Goal: Transaction & Acquisition: Book appointment/travel/reservation

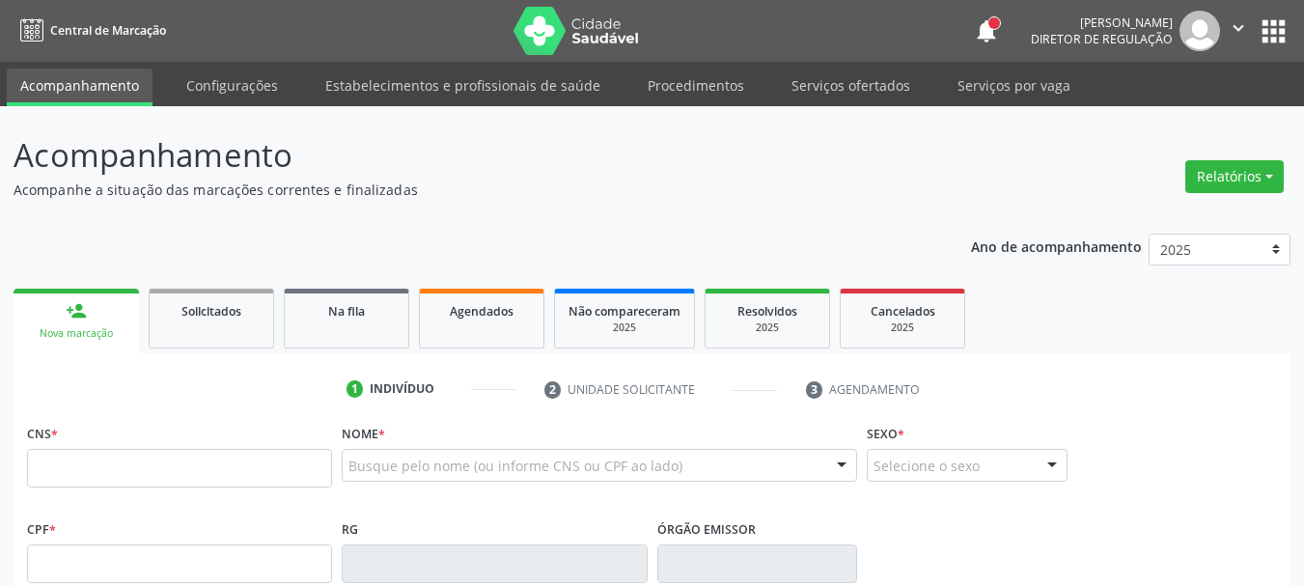
click at [1263, 21] on button "apps" at bounding box center [1274, 31] width 34 height 34
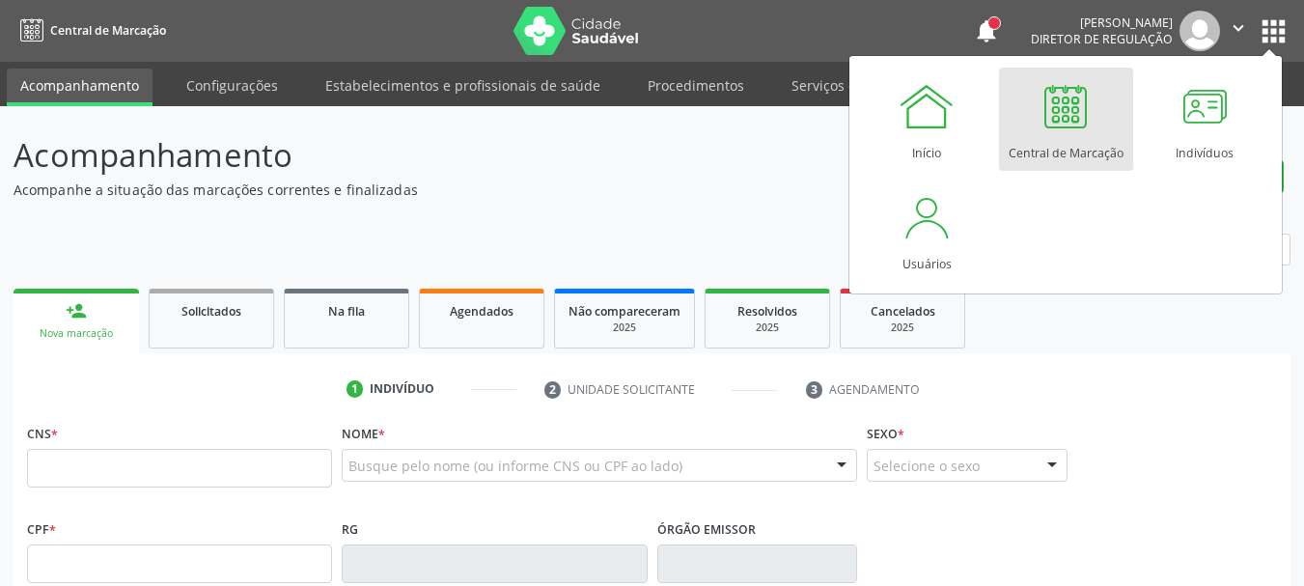
click at [606, 205] on div "Acompanhamento Acompanhe a situação das marcações correntes e finalizadas Relat…" at bounding box center [652, 582] width 1277 height 902
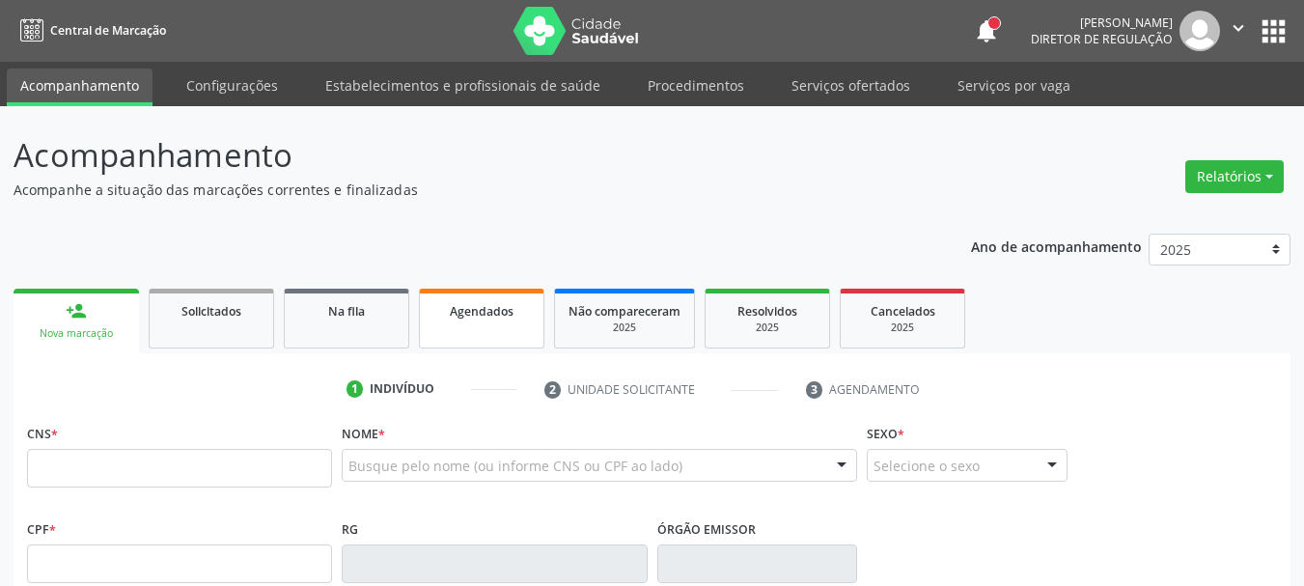
click at [433, 327] on link "Agendados" at bounding box center [481, 319] width 125 height 60
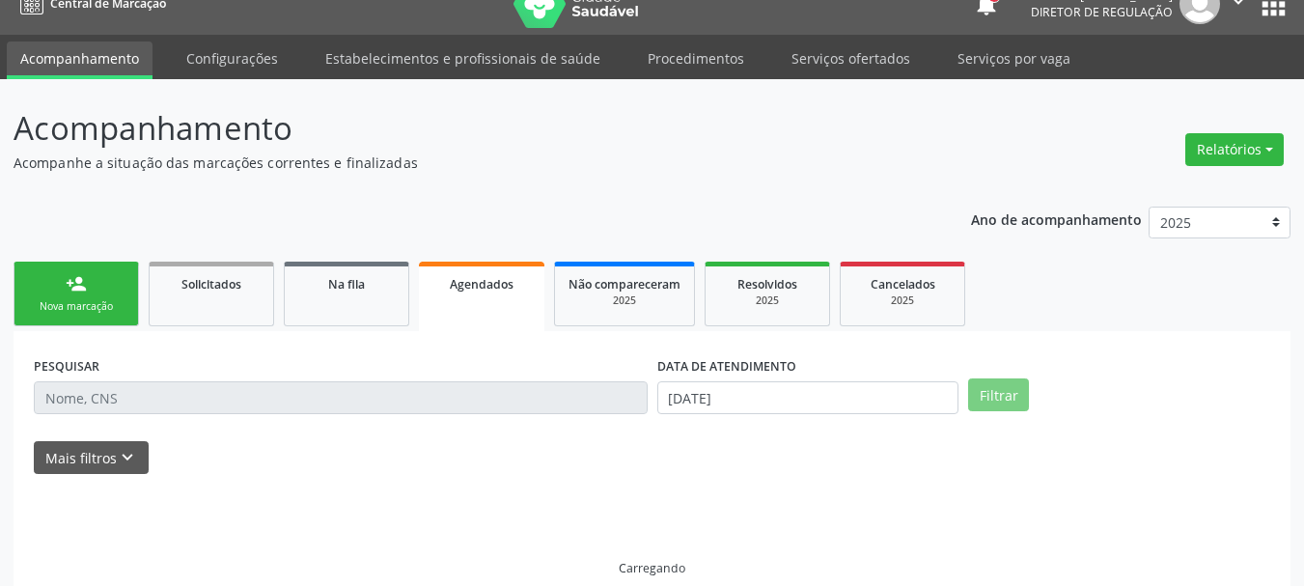
scroll to position [51, 0]
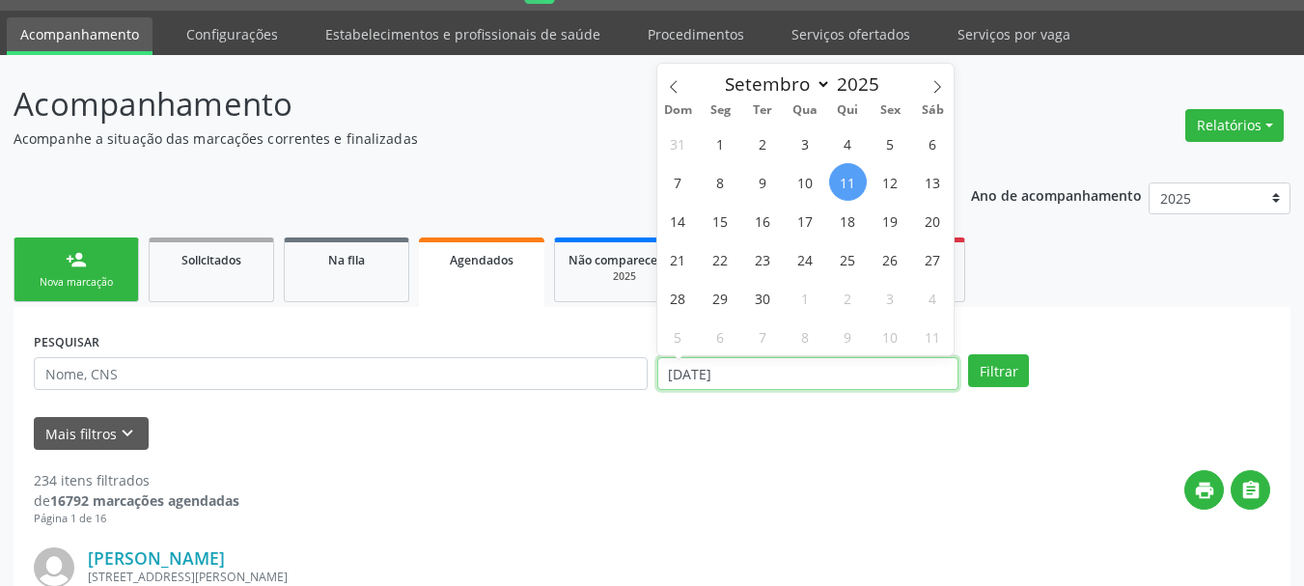
click at [756, 360] on input "[DATE]" at bounding box center [808, 373] width 302 height 33
click at [595, 119] on p "Acompanhamento" at bounding box center [461, 104] width 894 height 48
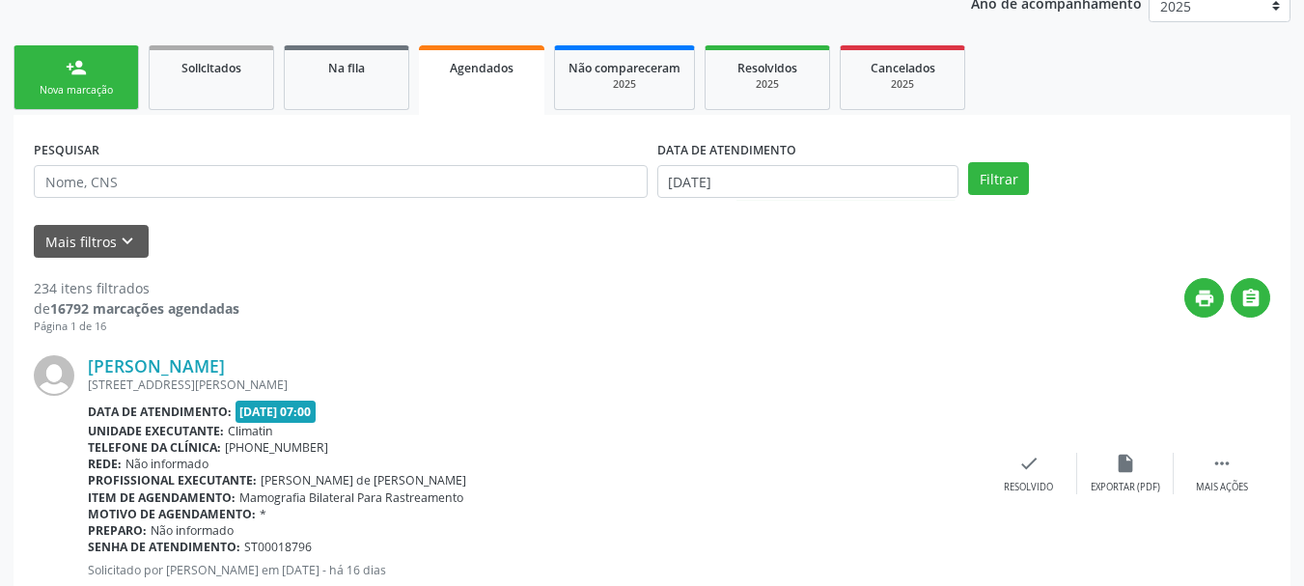
scroll to position [244, 0]
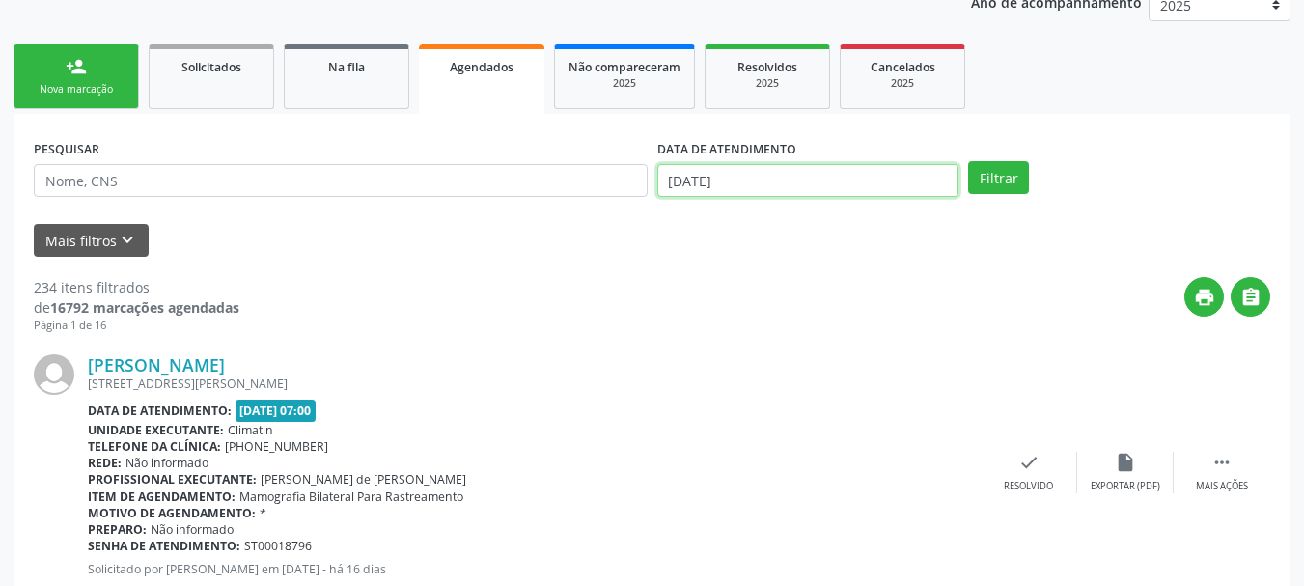
click at [734, 183] on input "[DATE]" at bounding box center [808, 180] width 302 height 33
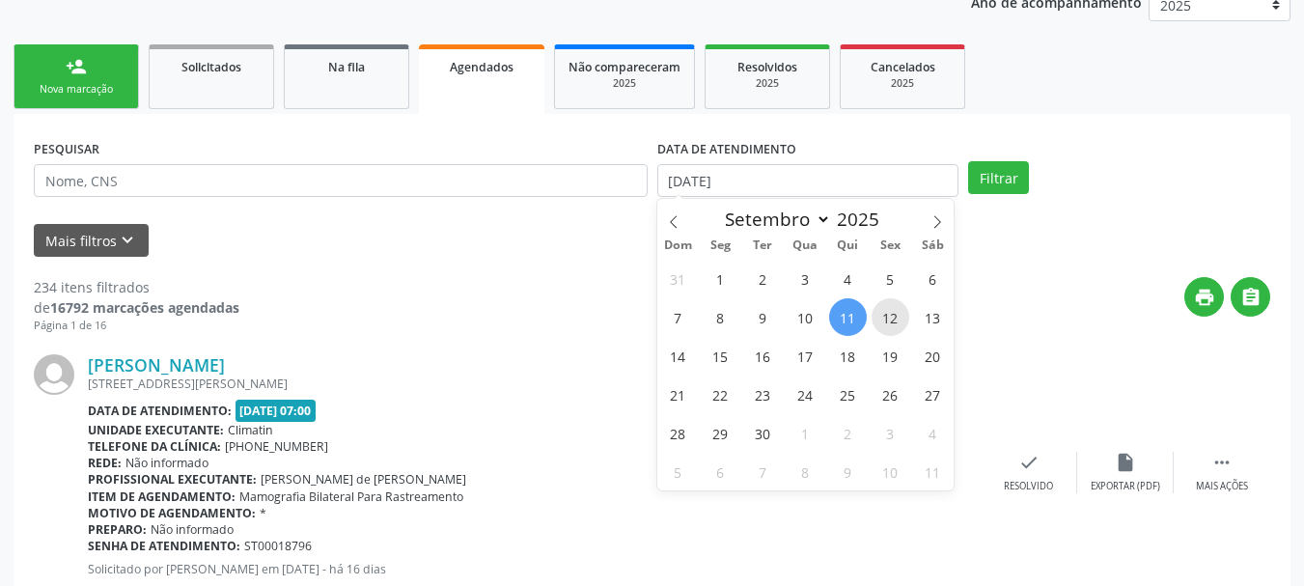
click at [891, 313] on span "12" at bounding box center [891, 317] width 38 height 38
type input "[DATE]"
click at [891, 313] on span "12" at bounding box center [891, 317] width 38 height 38
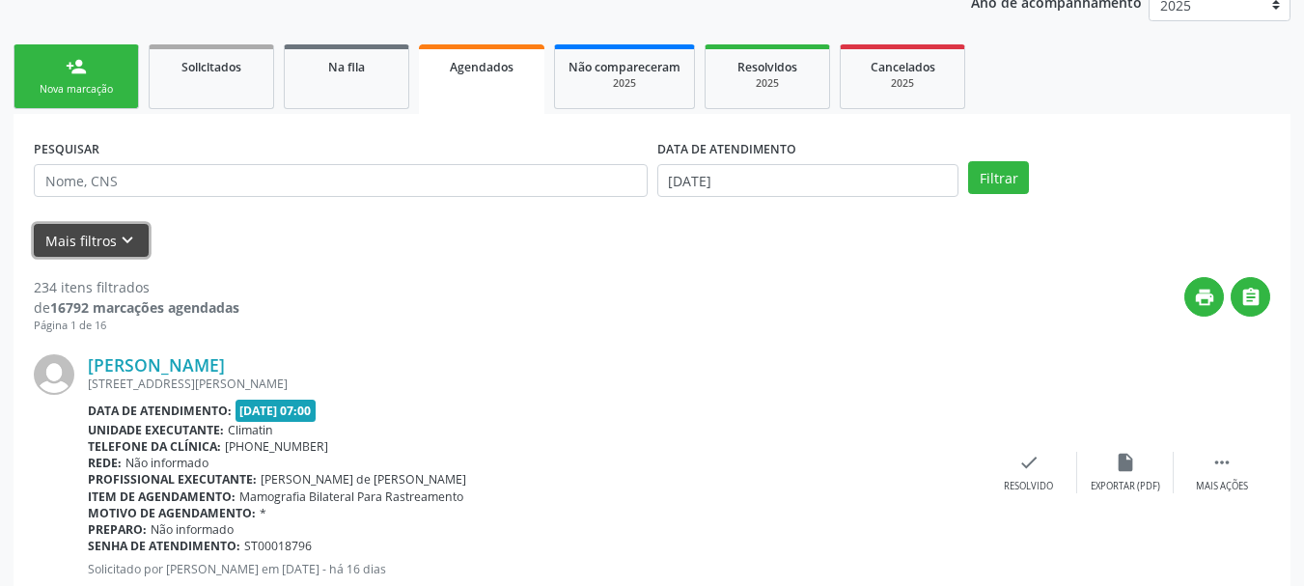
click at [128, 241] on icon "keyboard_arrow_down" at bounding box center [127, 240] width 21 height 21
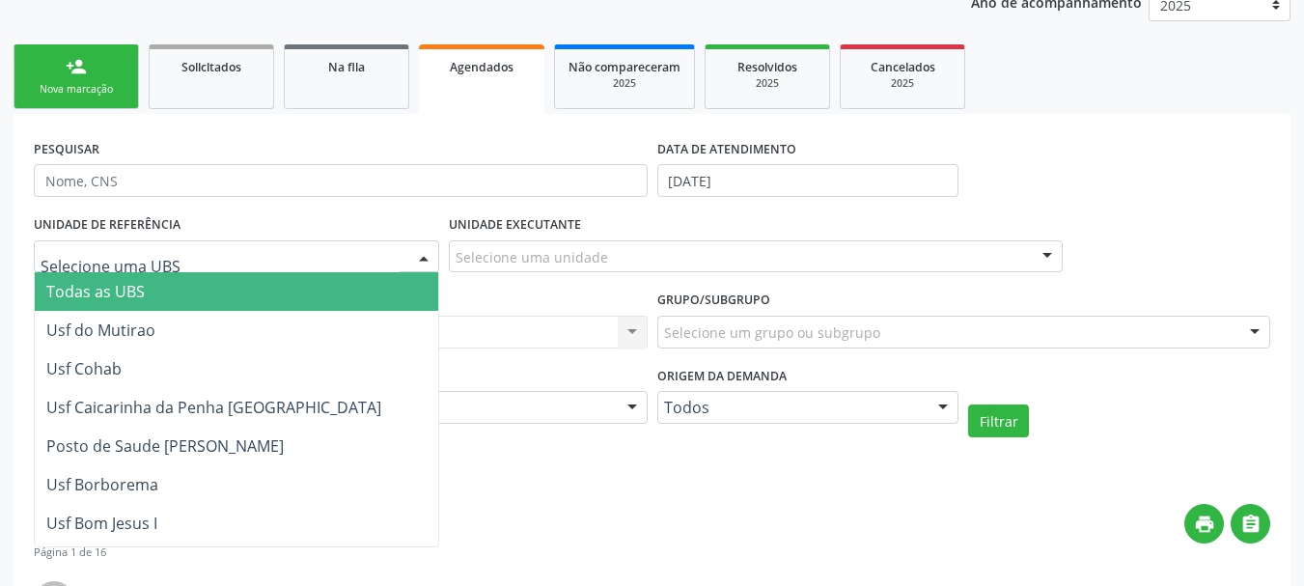
click at [283, 252] on div at bounding box center [236, 256] width 405 height 33
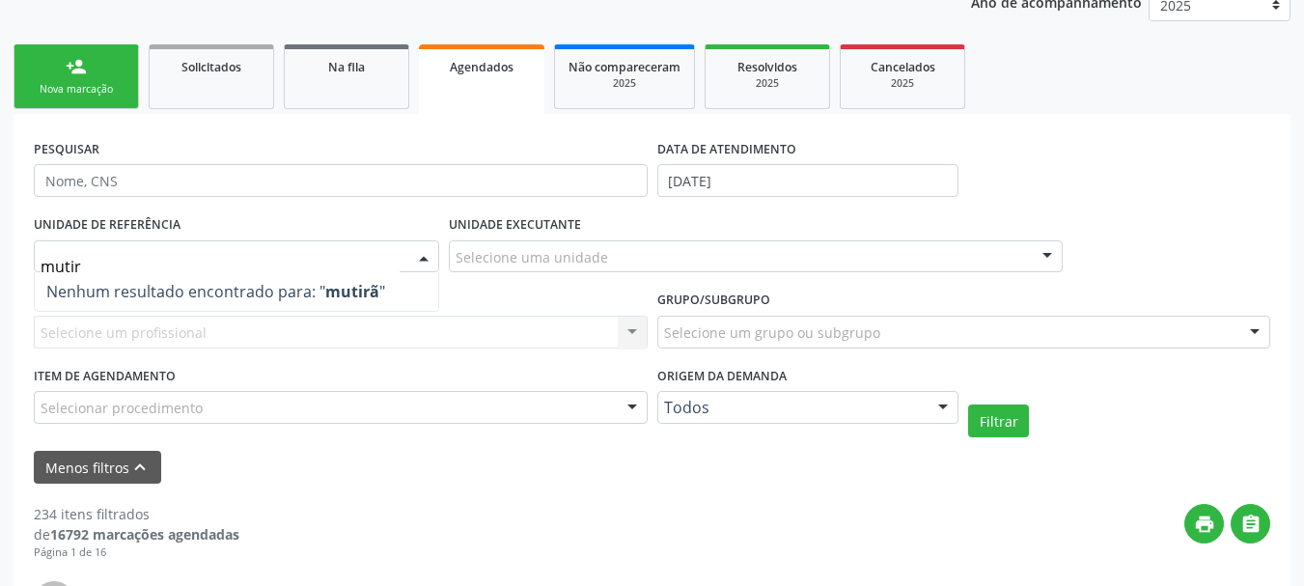
type input "muti"
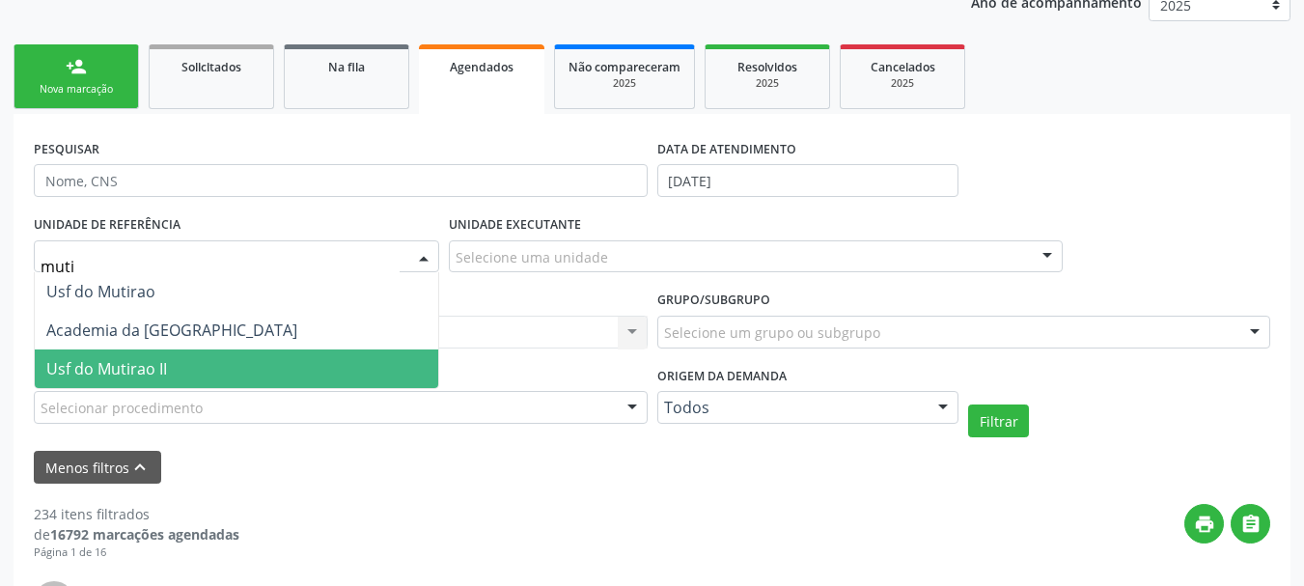
click at [209, 355] on span "Usf do Mutirao II" at bounding box center [237, 368] width 404 height 39
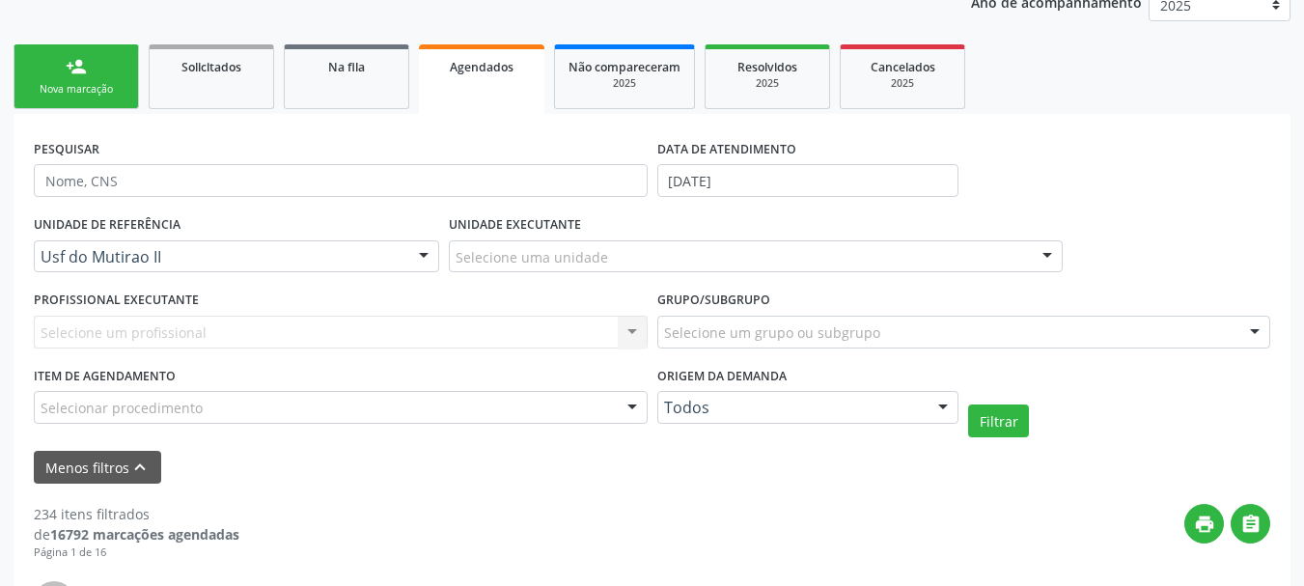
click at [456, 250] on input "text" at bounding box center [456, 266] width 0 height 39
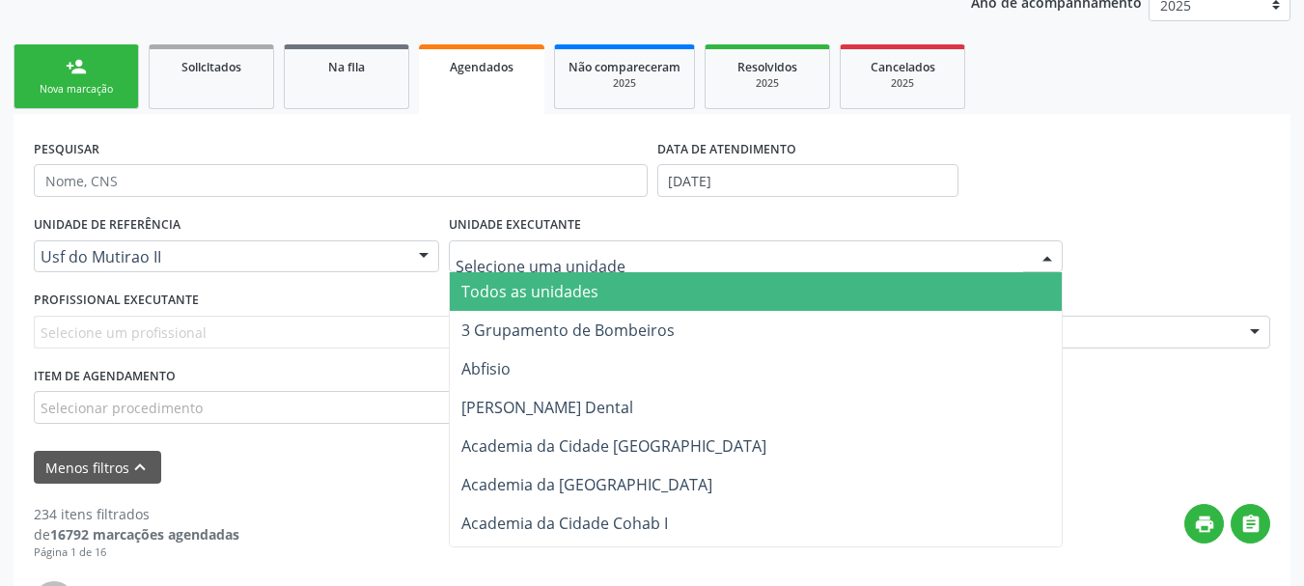
click at [1153, 195] on div "PESQUISAR DATA DE ATENDIMENTO [DATE]" at bounding box center [652, 171] width 1246 height 75
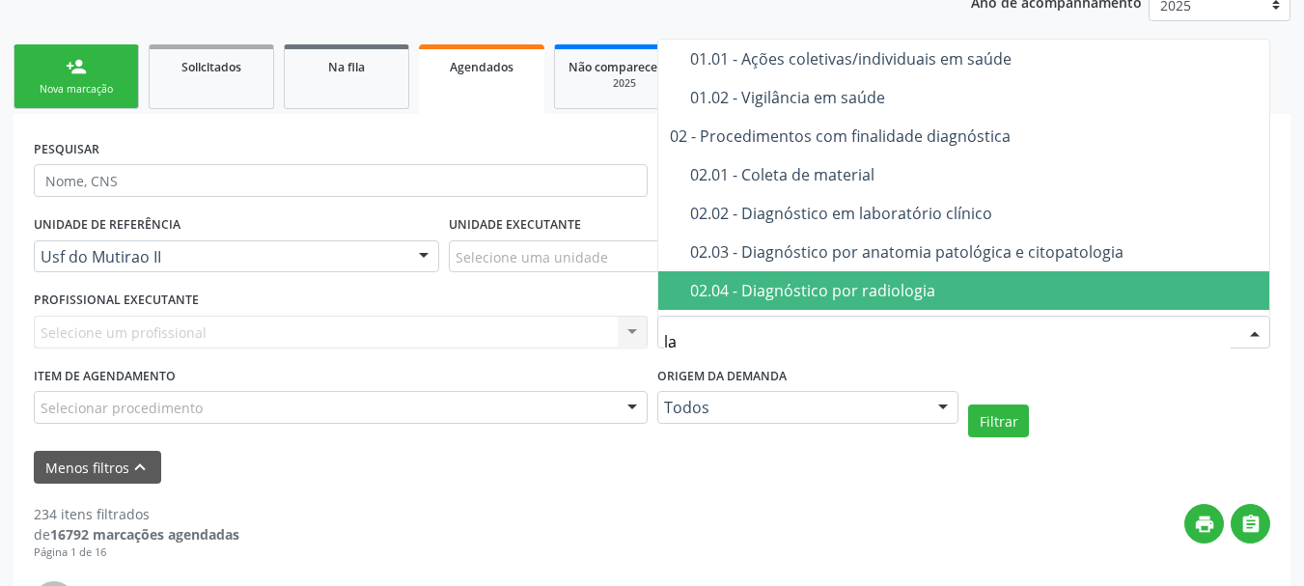
type input "lab"
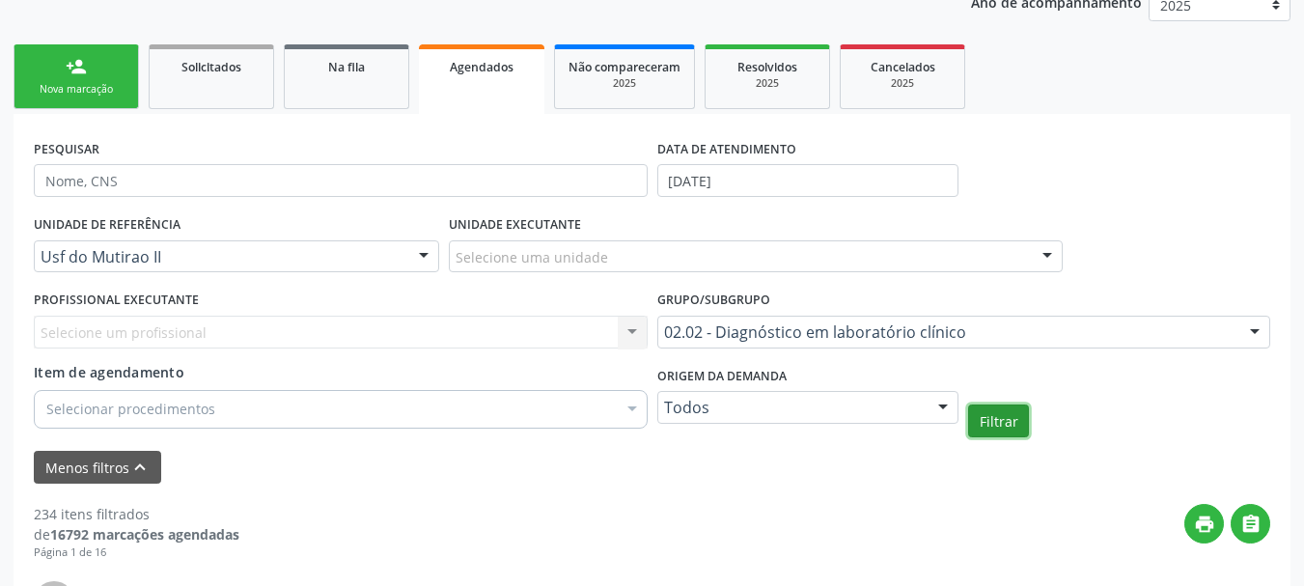
click at [989, 421] on button "Filtrar" at bounding box center [998, 420] width 61 height 33
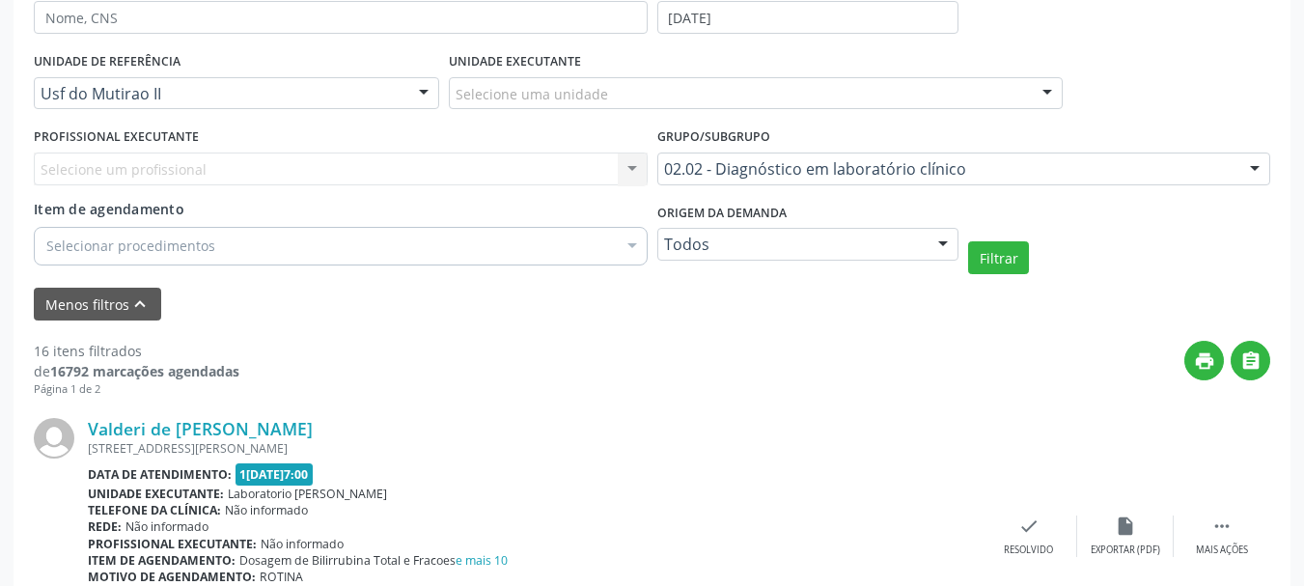
scroll to position [437, 0]
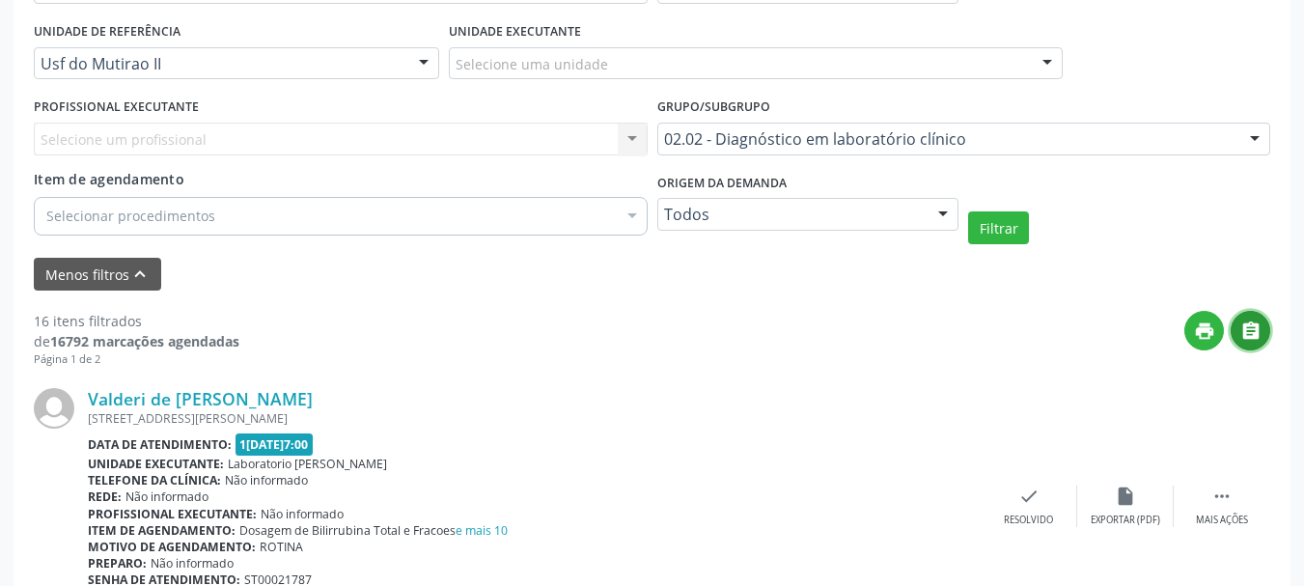
click at [1252, 329] on icon "" at bounding box center [1250, 330] width 21 height 21
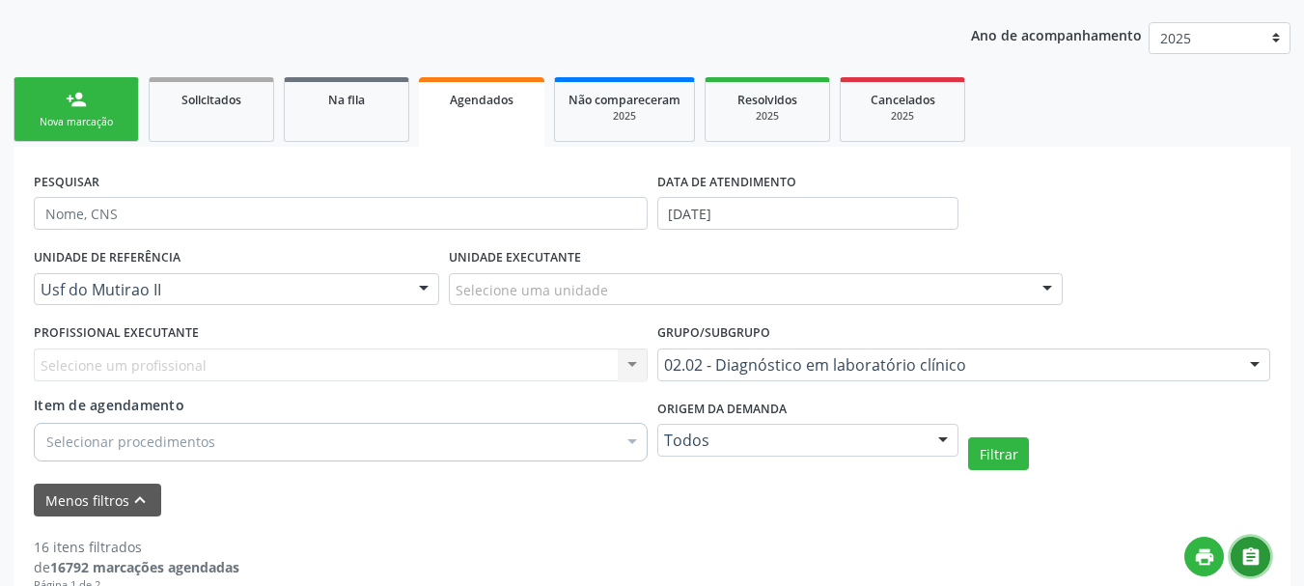
scroll to position [148, 0]
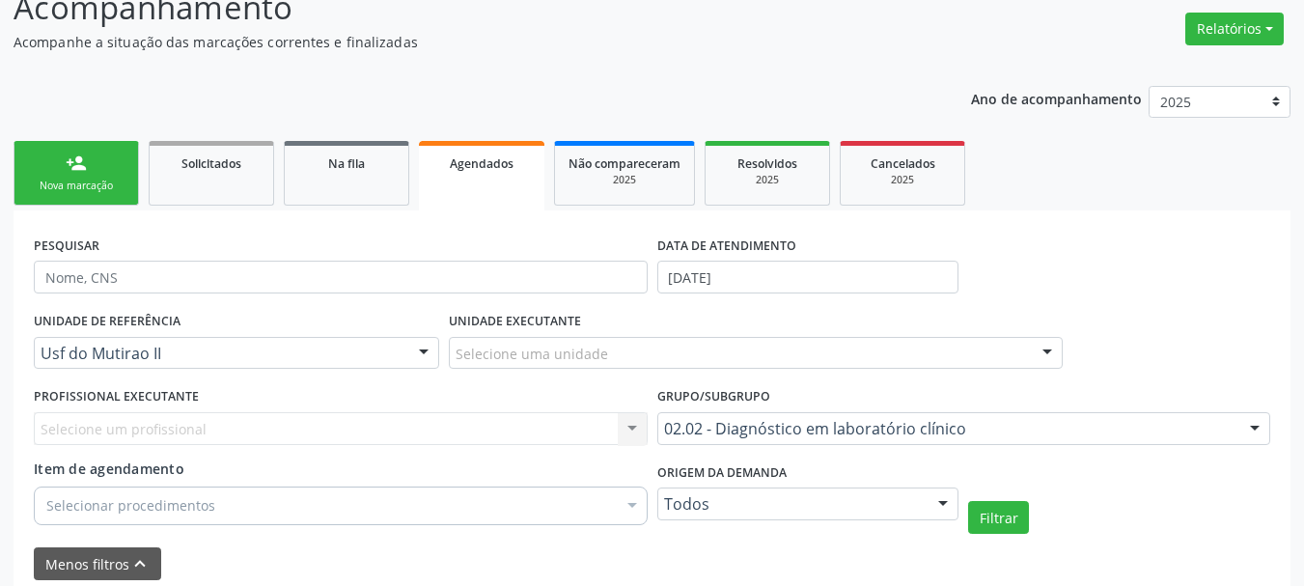
click at [112, 164] on link "person_add Nova marcação" at bounding box center [76, 173] width 125 height 65
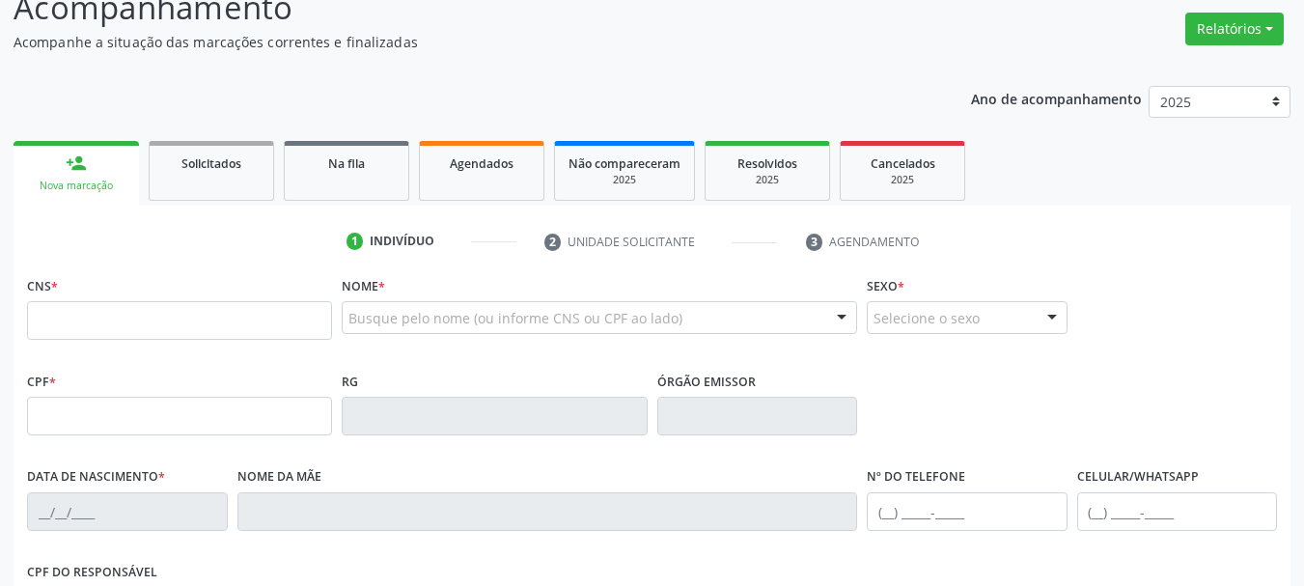
click at [125, 190] on div "Nova marcação" at bounding box center [76, 186] width 98 height 14
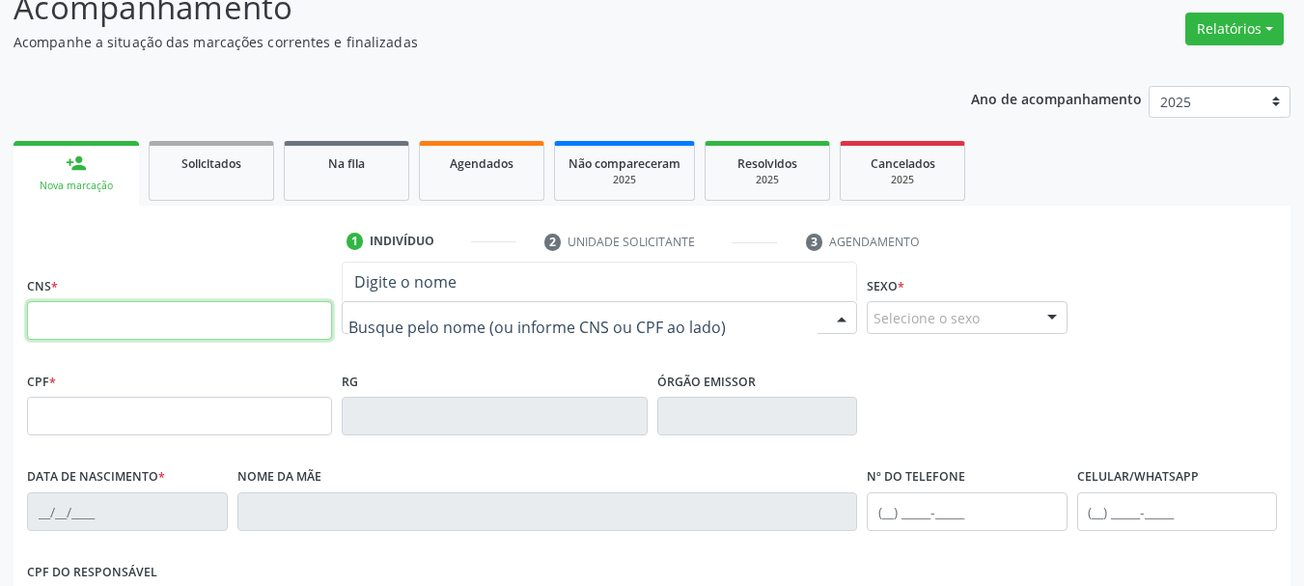
click at [274, 320] on input "text" at bounding box center [179, 320] width 305 height 39
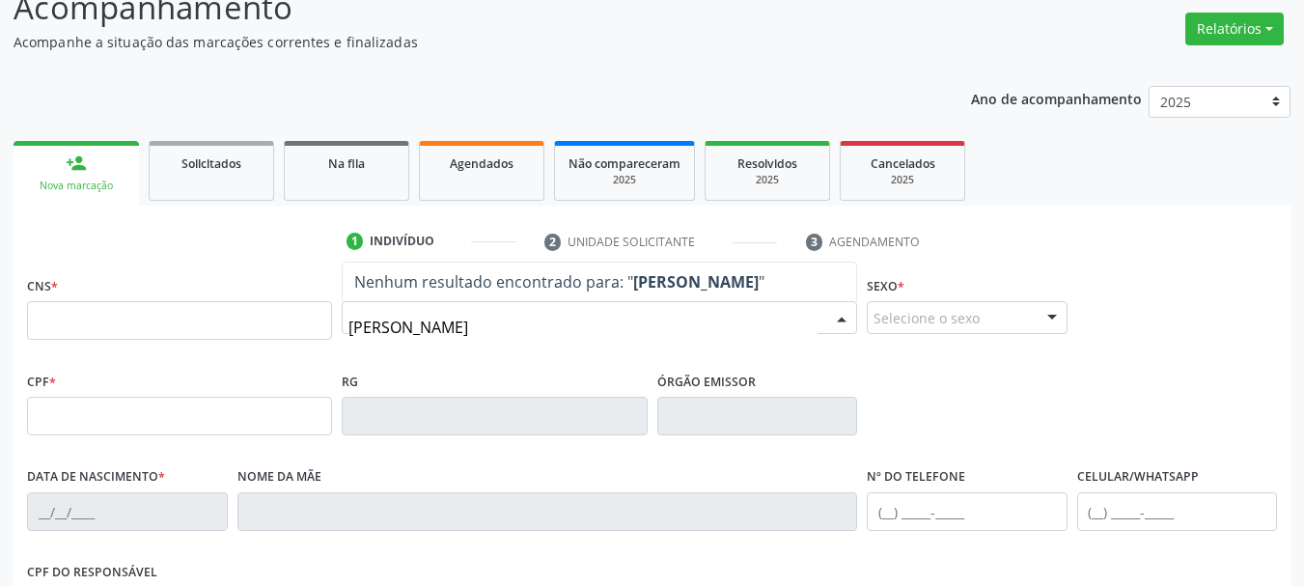
type input "[PERSON_NAME]"
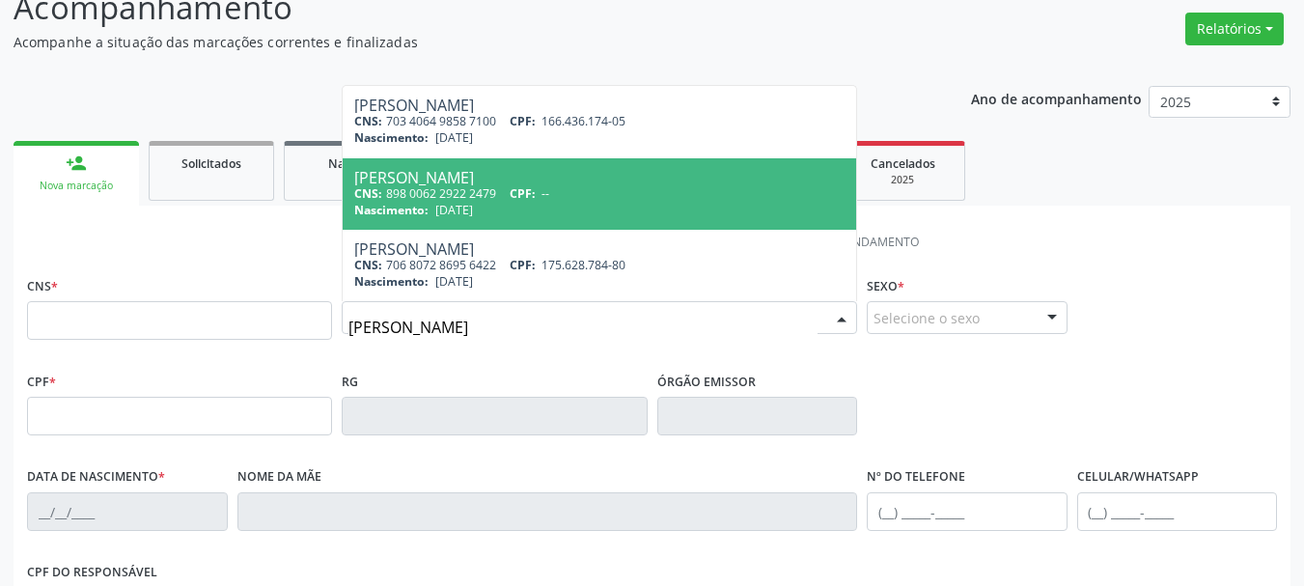
click at [553, 179] on div "[PERSON_NAME]" at bounding box center [599, 177] width 490 height 15
type input "898 0062 2922 2479"
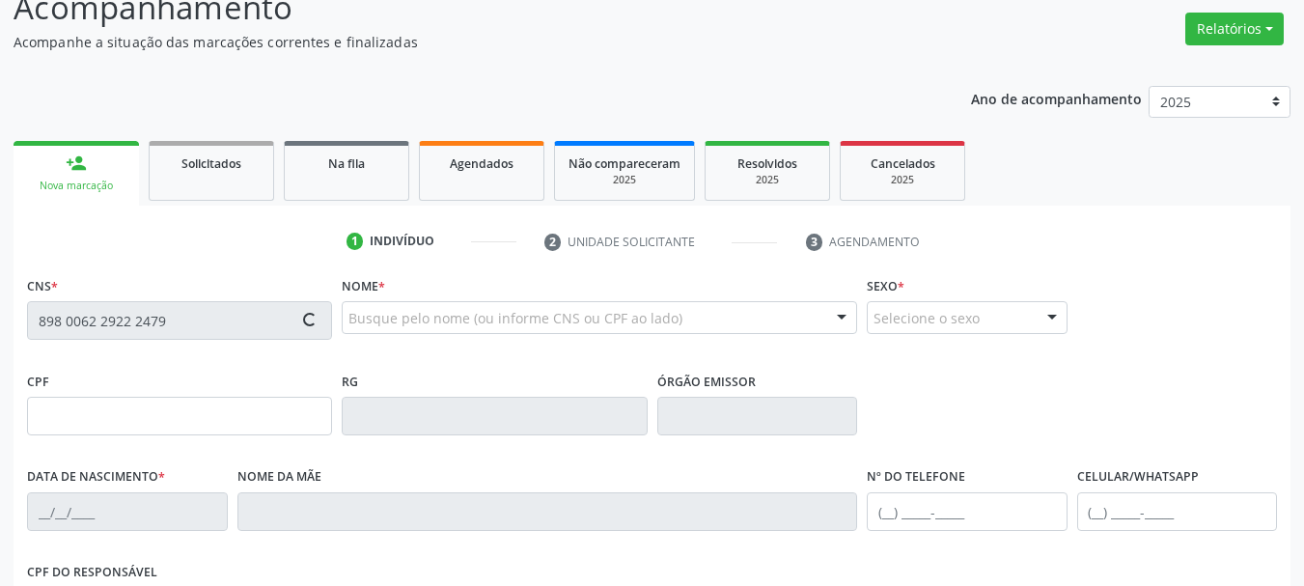
type input "[DATE]"
type input "[PERSON_NAME]"
type input "[PHONE_NUMBER]"
type input "66"
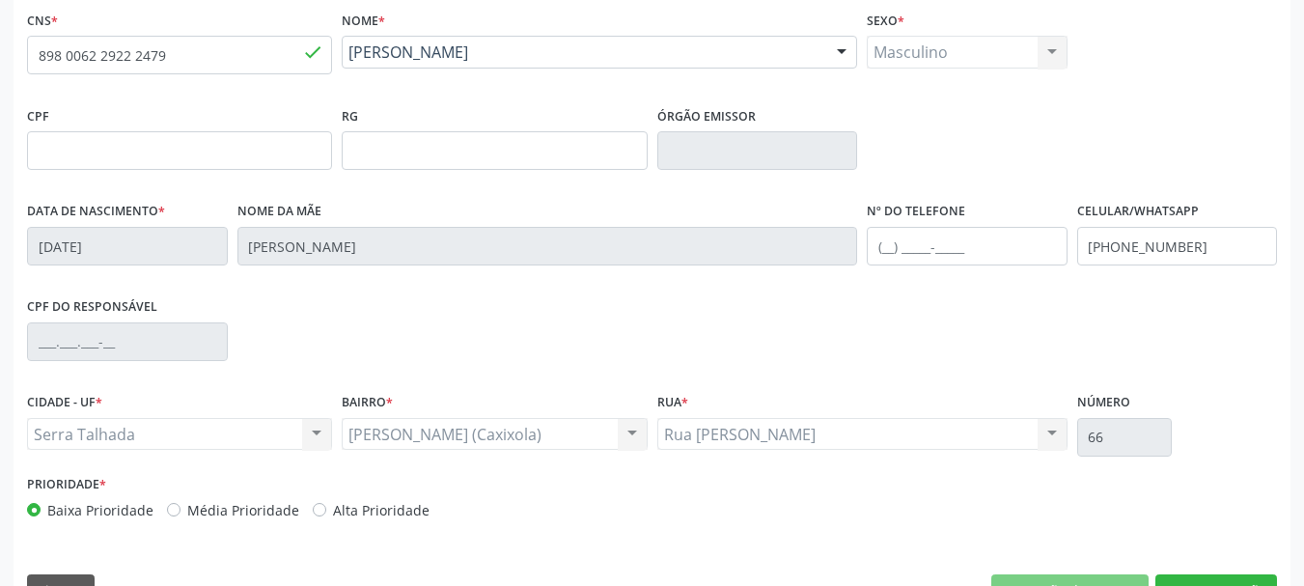
scroll to position [437, 0]
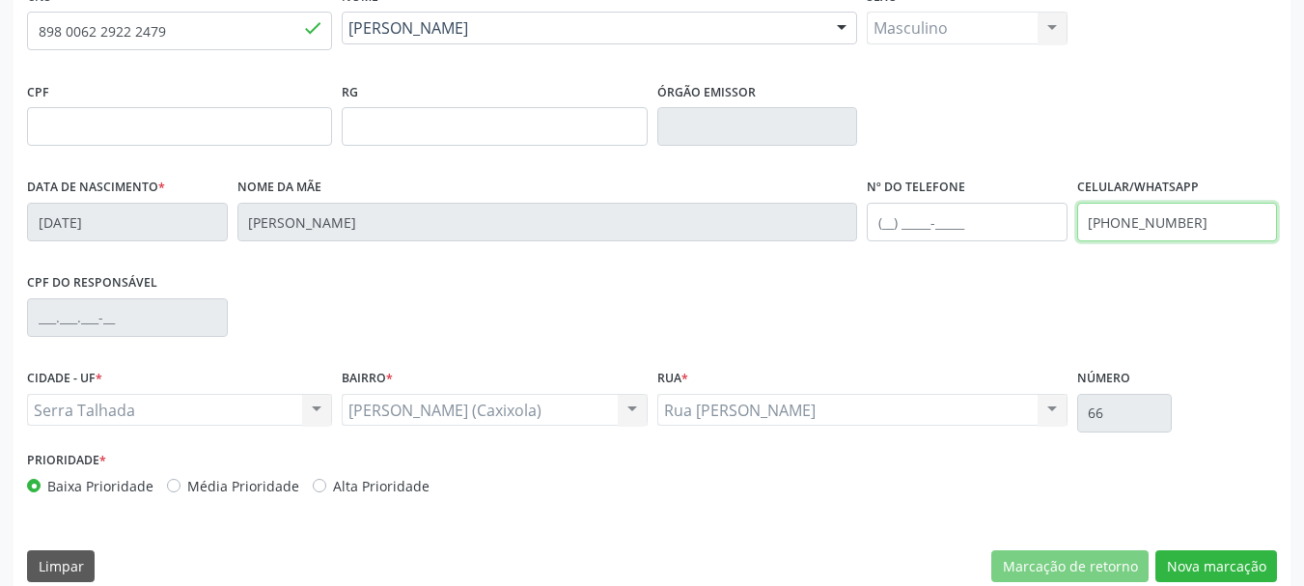
click at [1178, 221] on input "[PHONE_NUMBER]" at bounding box center [1177, 222] width 201 height 39
click at [962, 117] on div "CPF RG Órgão emissor" at bounding box center [652, 125] width 1260 height 96
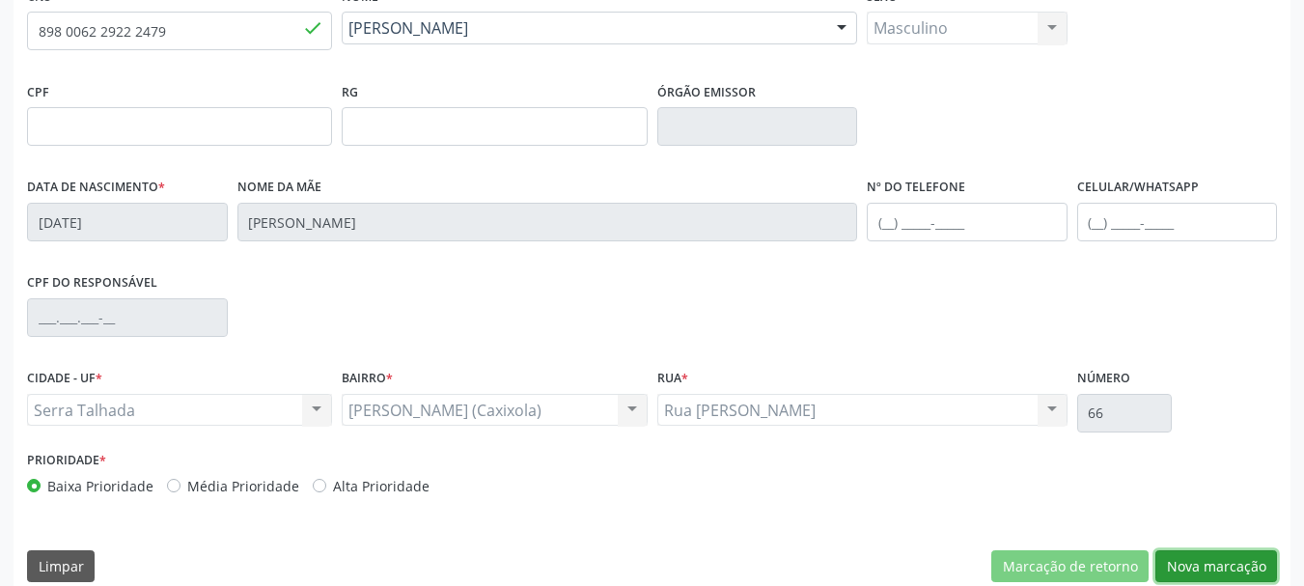
click at [1259, 573] on button "Nova marcação" at bounding box center [1217, 566] width 122 height 33
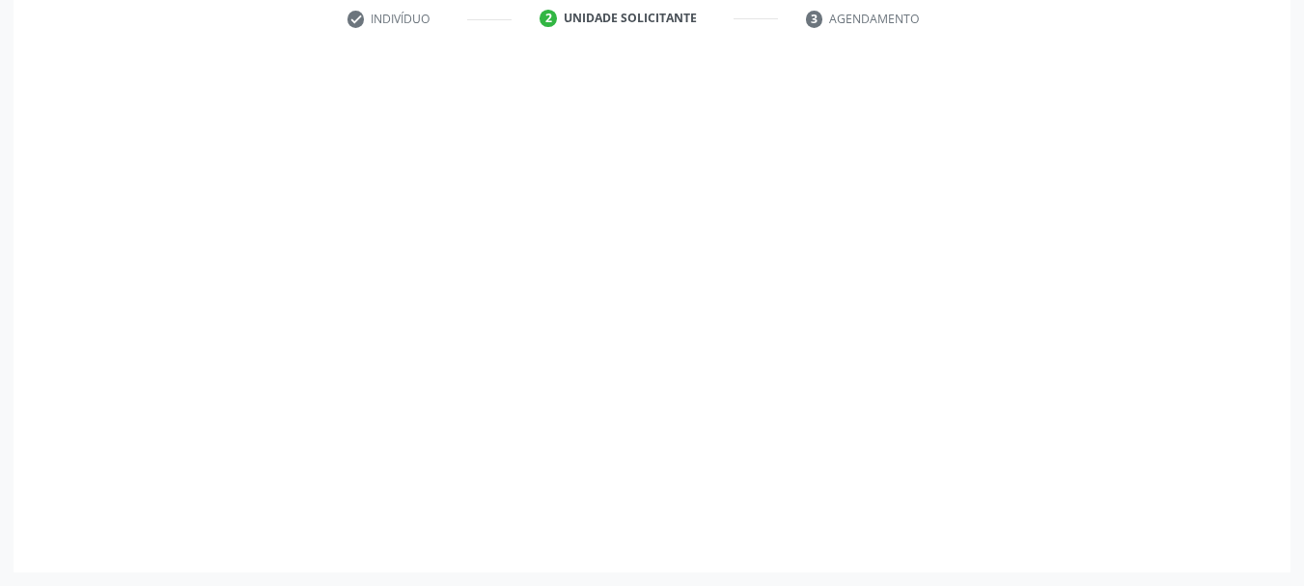
scroll to position [371, 0]
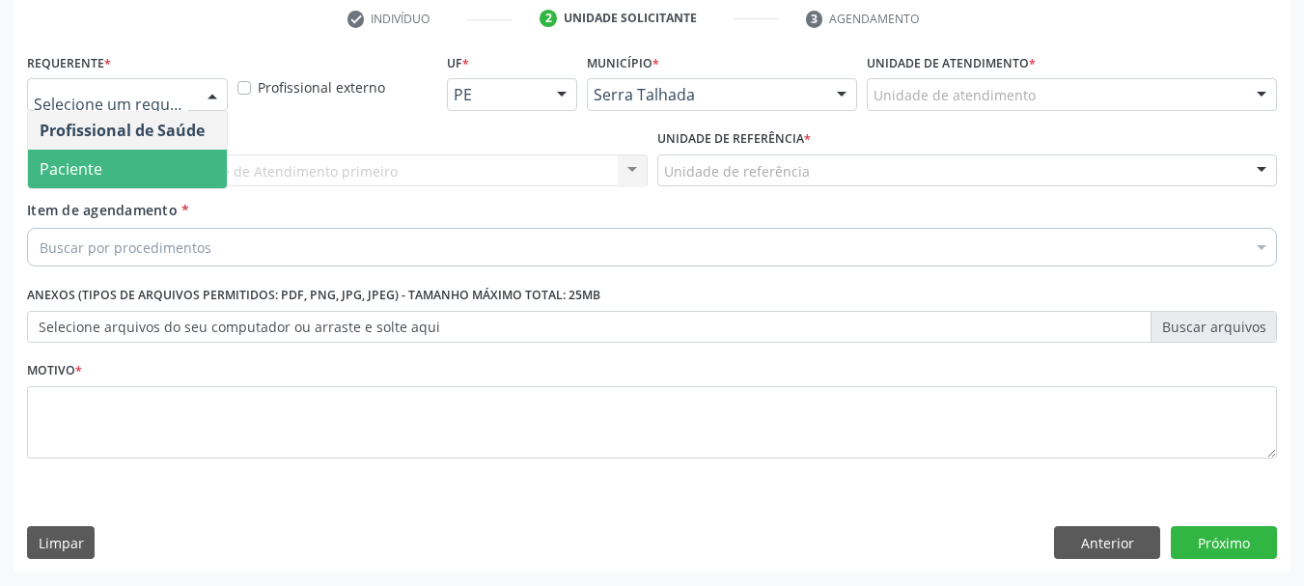
click at [118, 173] on span "Paciente" at bounding box center [127, 169] width 199 height 39
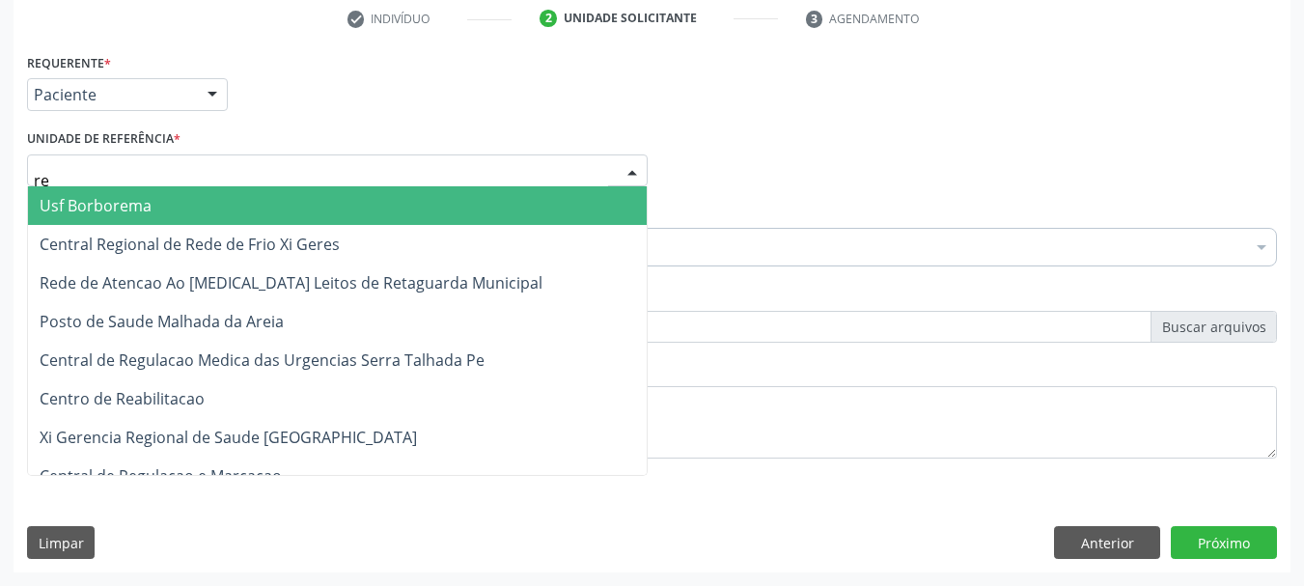
type input "rea"
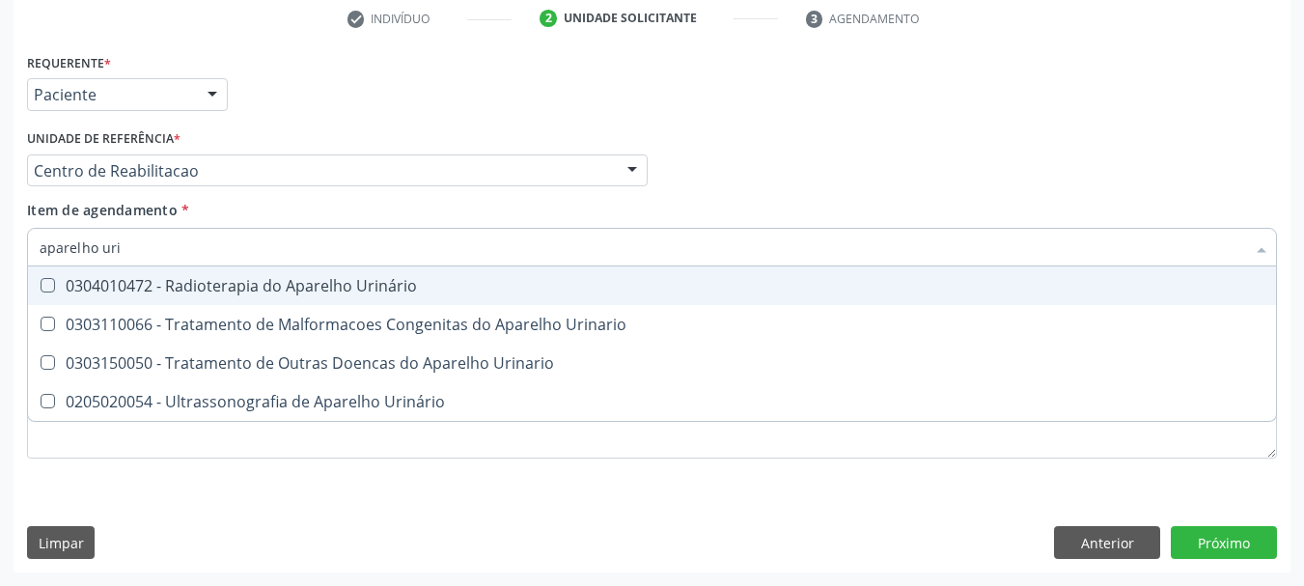
type input "aparelho urin"
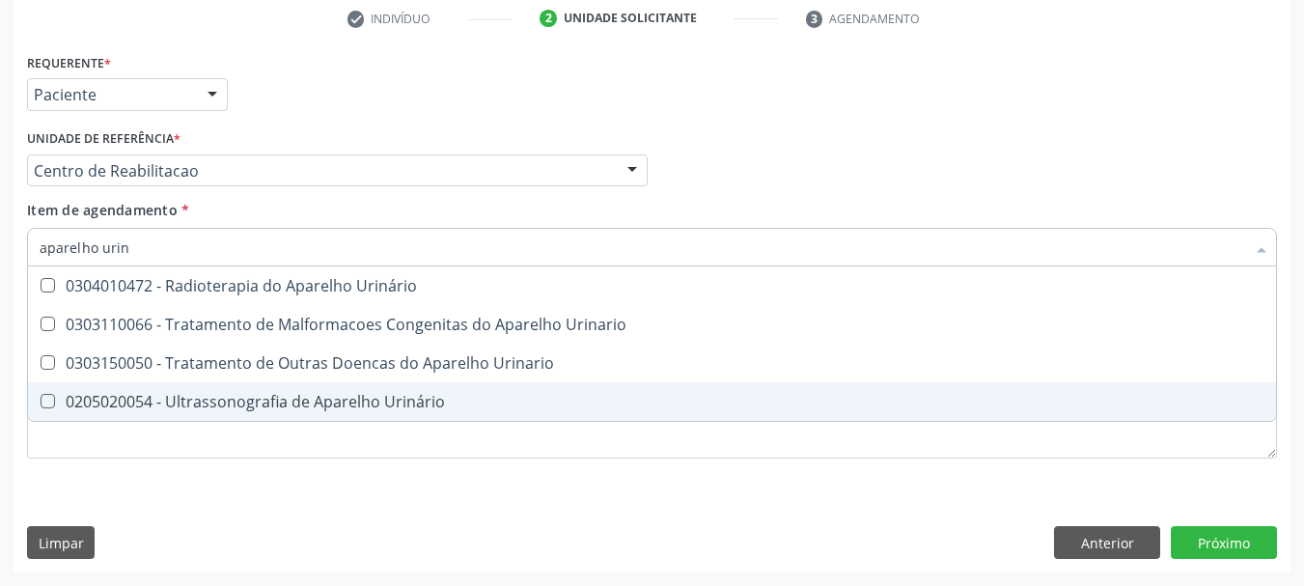
click at [406, 384] on span "0205020054 - Ultrassonografia de Aparelho Urinário" at bounding box center [652, 401] width 1248 height 39
checkbox Urinário "true"
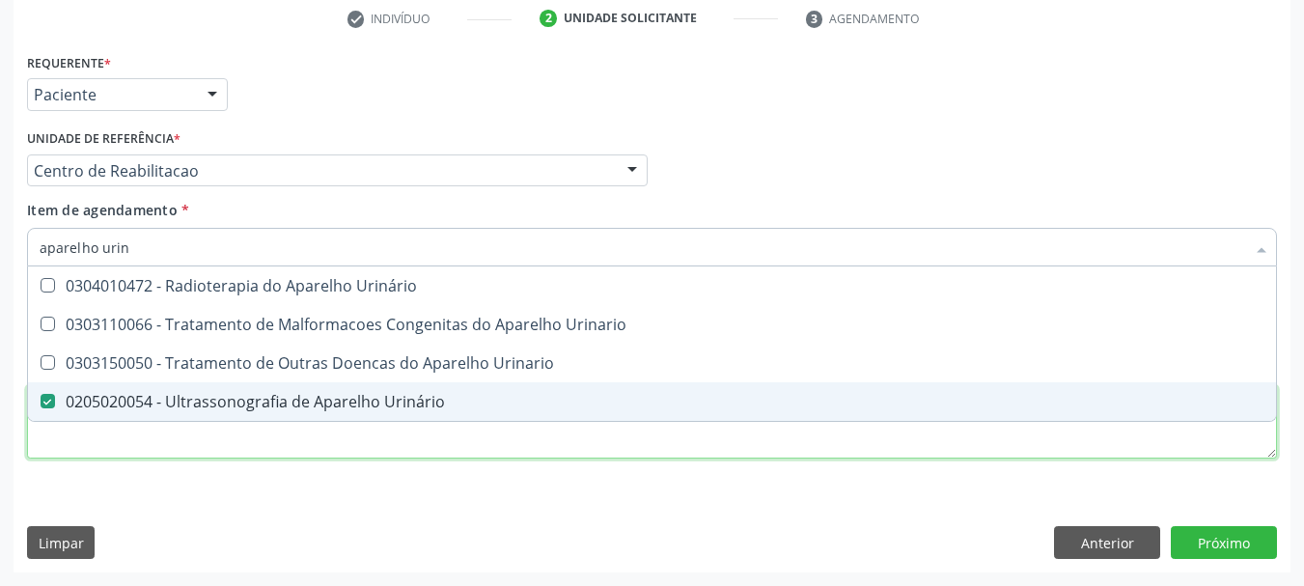
click at [372, 452] on div "Requerente * Paciente Profissional de Saúde Paciente Nenhum resultado encontrad…" at bounding box center [652, 266] width 1250 height 437
checkbox Urinario "true"
checkbox Urinário "false"
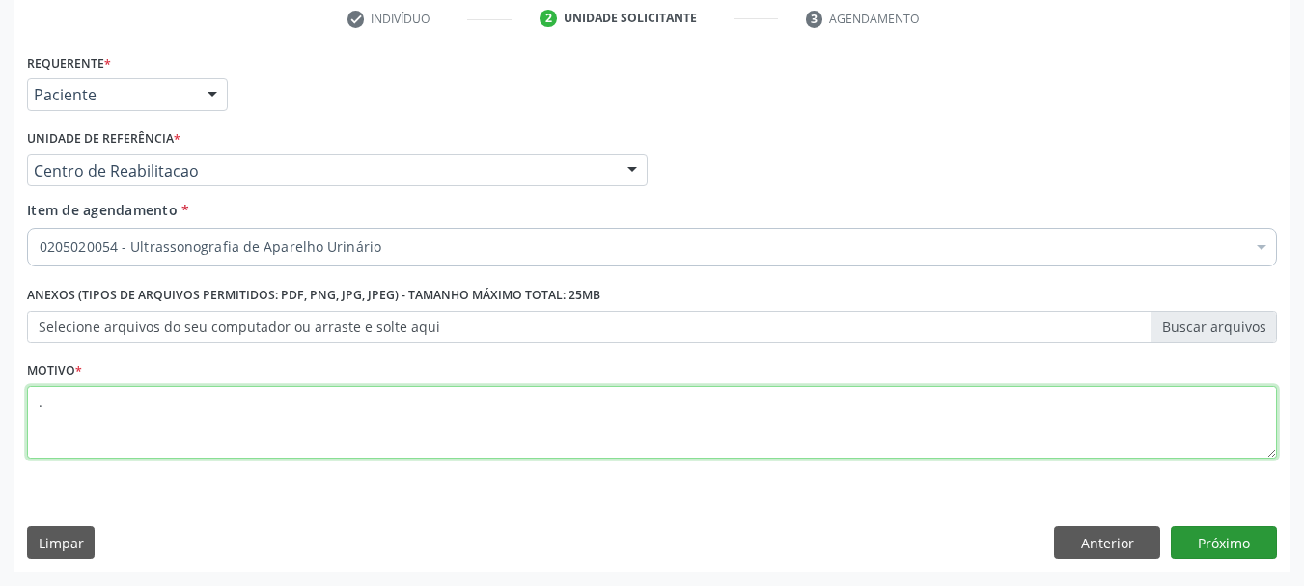
type textarea "."
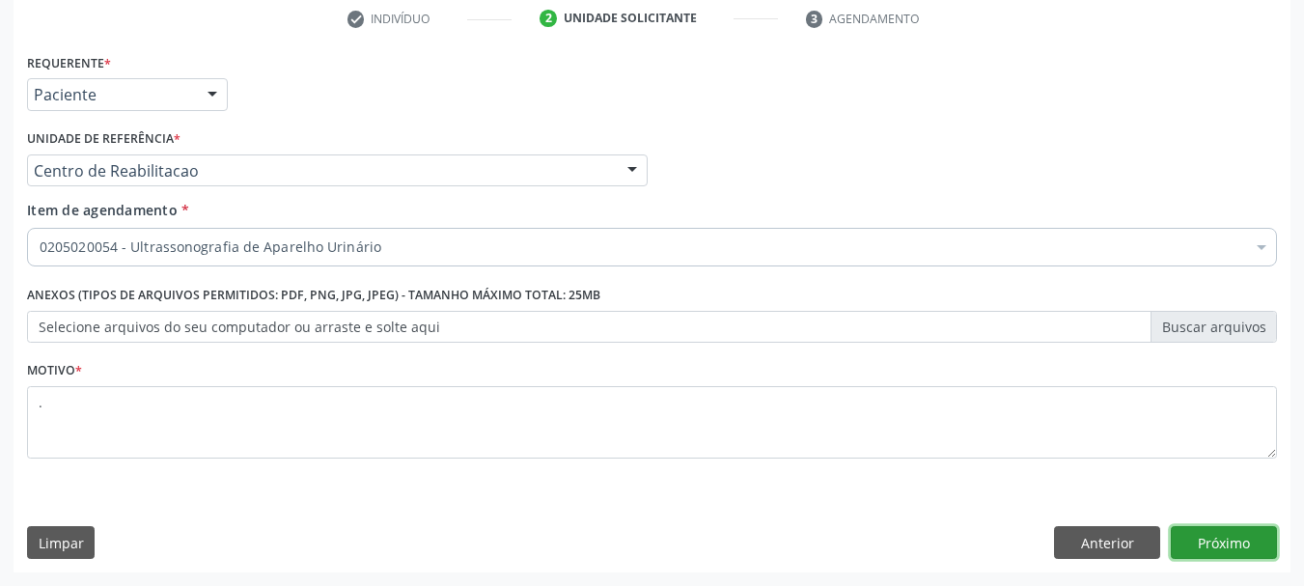
click at [1224, 548] on button "Próximo" at bounding box center [1224, 542] width 106 height 33
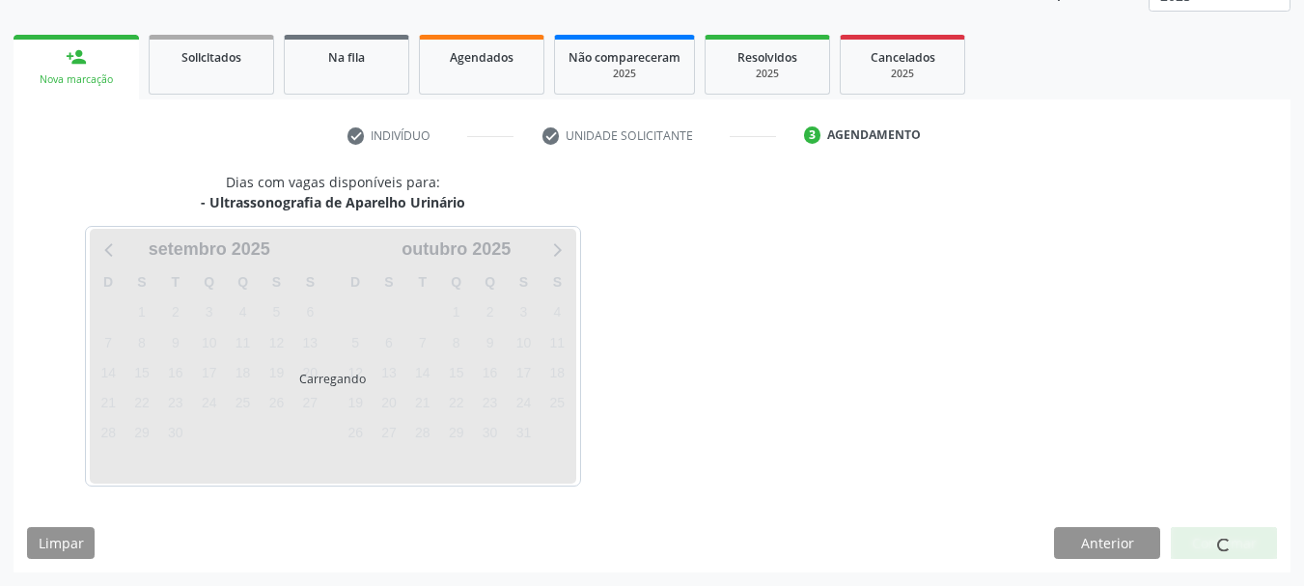
scroll to position [254, 0]
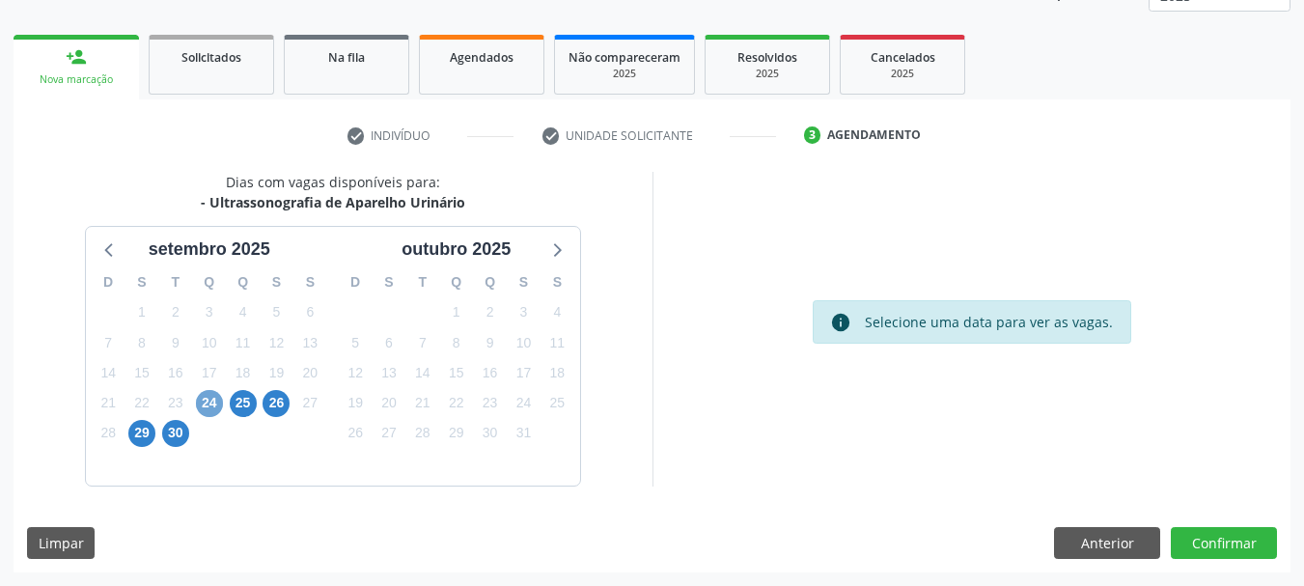
click at [213, 408] on span "24" at bounding box center [209, 403] width 27 height 27
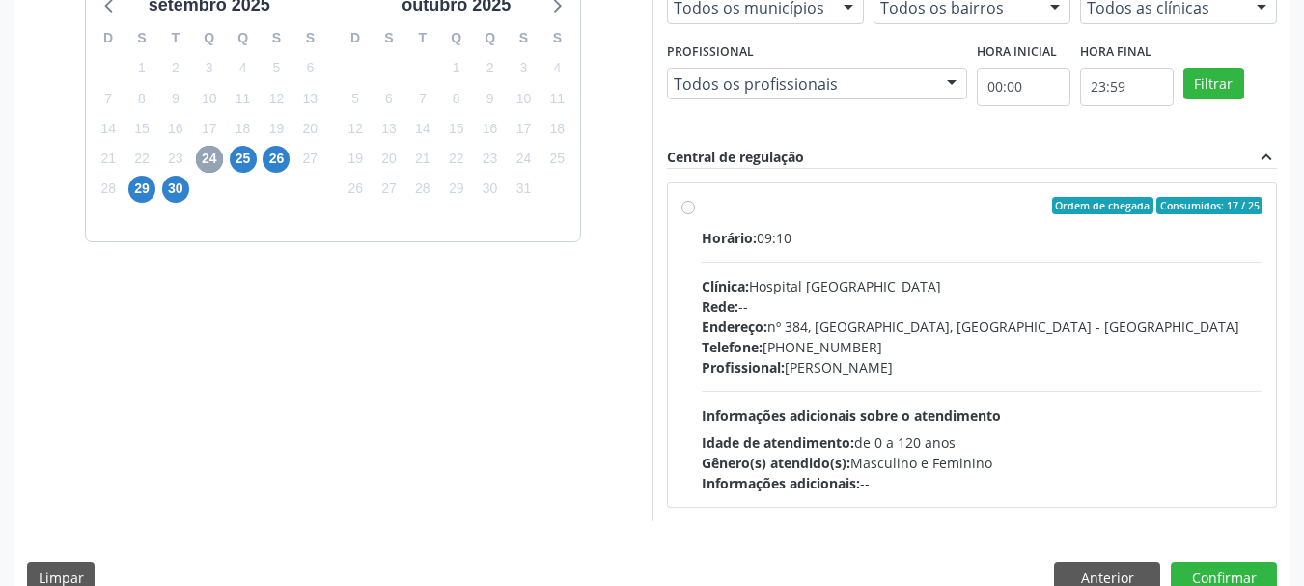
scroll to position [533, 0]
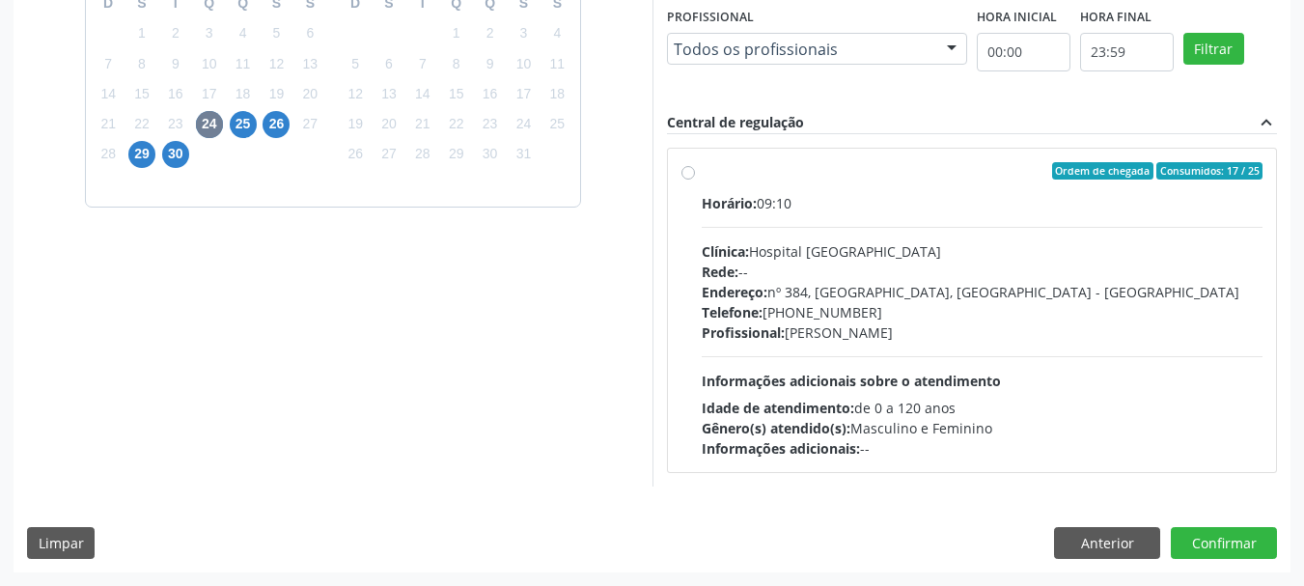
click at [907, 285] on div "Endereço: nº 384, [GEOGRAPHIC_DATA], [GEOGRAPHIC_DATA] - [GEOGRAPHIC_DATA]" at bounding box center [983, 292] width 562 height 20
click at [695, 180] on input "Ordem de chegada Consumidos: 17 / 25 Horário: 09:10 Clínica: Hospital [GEOGRAPH…" at bounding box center [689, 170] width 14 height 17
radio input "true"
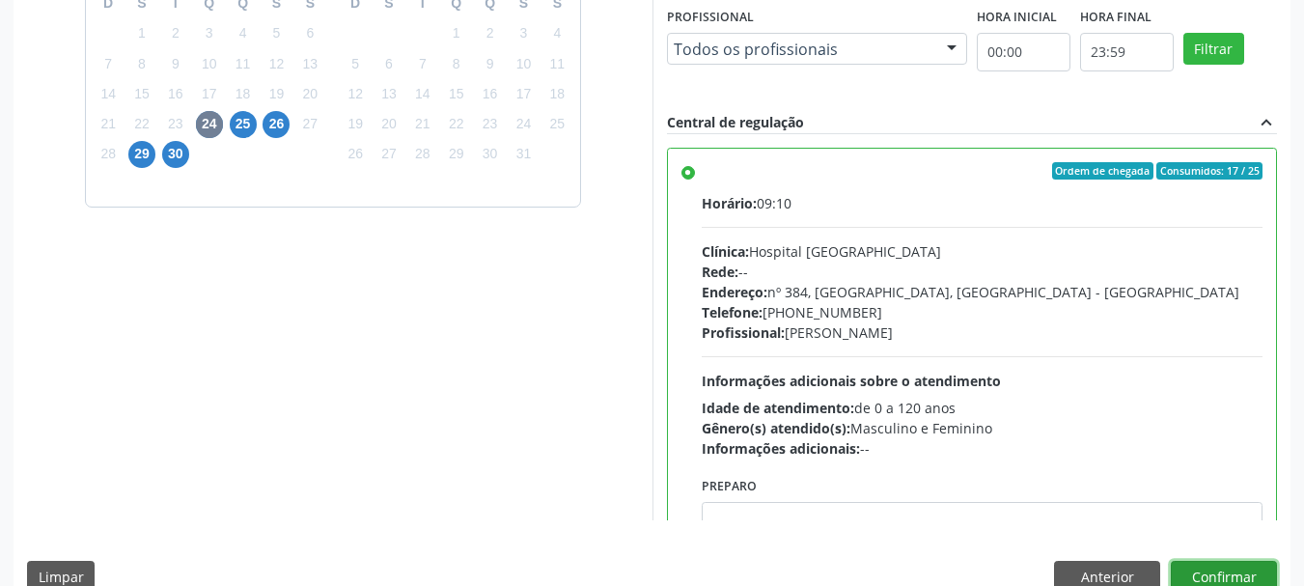
click at [1221, 575] on button "Confirmar" at bounding box center [1224, 577] width 106 height 33
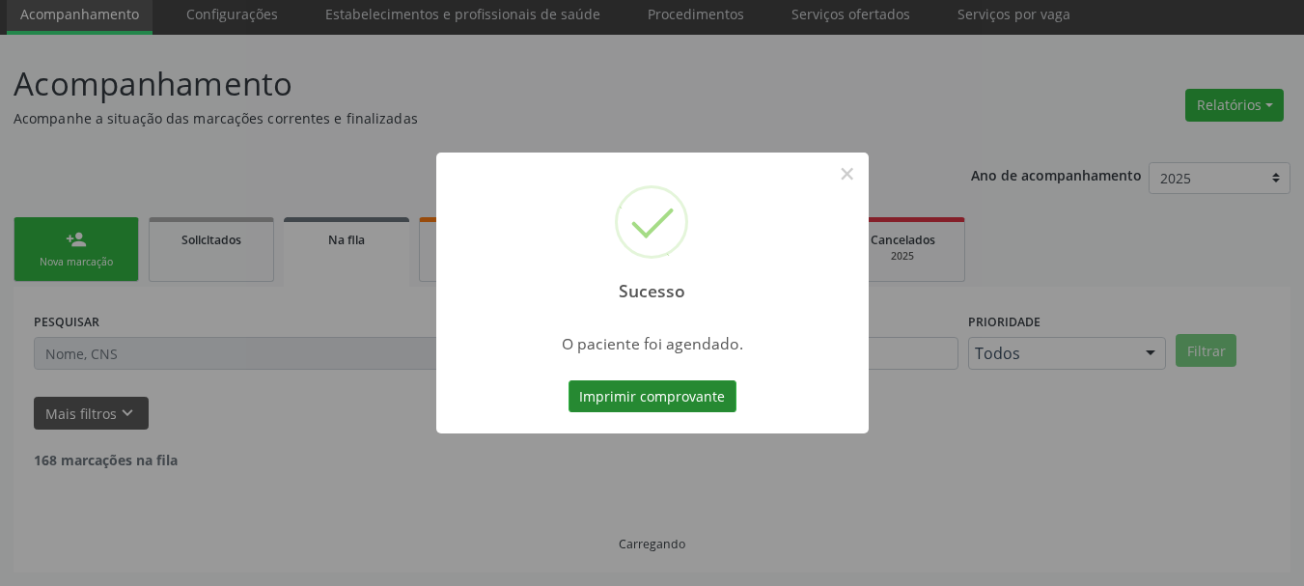
scroll to position [51, 0]
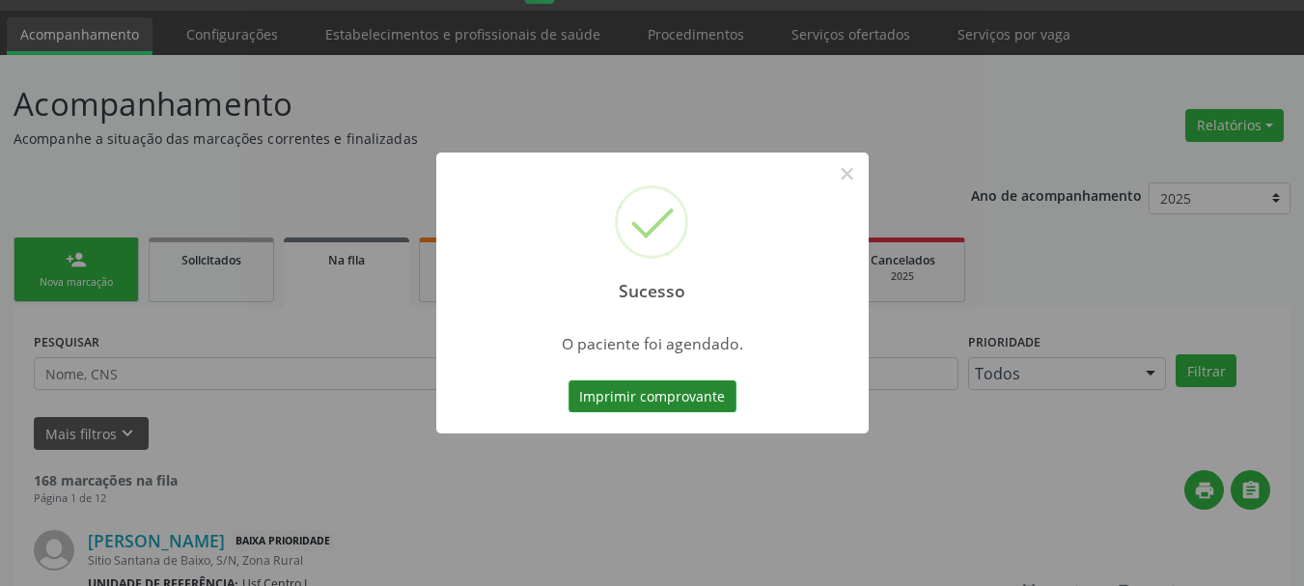
click at [625, 397] on button "Imprimir comprovante" at bounding box center [653, 396] width 168 height 33
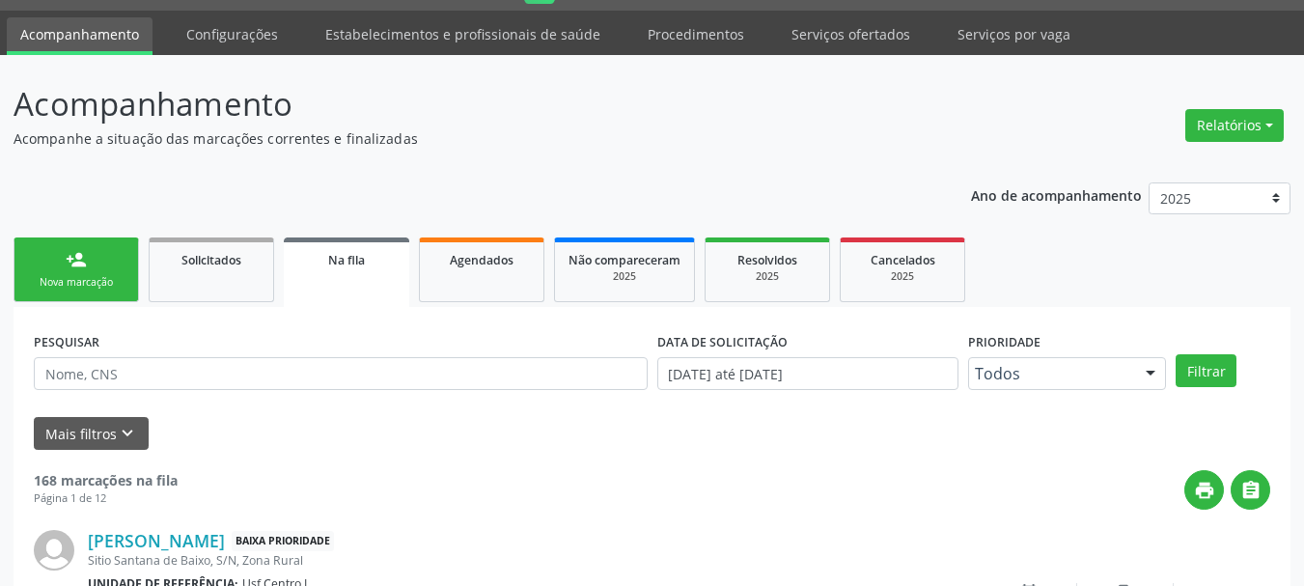
click at [93, 284] on div "Nova marcação" at bounding box center [76, 282] width 97 height 14
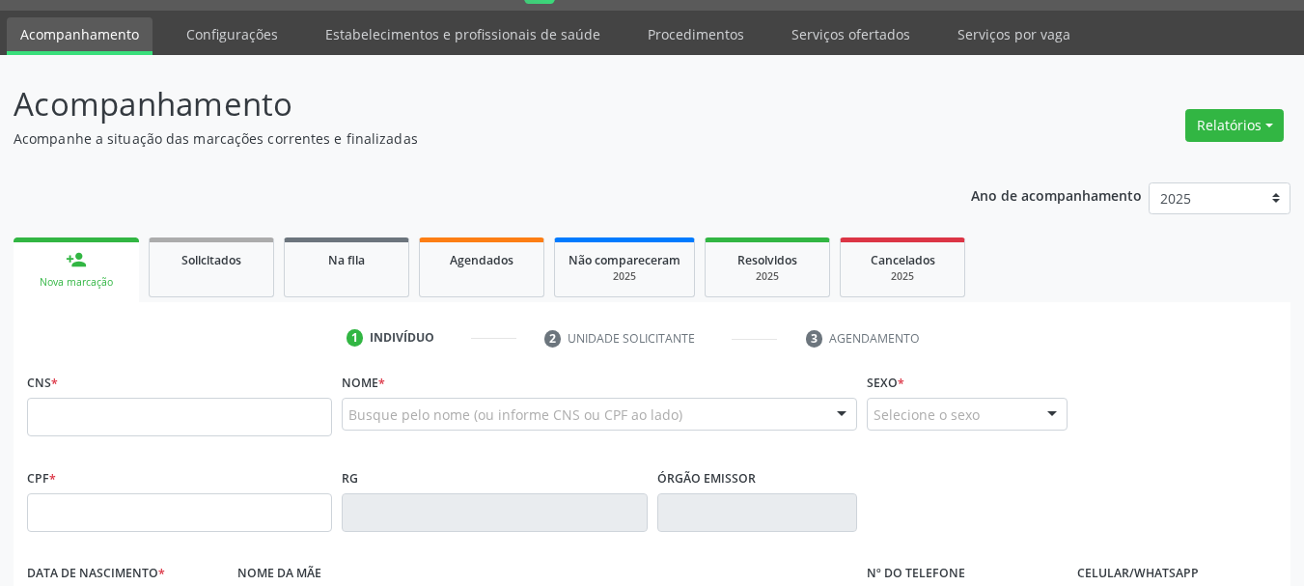
scroll to position [148, 0]
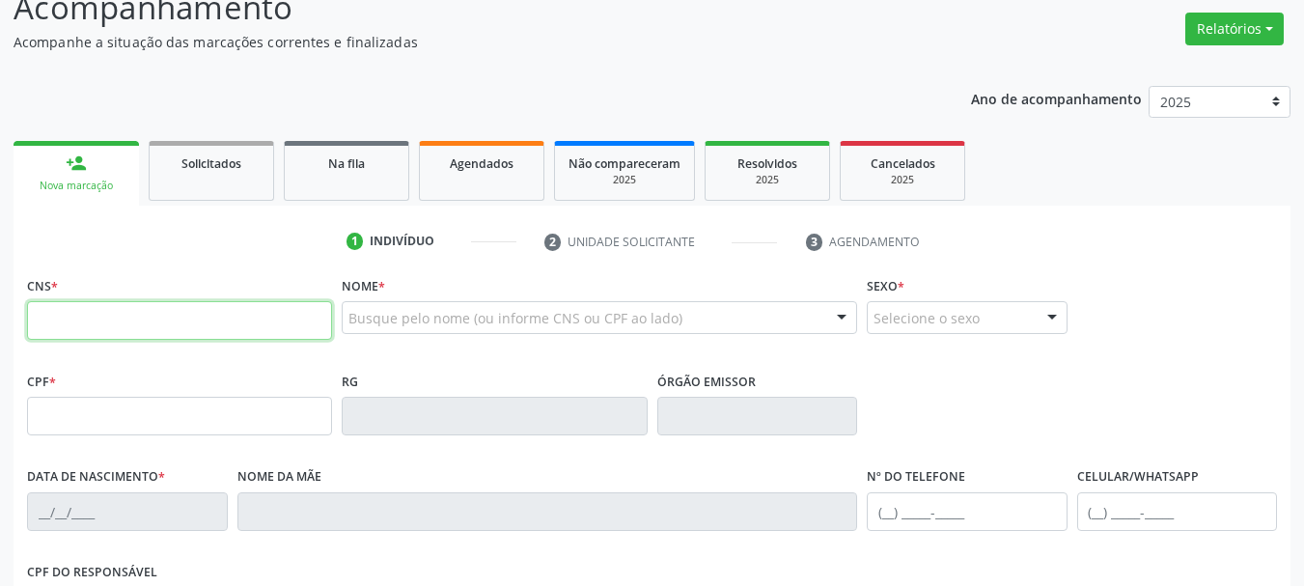
click at [137, 316] on input "text" at bounding box center [179, 320] width 305 height 39
type input "700 0086 5467 6307"
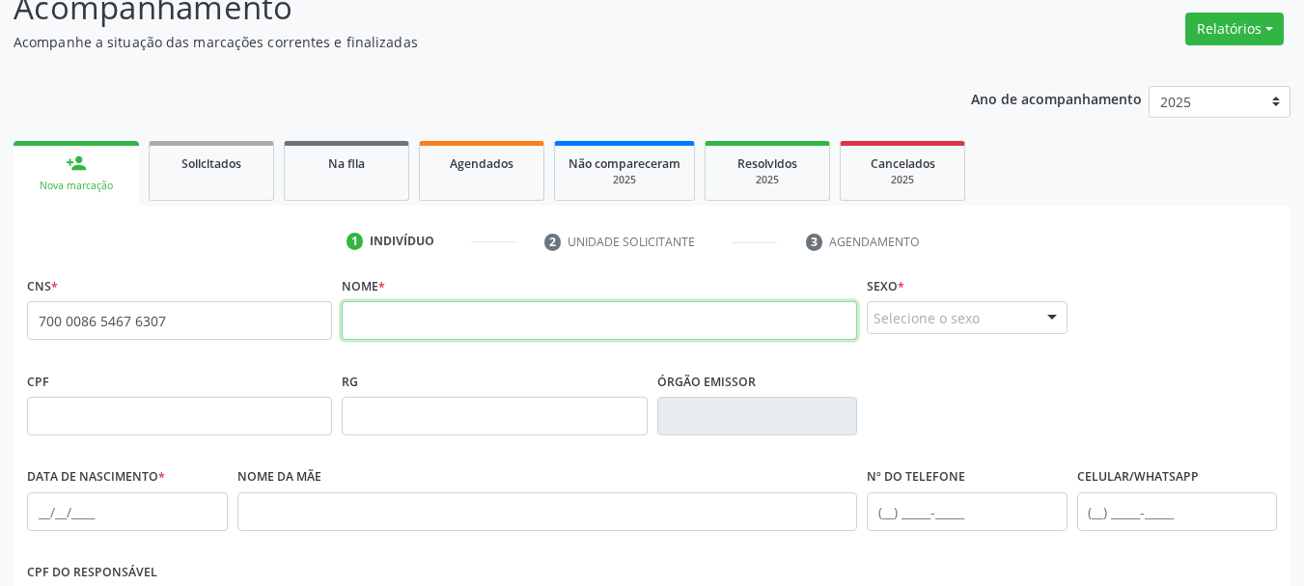
click at [488, 320] on input "text" at bounding box center [599, 320] width 515 height 39
type input "e"
type input "[PERSON_NAME]"
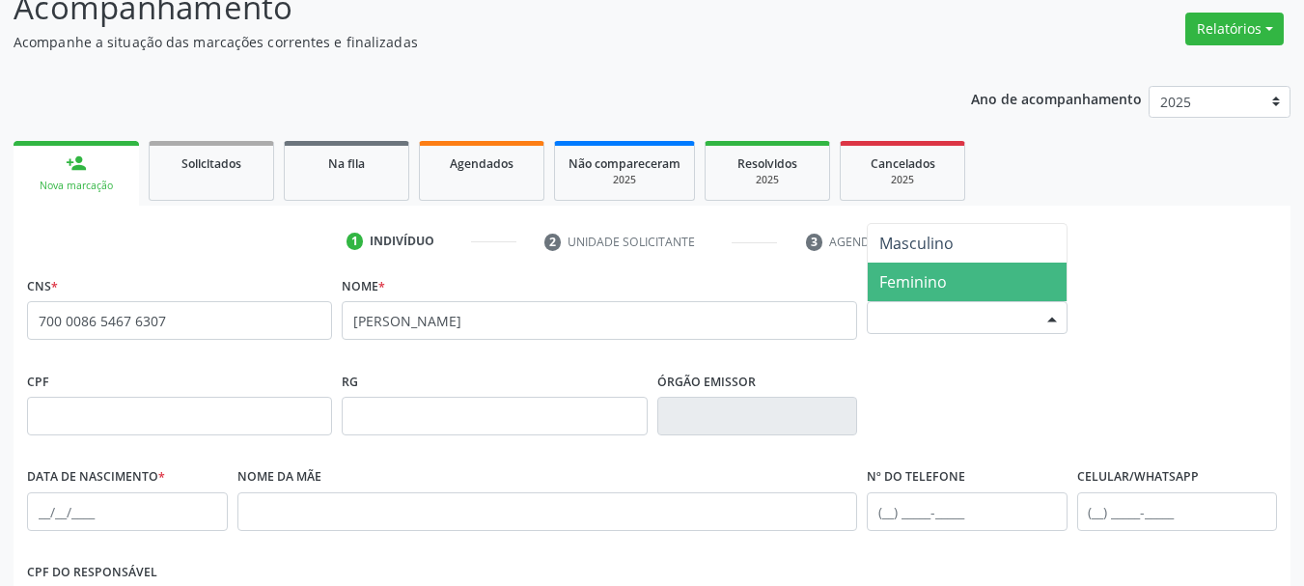
click at [961, 282] on span "Feminino" at bounding box center [967, 282] width 199 height 39
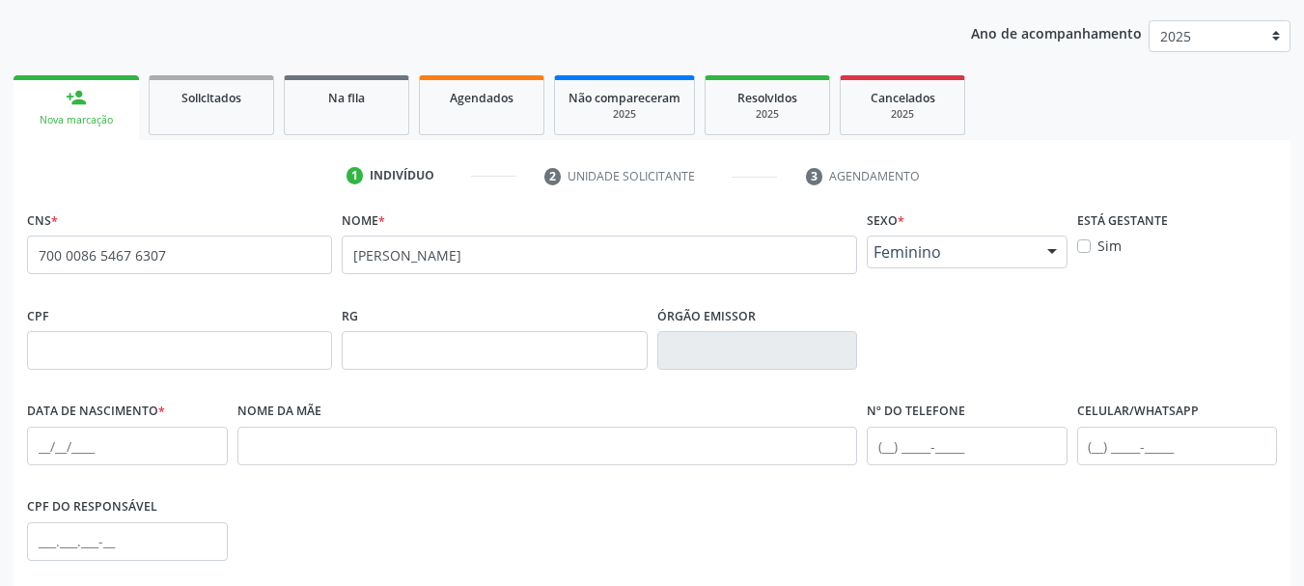
scroll to position [244, 0]
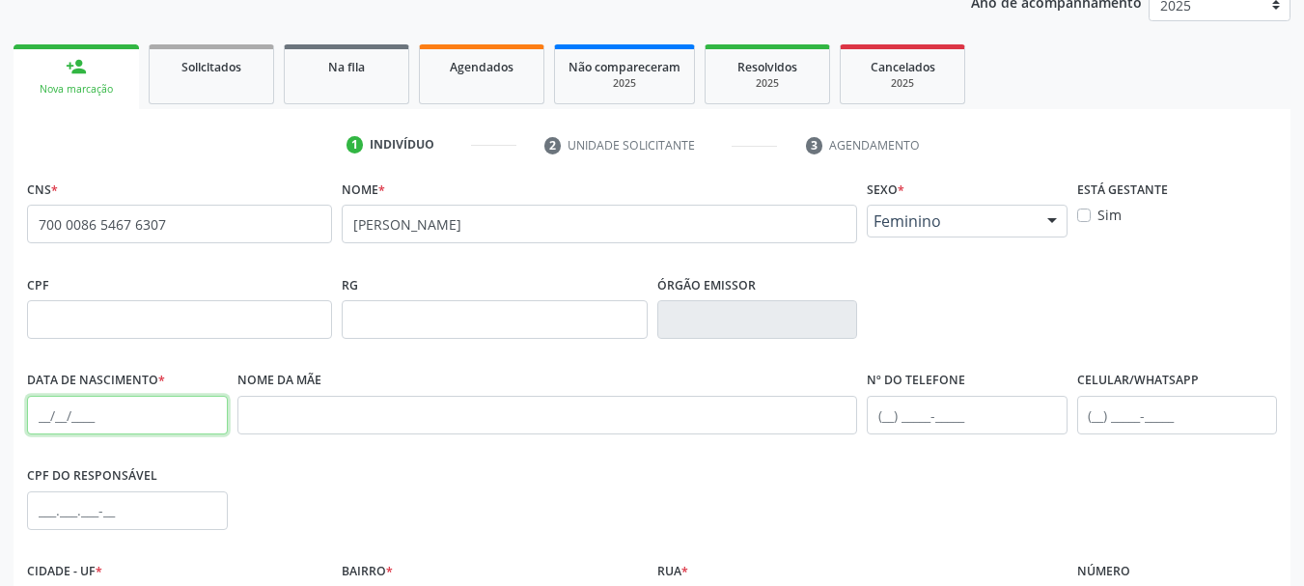
click at [142, 404] on input "text" at bounding box center [127, 415] width 201 height 39
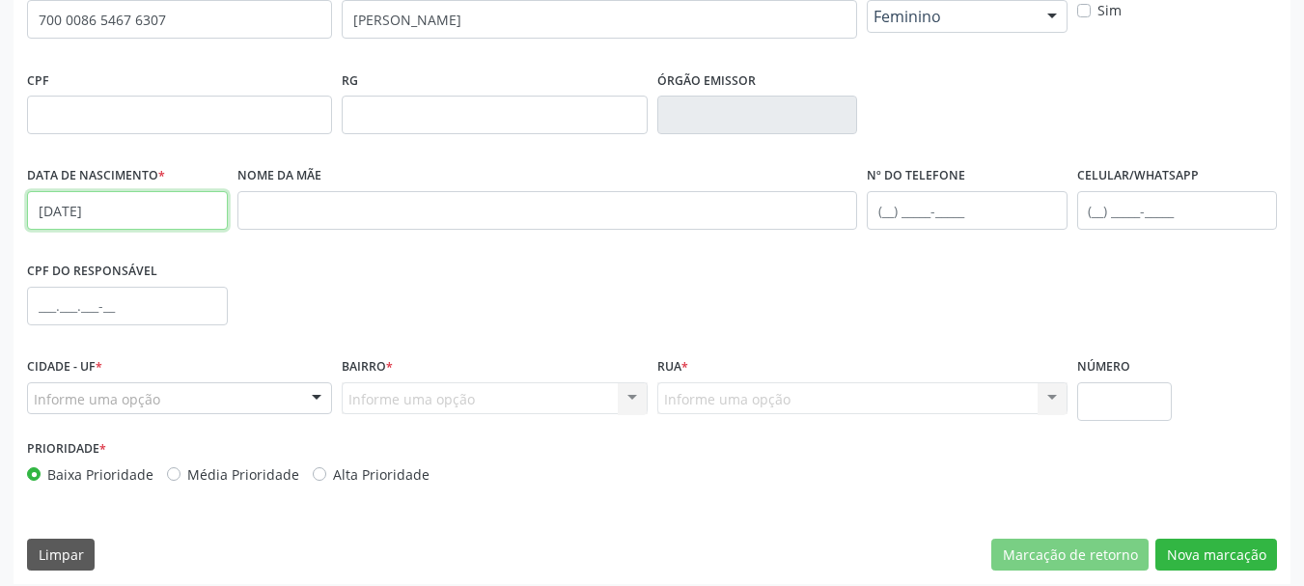
scroll to position [460, 0]
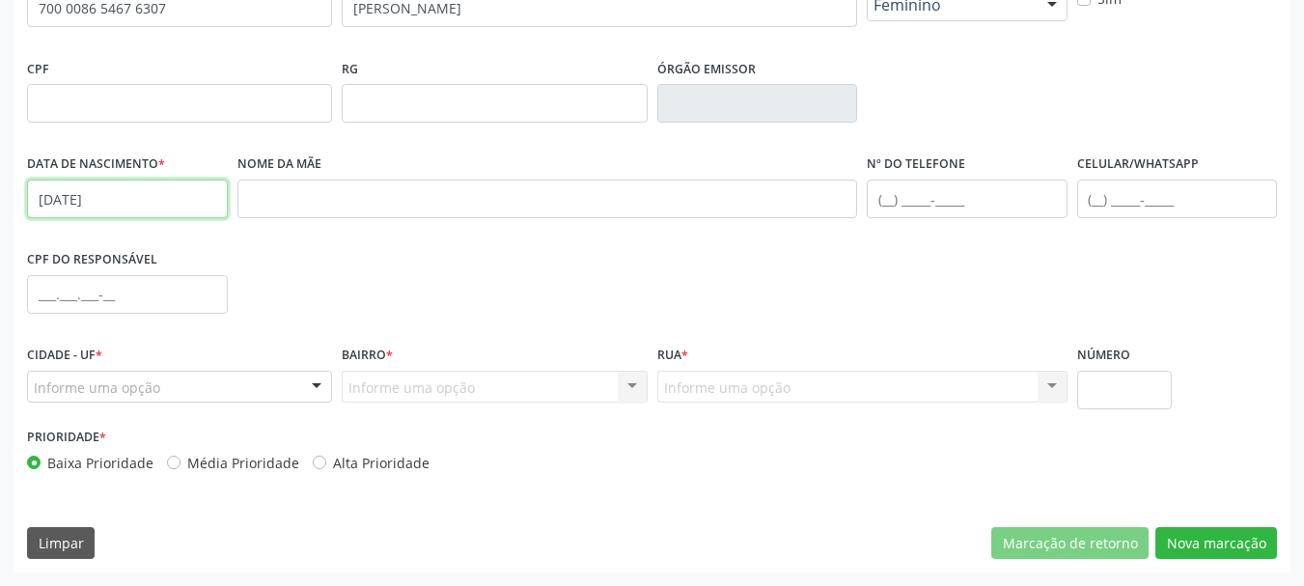
type input "[DATE]"
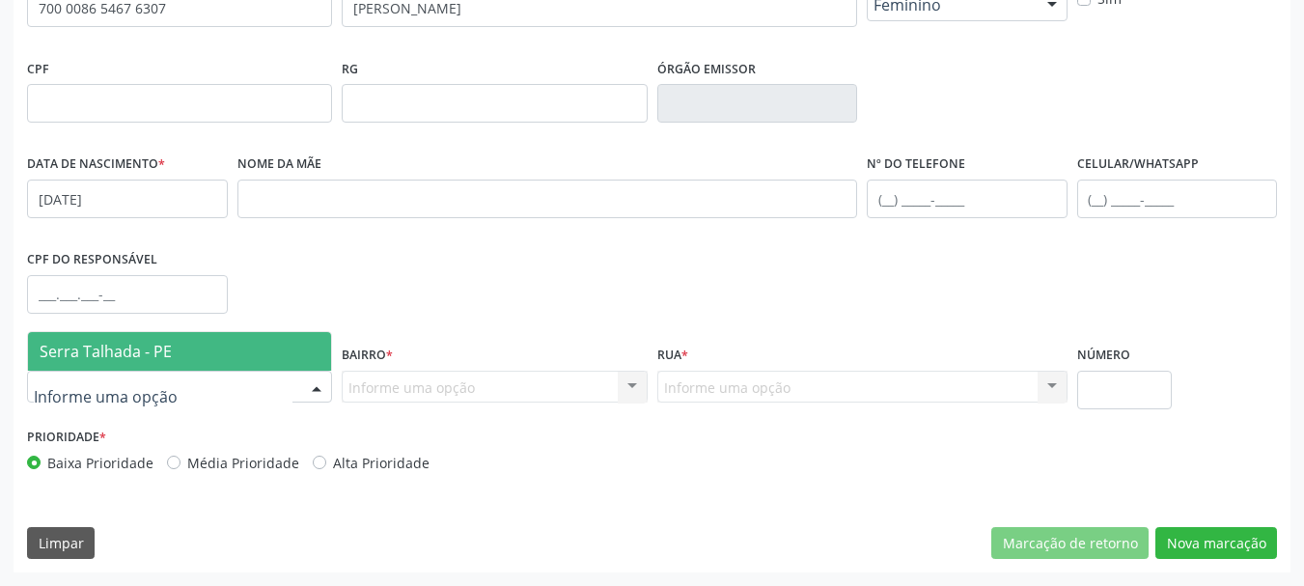
click at [216, 396] on div at bounding box center [179, 387] width 305 height 33
click at [216, 349] on span "Serra Talhada - PE" at bounding box center [179, 351] width 303 height 39
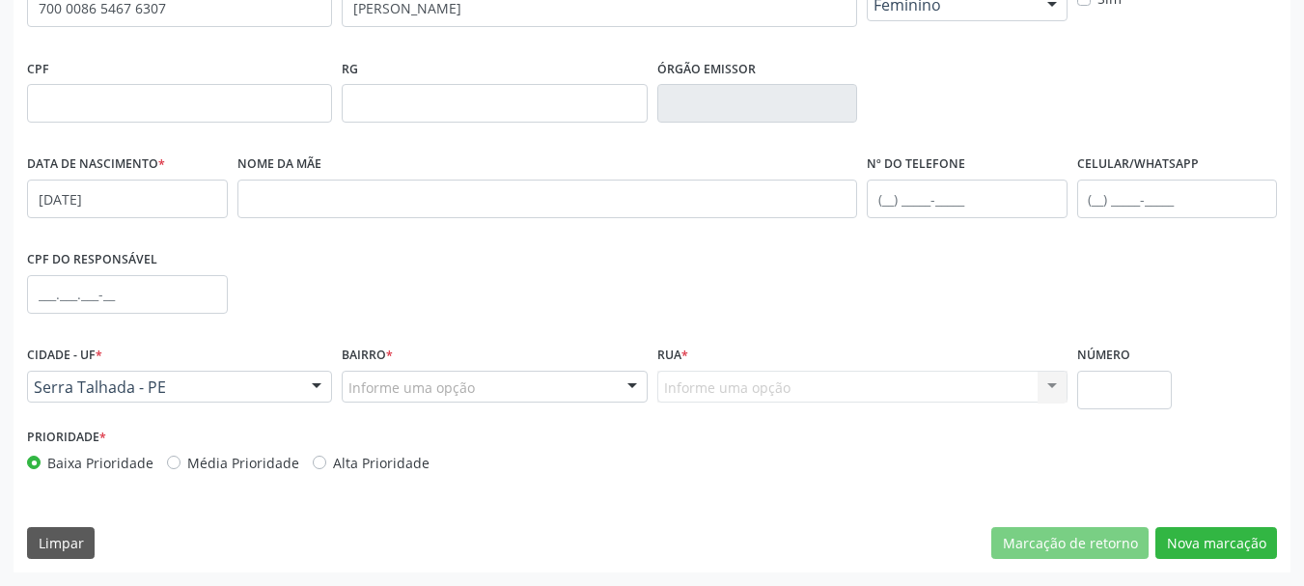
click at [369, 375] on div "Informe uma opção" at bounding box center [494, 387] width 305 height 33
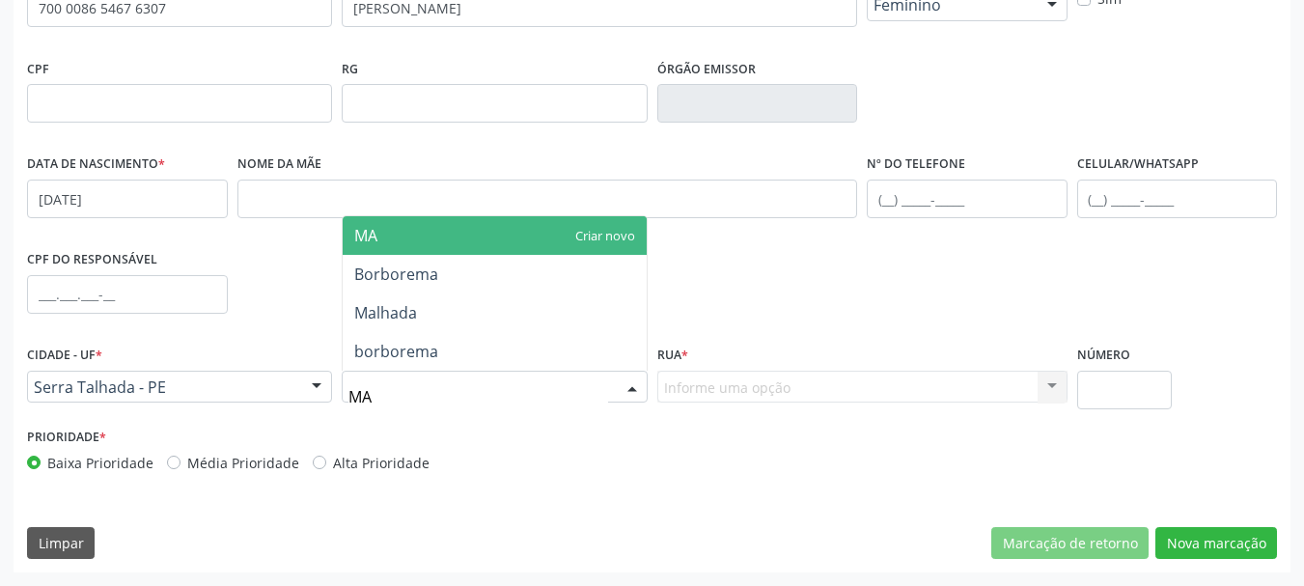
type input "M"
type input "N"
type input "n"
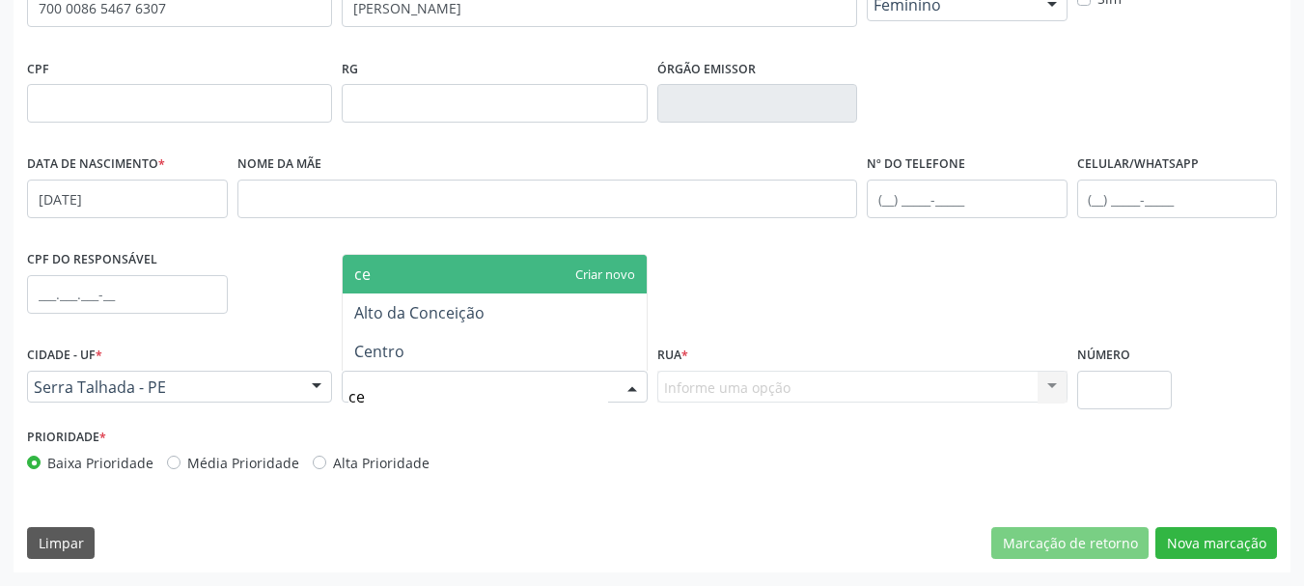
type input "cen"
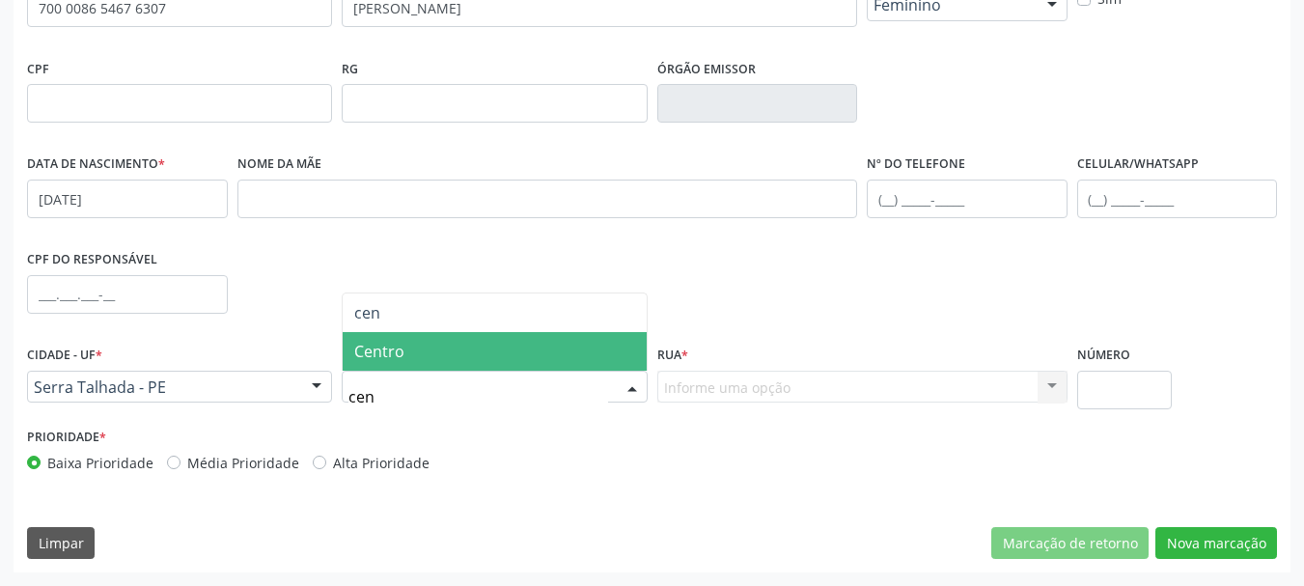
click at [392, 338] on span "Centro" at bounding box center [494, 351] width 303 height 39
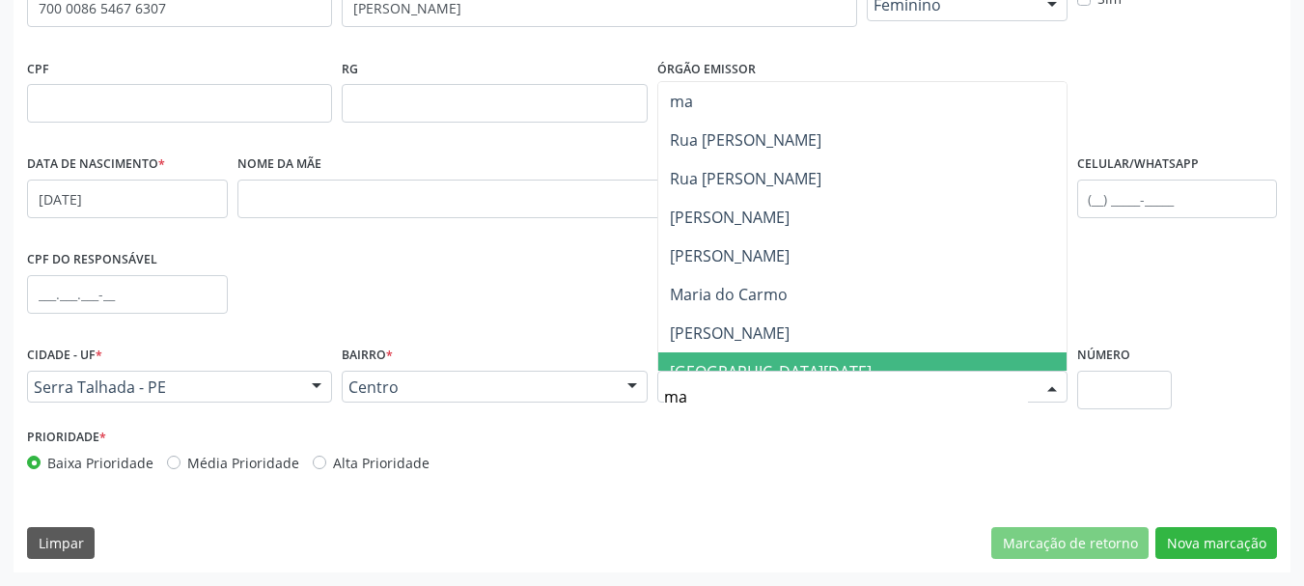
type input "man"
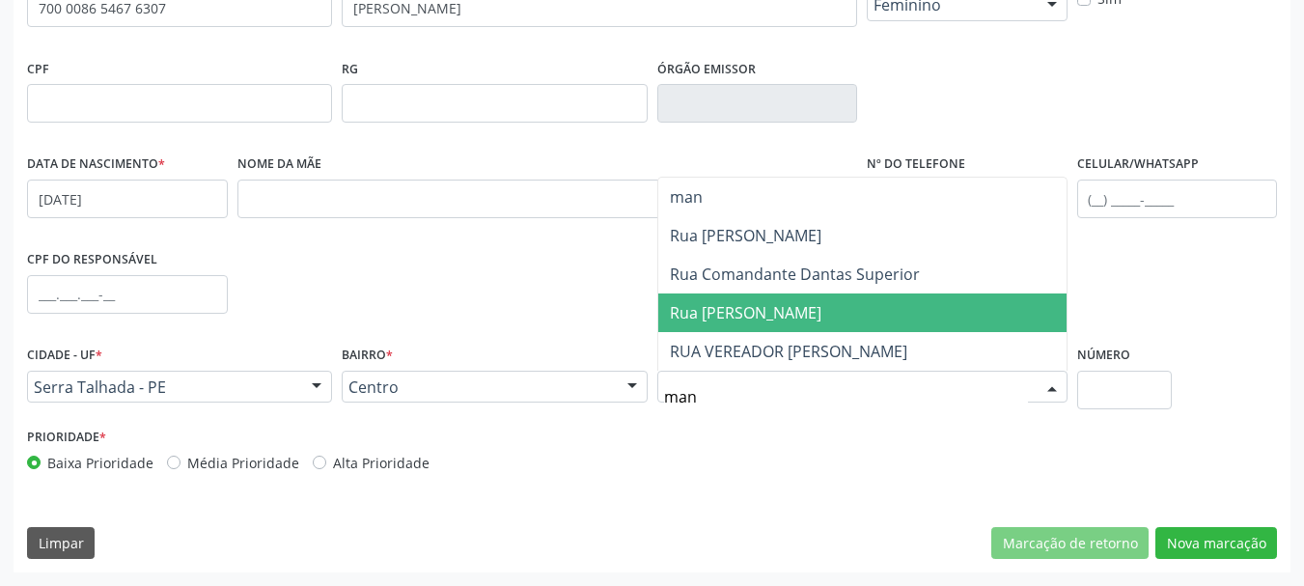
click at [734, 318] on span "Rua [PERSON_NAME]" at bounding box center [746, 312] width 152 height 21
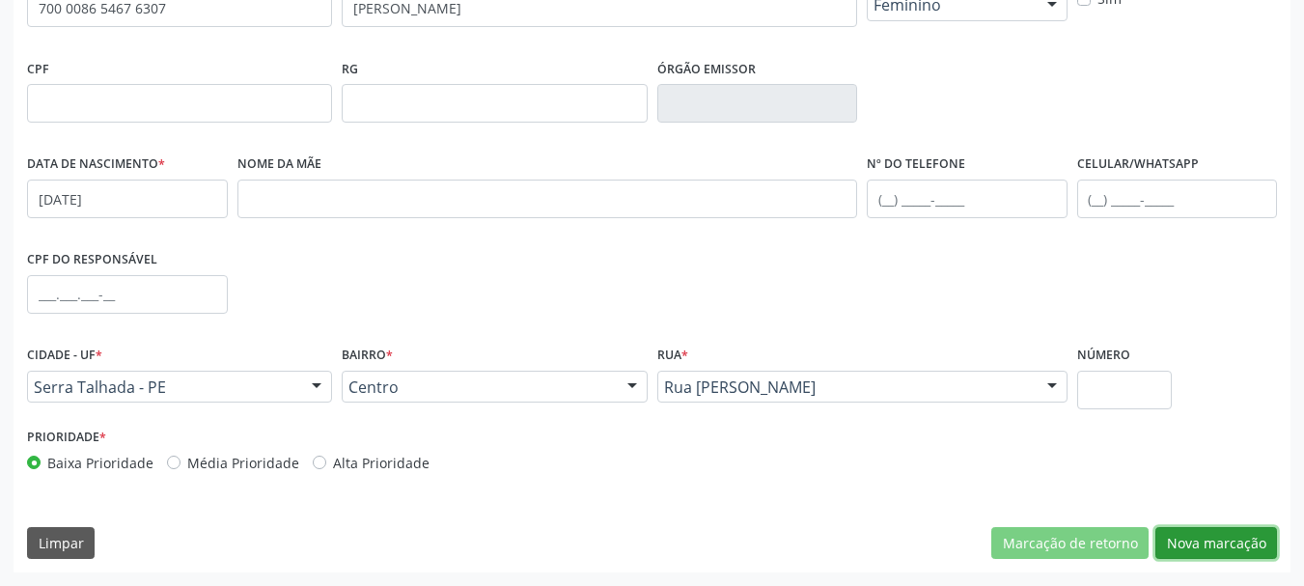
click at [1245, 554] on button "Nova marcação" at bounding box center [1217, 543] width 122 height 33
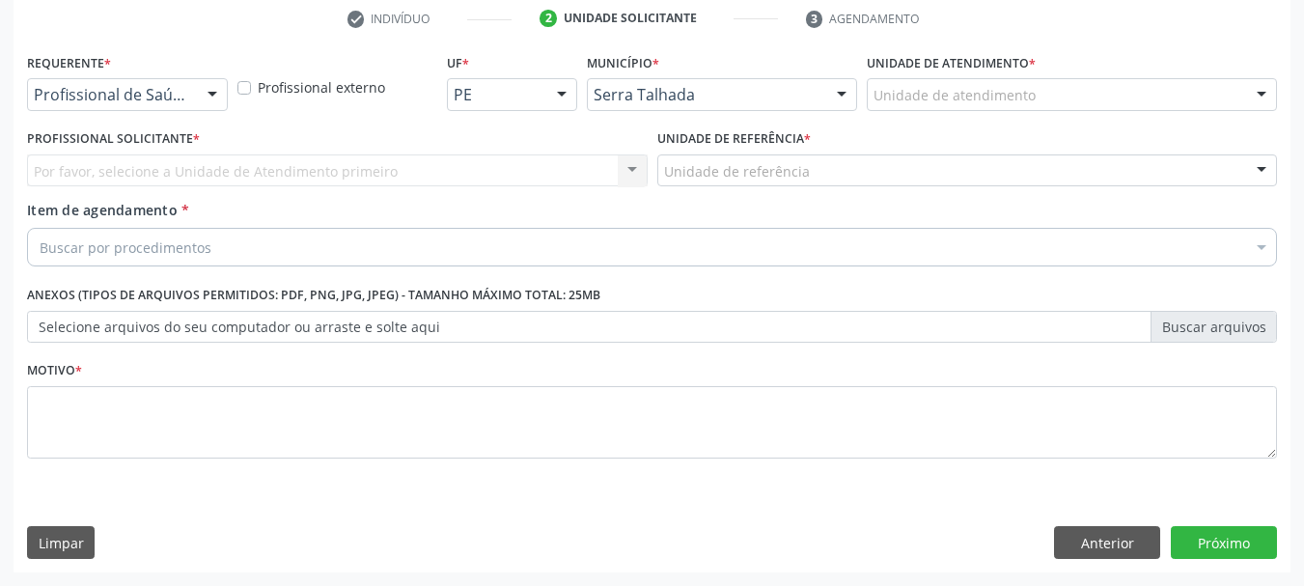
scroll to position [371, 0]
click at [1235, 541] on button "Próximo" at bounding box center [1224, 542] width 106 height 33
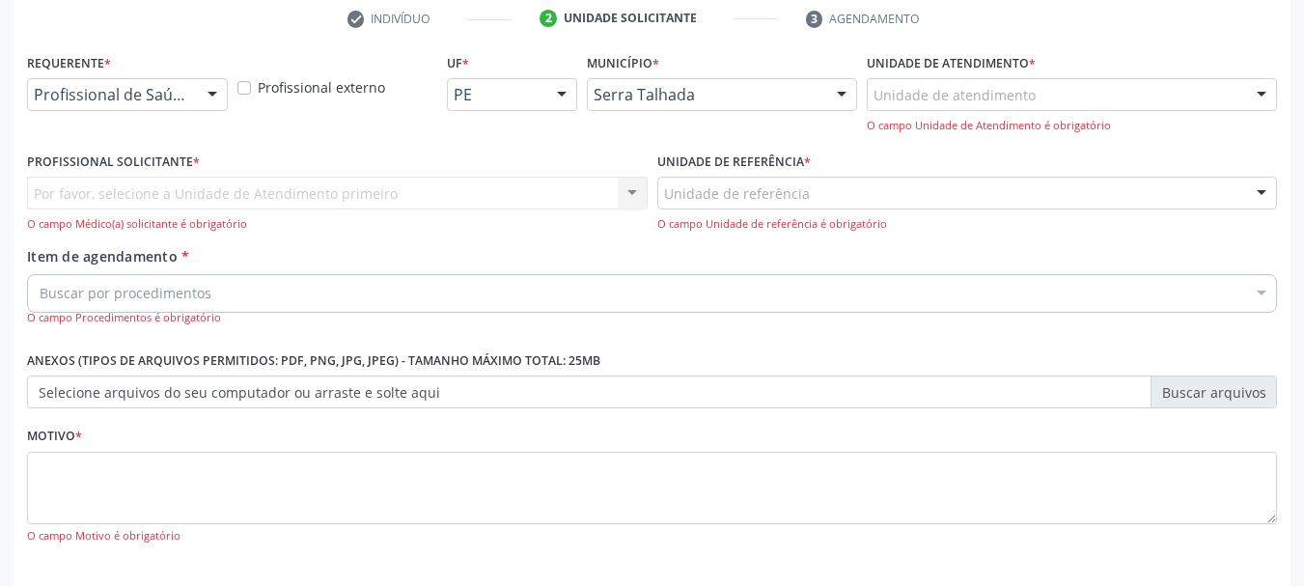
click at [67, 187] on div "Por favor, selecione a Unidade de Atendimento primeiro Nenhum resultado encontr…" at bounding box center [337, 204] width 621 height 55
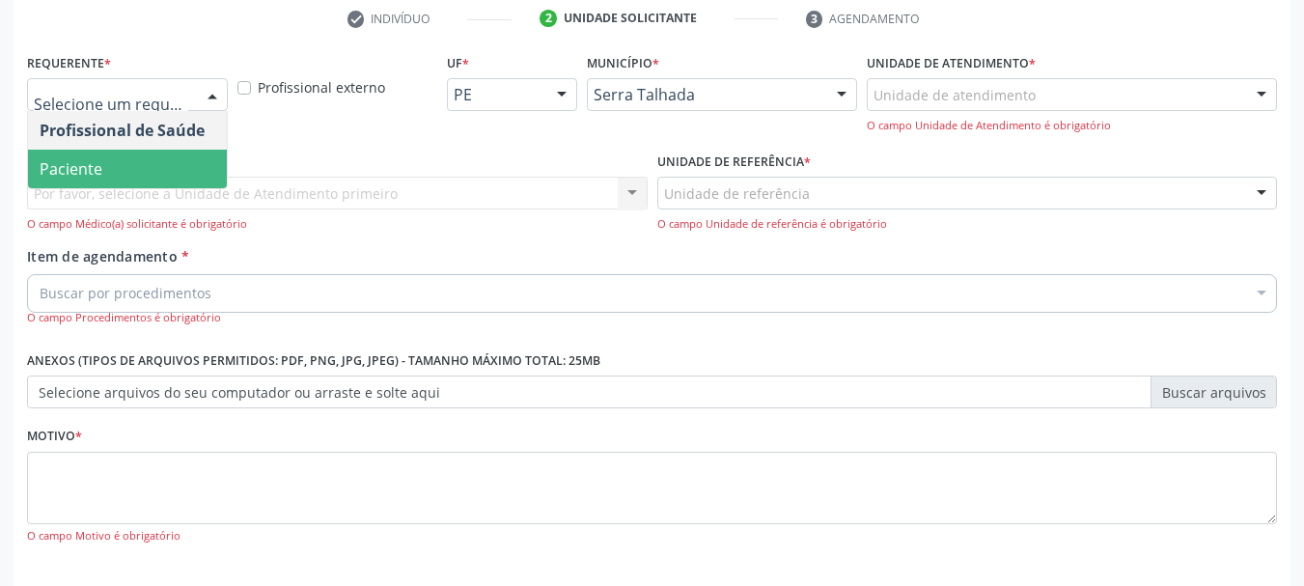
click at [129, 157] on span "Paciente" at bounding box center [127, 169] width 199 height 39
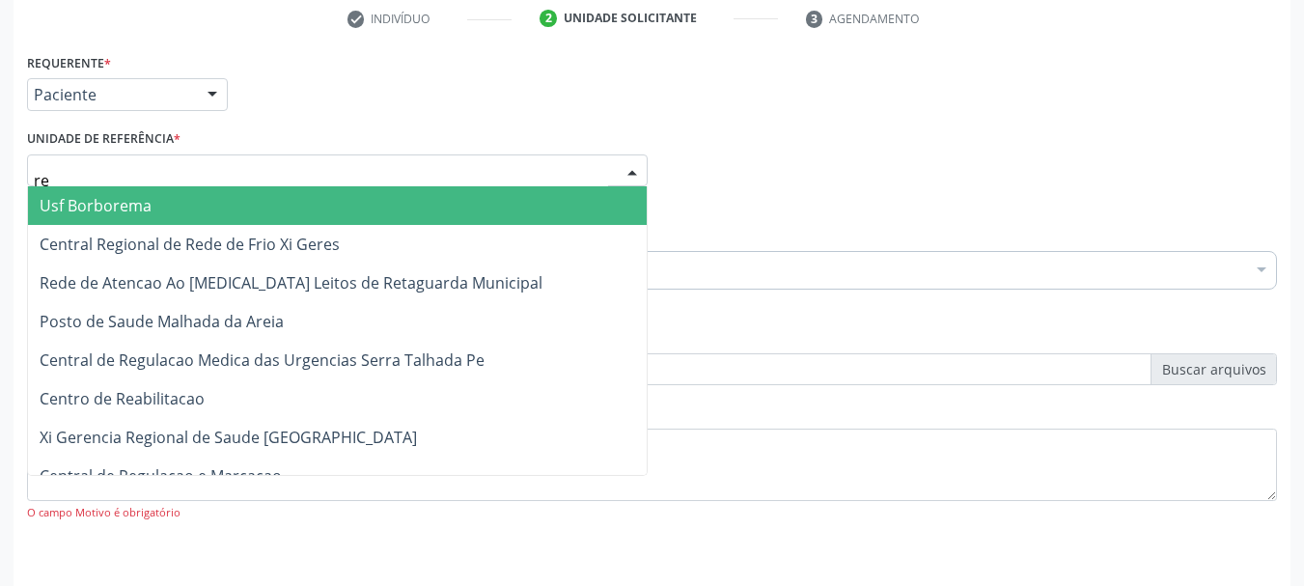
type input "rea"
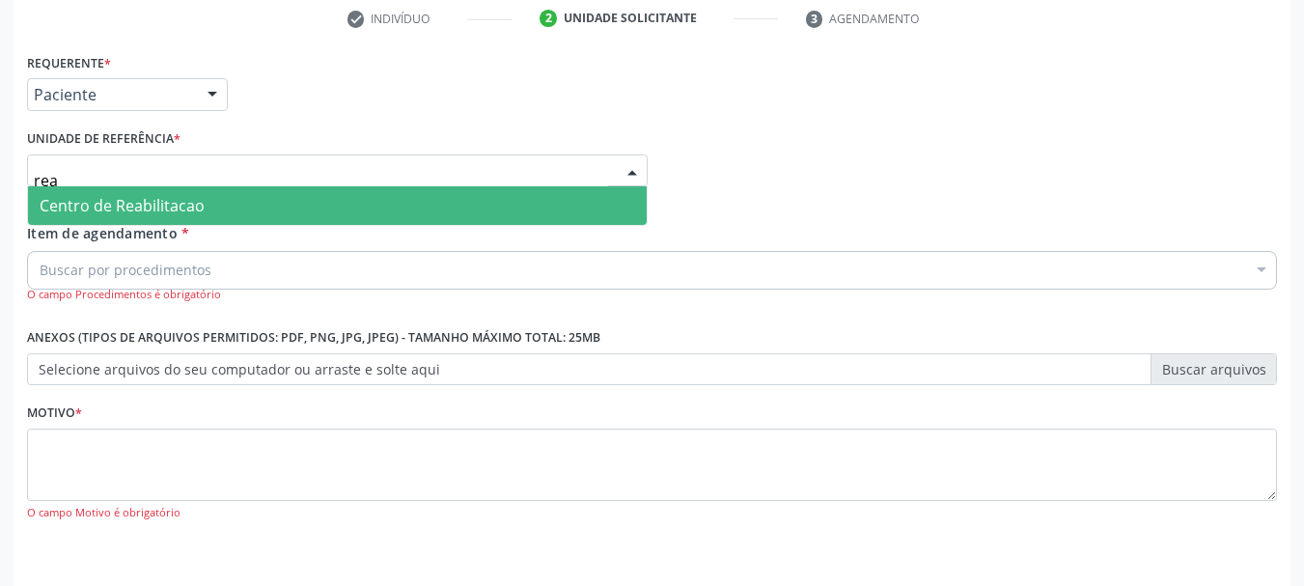
click at [124, 209] on span "Centro de Reabilitacao" at bounding box center [122, 205] width 165 height 21
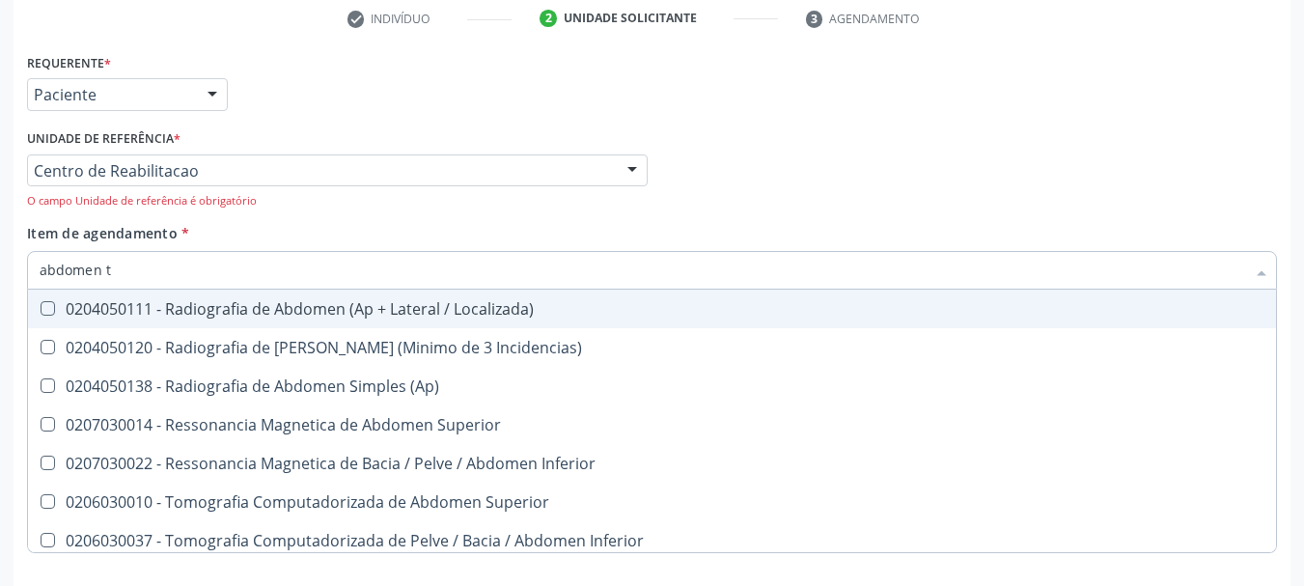
type input "abdomen to"
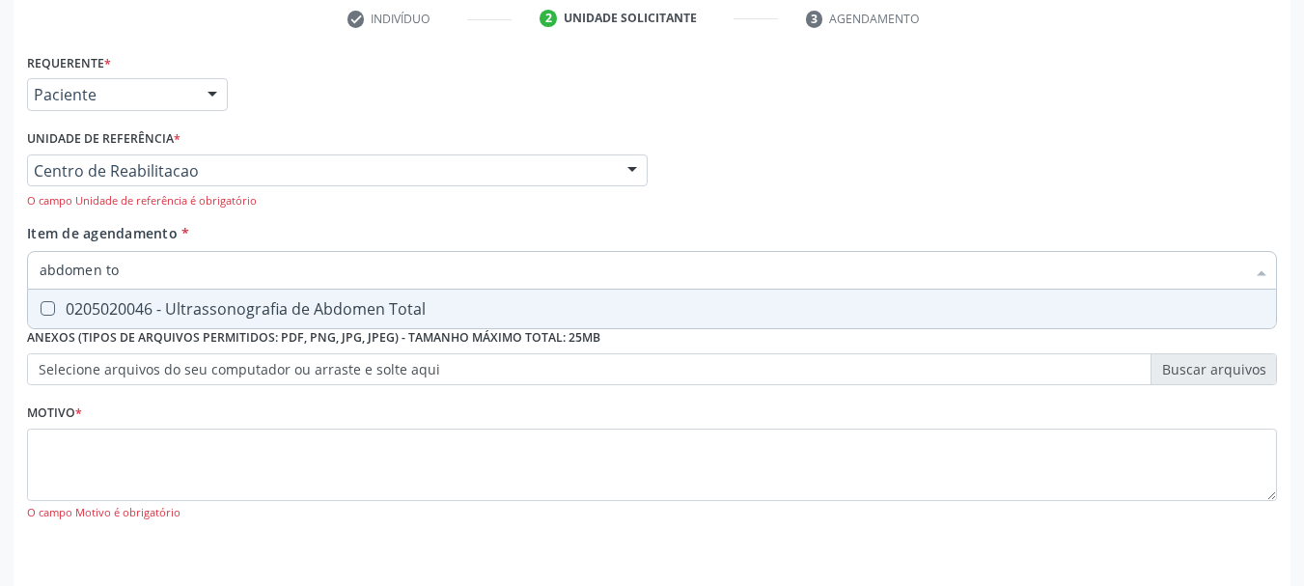
click at [131, 308] on div "0205020046 - Ultrassonografia de Abdomen Total" at bounding box center [652, 308] width 1225 height 15
checkbox Total "true"
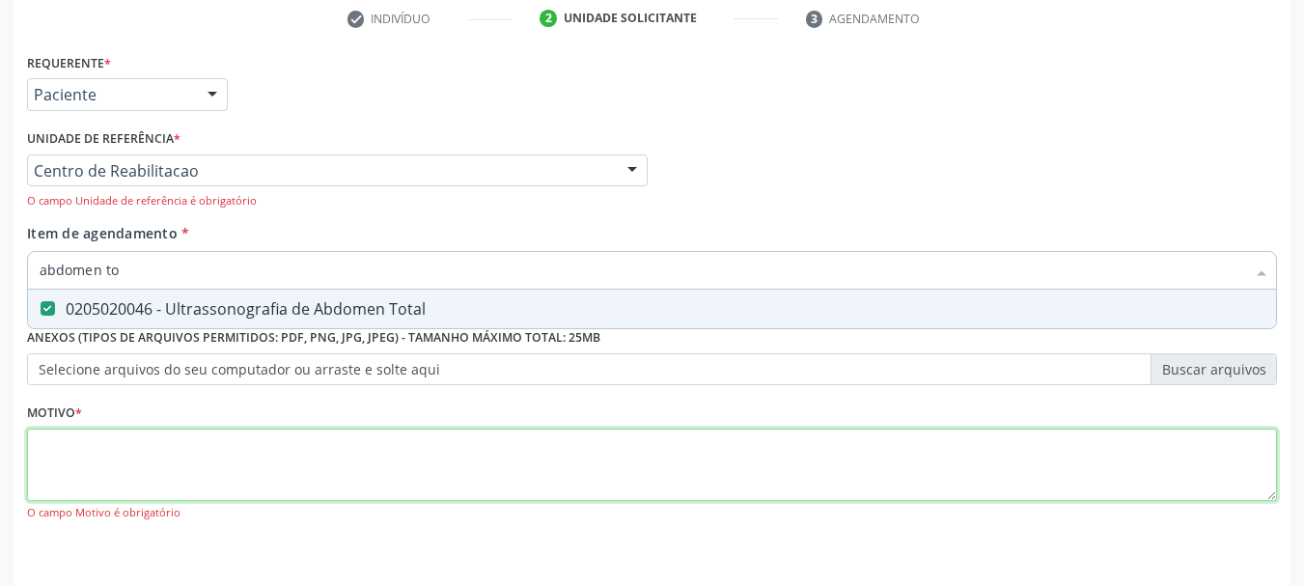
click at [121, 429] on div "Requerente * Paciente Profissional de Saúde Paciente Nenhum resultado encontrad…" at bounding box center [652, 297] width 1250 height 499
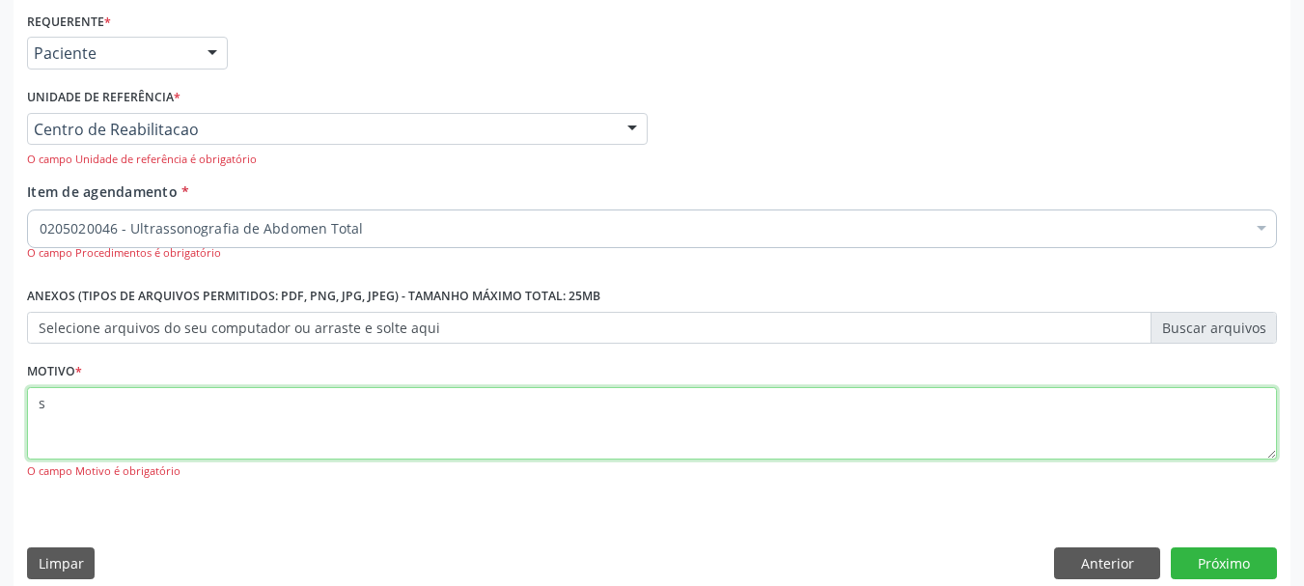
scroll to position [432, 0]
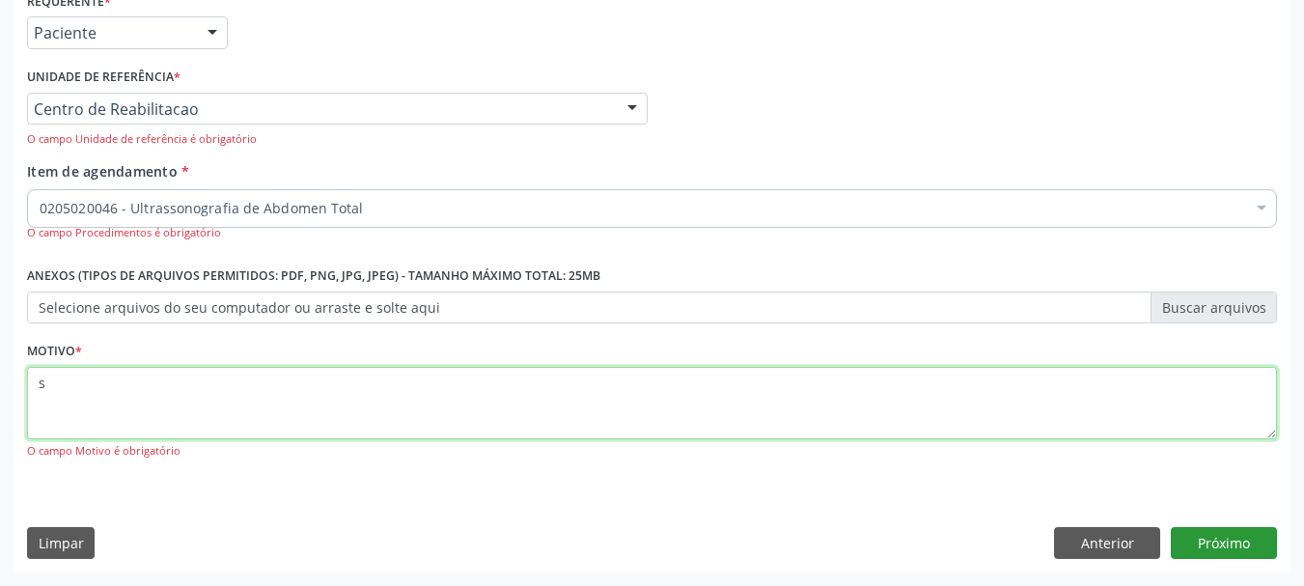
type textarea "s"
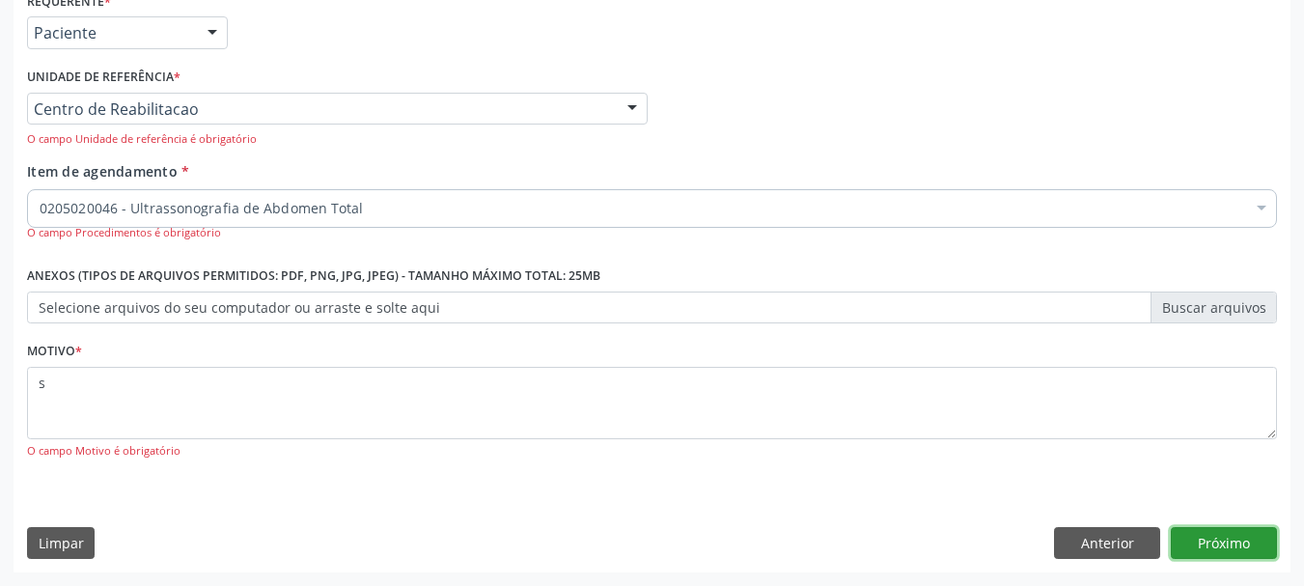
click at [1238, 539] on button "Próximo" at bounding box center [1224, 543] width 106 height 33
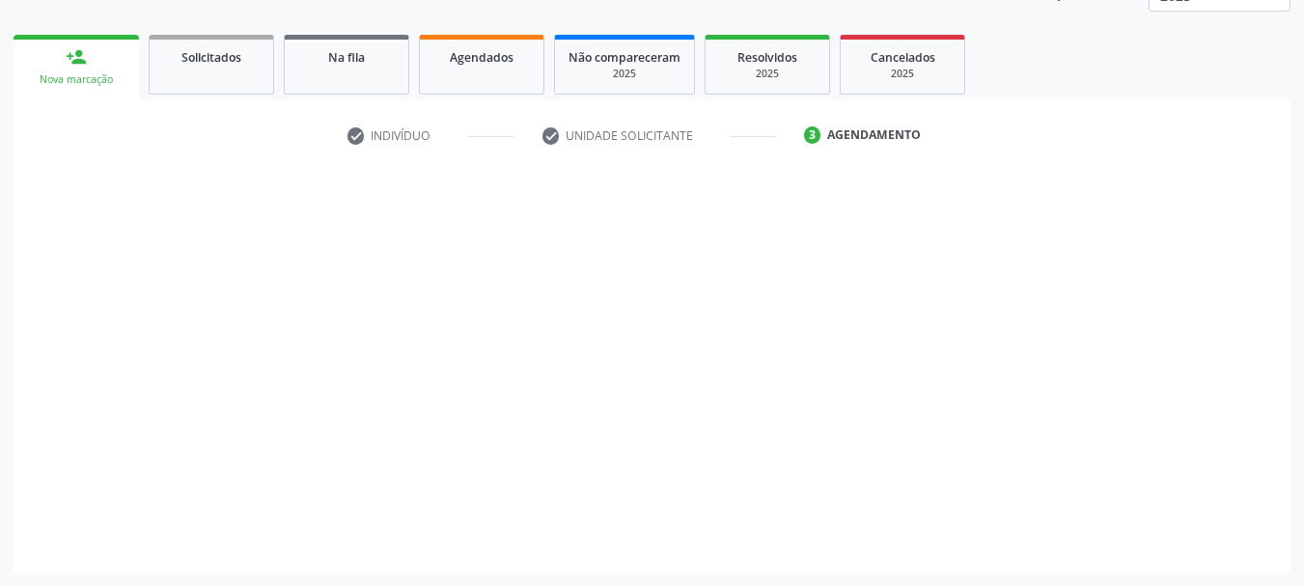
scroll to position [254, 0]
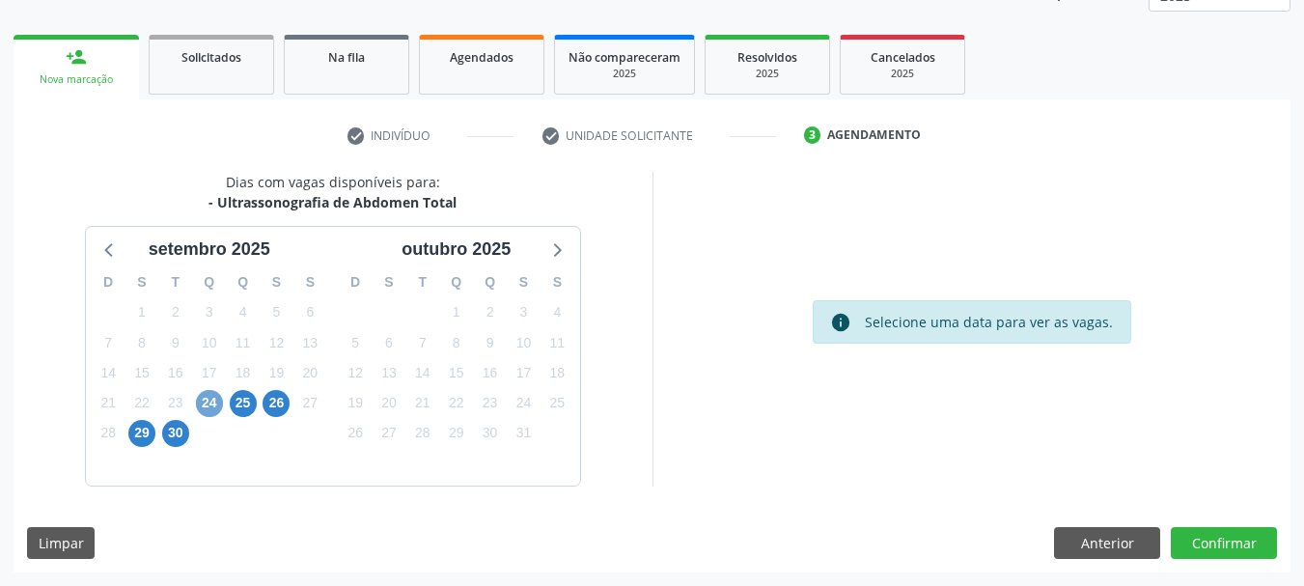
click at [200, 405] on span "24" at bounding box center [209, 403] width 27 height 27
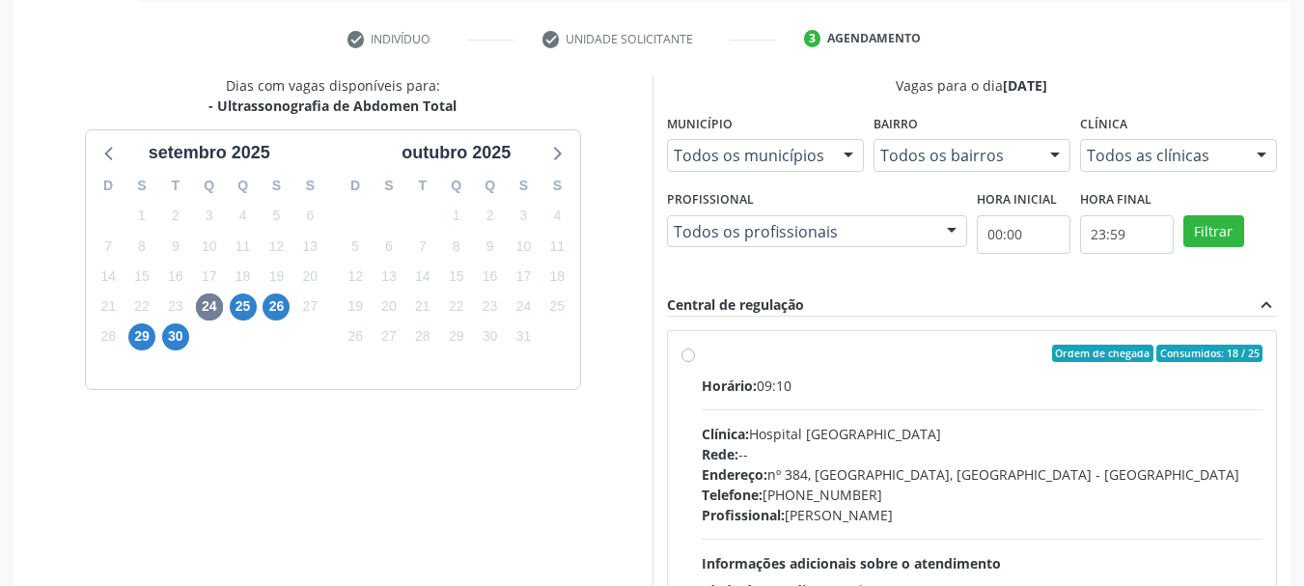
click at [823, 380] on div "Horário: 09:10" at bounding box center [983, 386] width 562 height 20
click at [695, 362] on input "Ordem de chegada Consumidos: 18 / 25 Horário: 09:10 Clínica: Hospital [GEOGRAPH…" at bounding box center [689, 353] width 14 height 17
radio input "true"
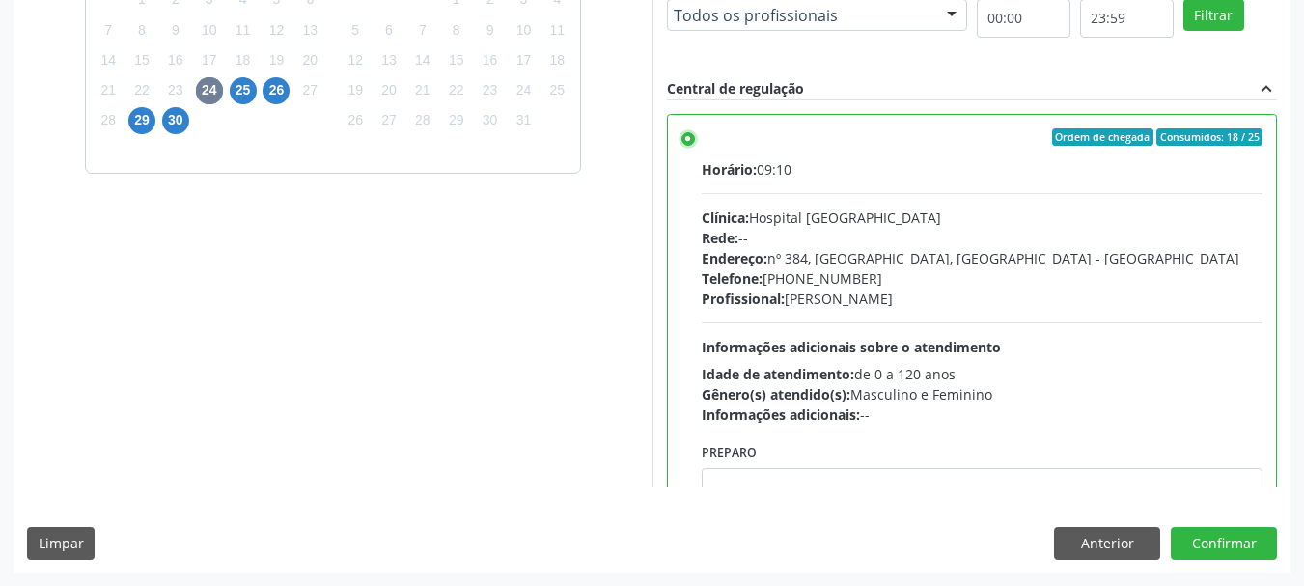
scroll to position [568, 0]
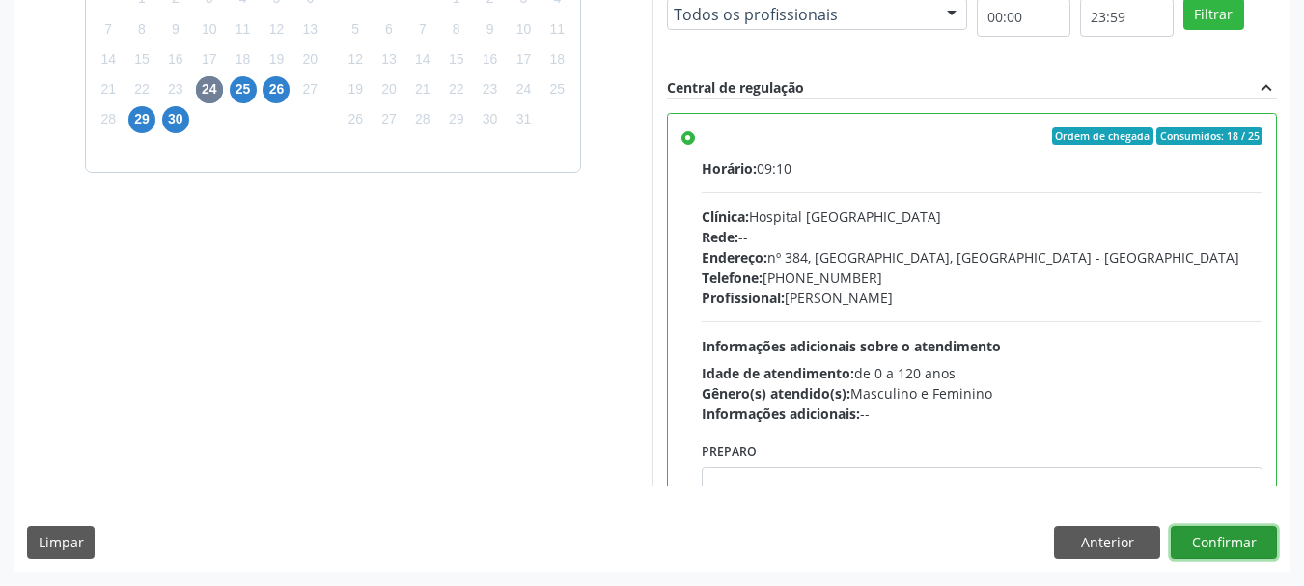
click at [1237, 542] on button "Confirmar" at bounding box center [1224, 542] width 106 height 33
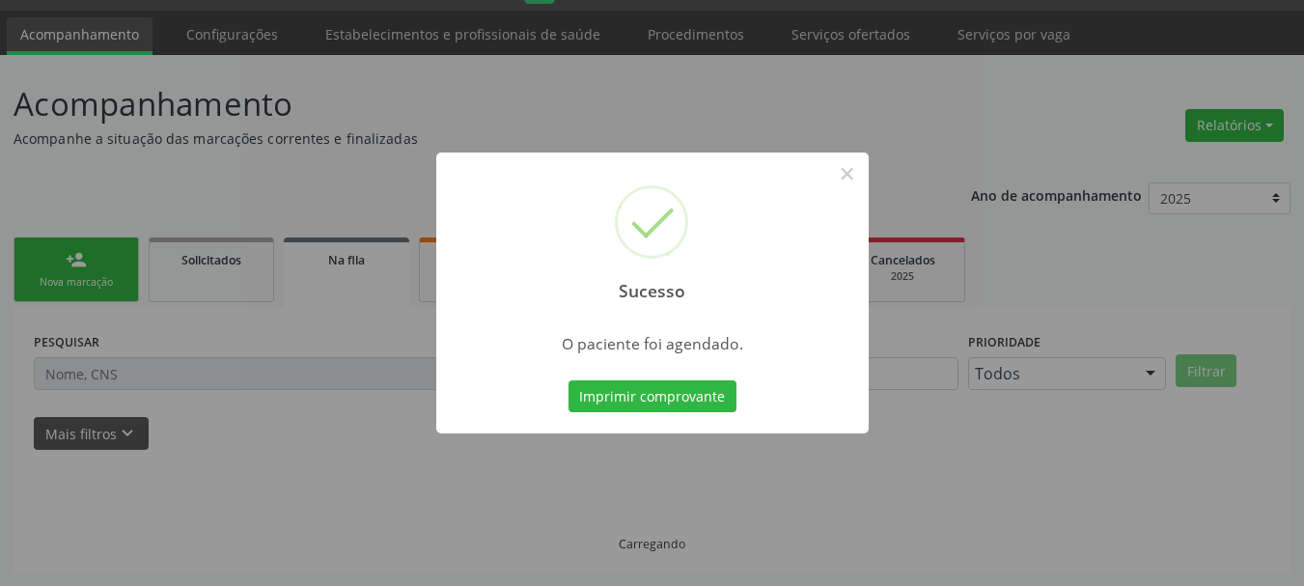
scroll to position [51, 0]
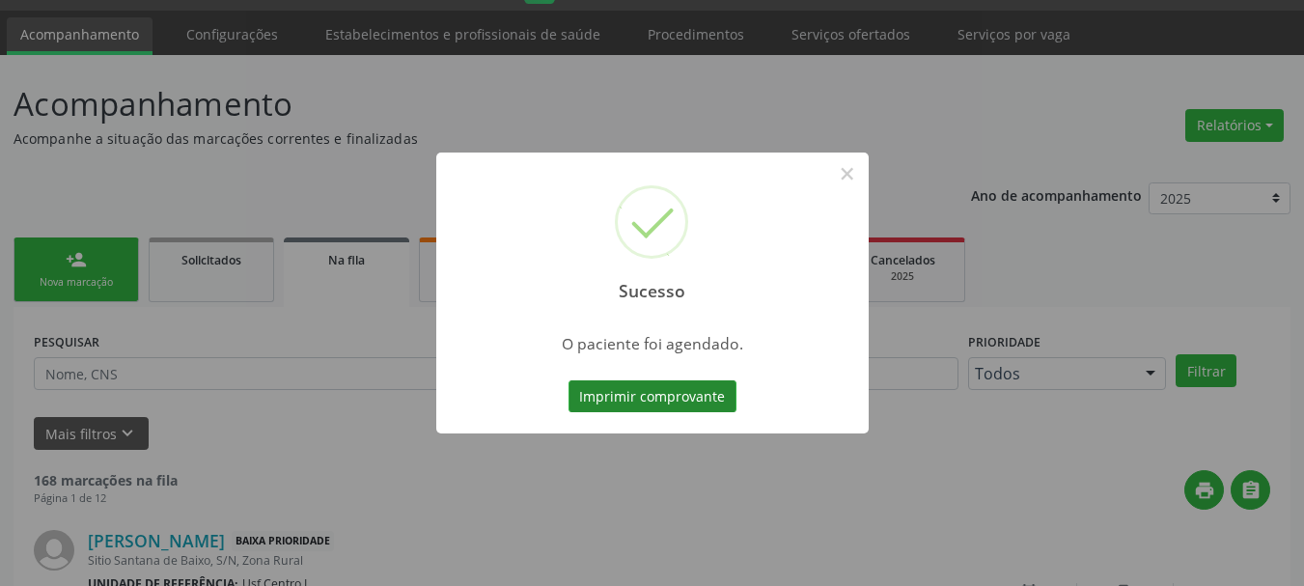
click at [706, 402] on button "Imprimir comprovante" at bounding box center [653, 396] width 168 height 33
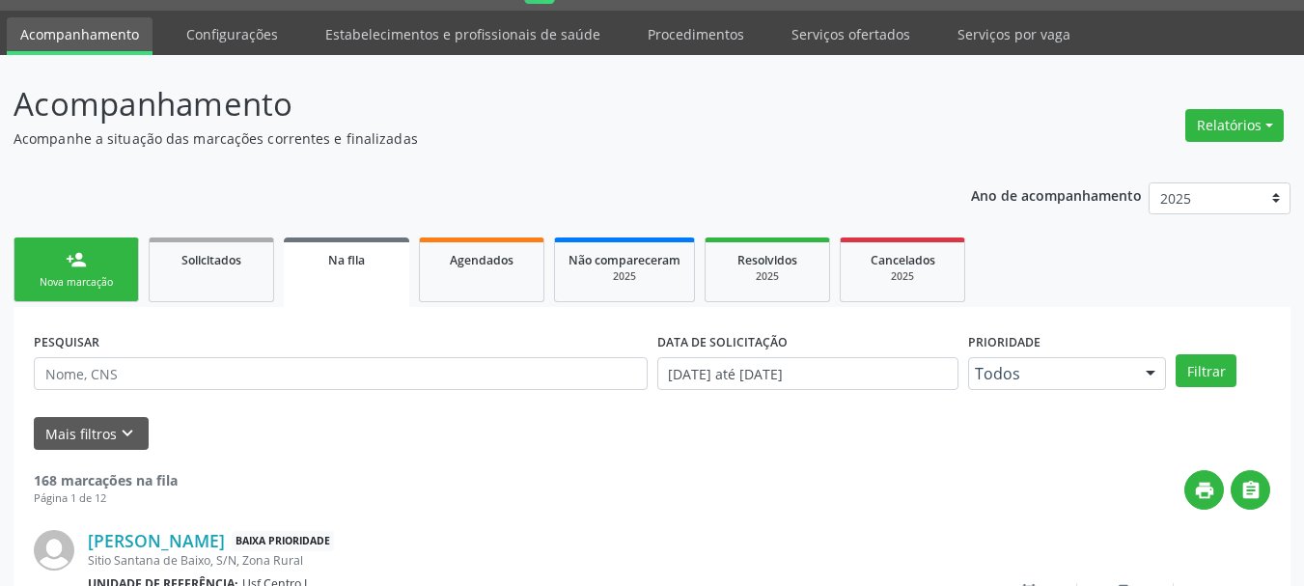
click at [97, 266] on link "person_add Nova marcação" at bounding box center [76, 269] width 125 height 65
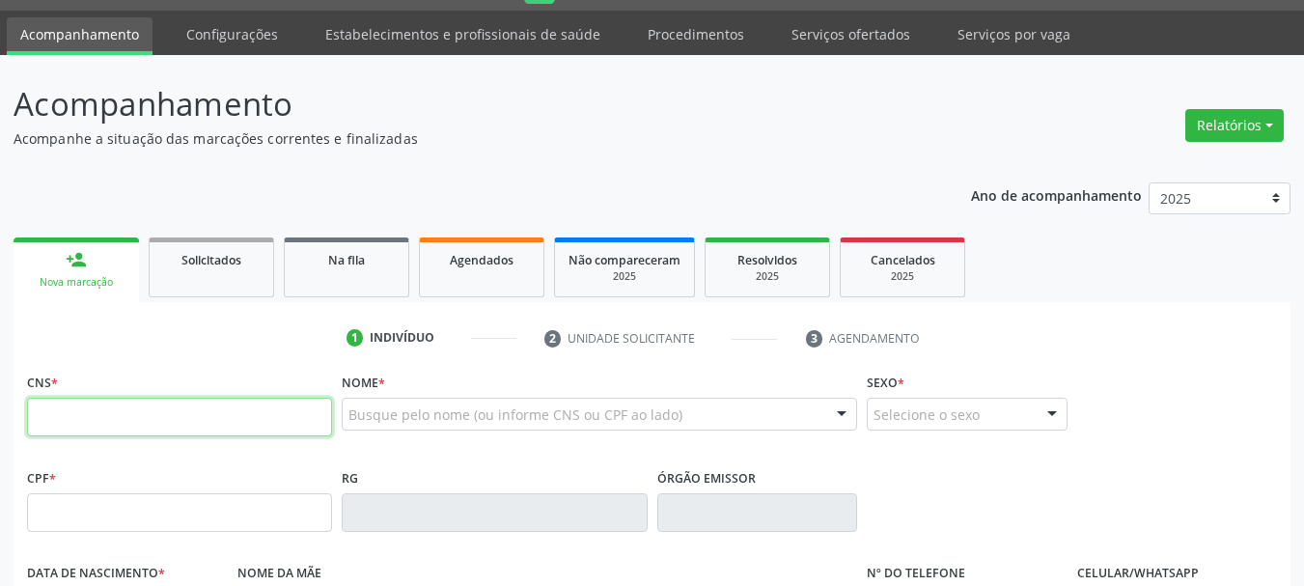
click at [154, 424] on input "text" at bounding box center [179, 417] width 305 height 39
type input "700 6029 4314 1169"
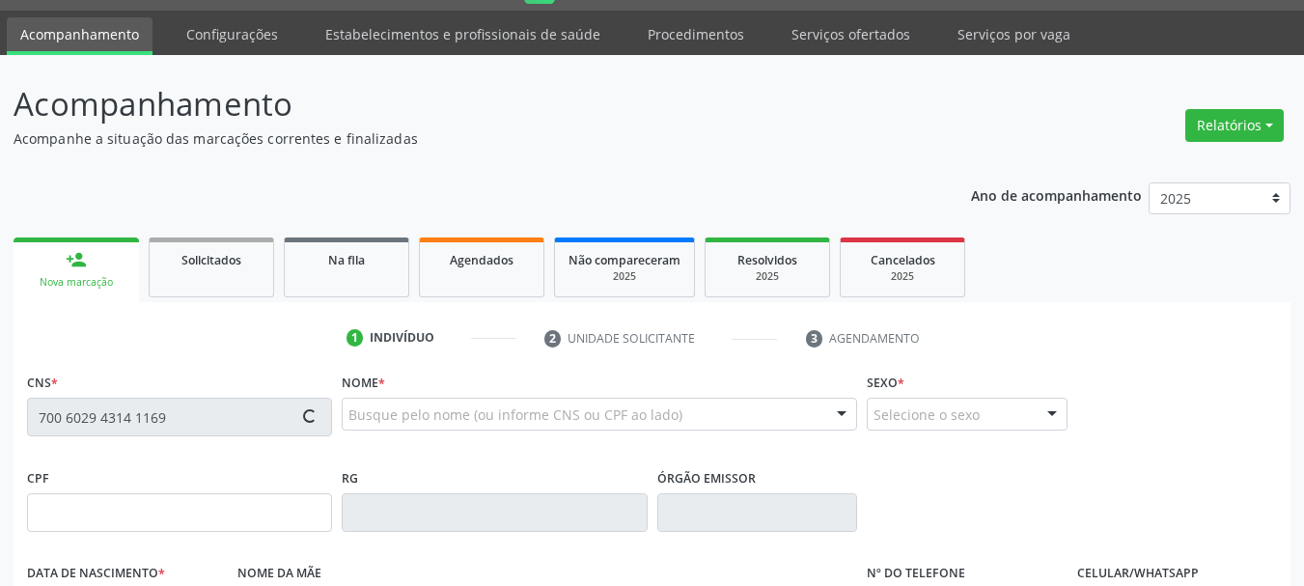
type input "171.170.024-09"
type input "25[DATE]"
type input "[PERSON_NAME]"
type input "[PHONE_NUMBER]"
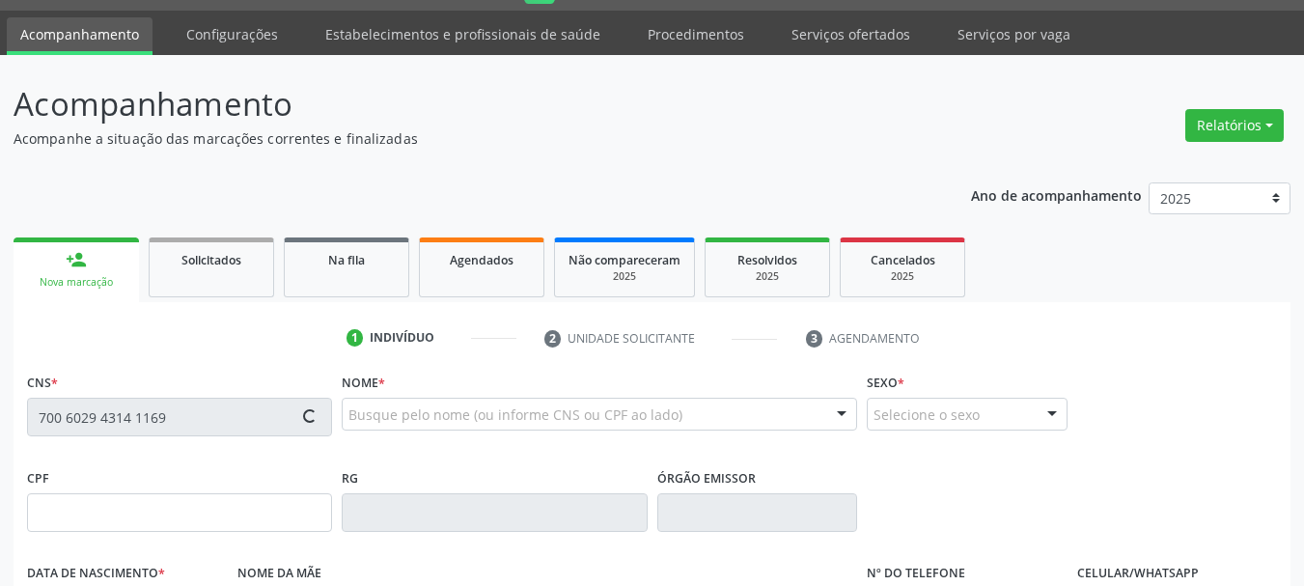
type input "095.488.094-35"
type input "S/N"
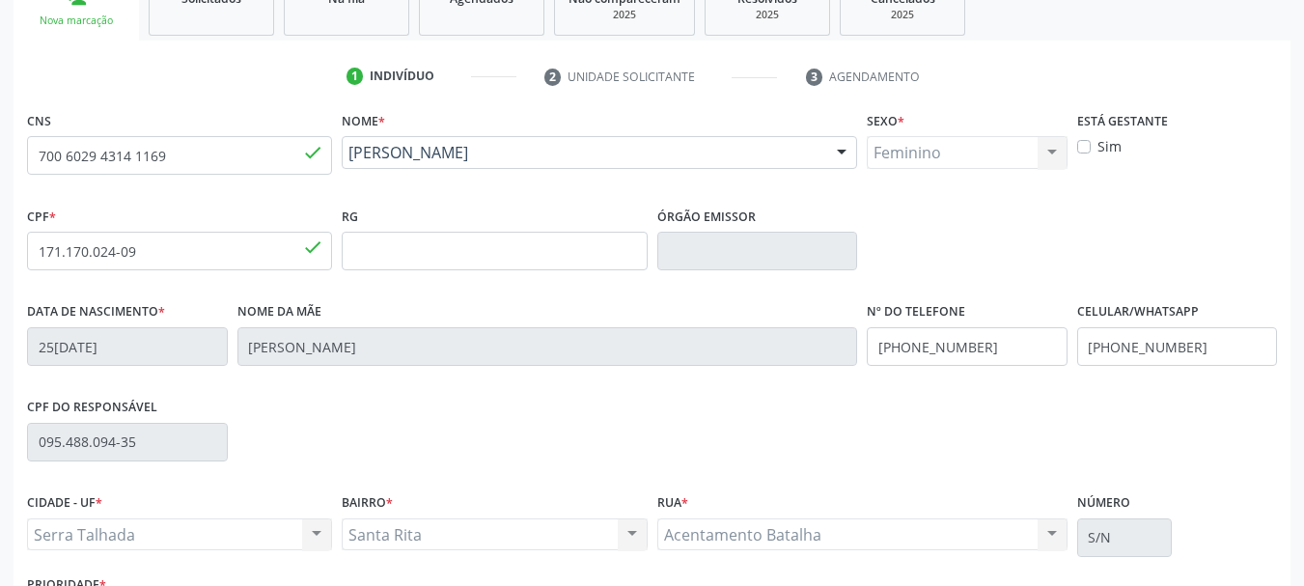
scroll to position [437, 0]
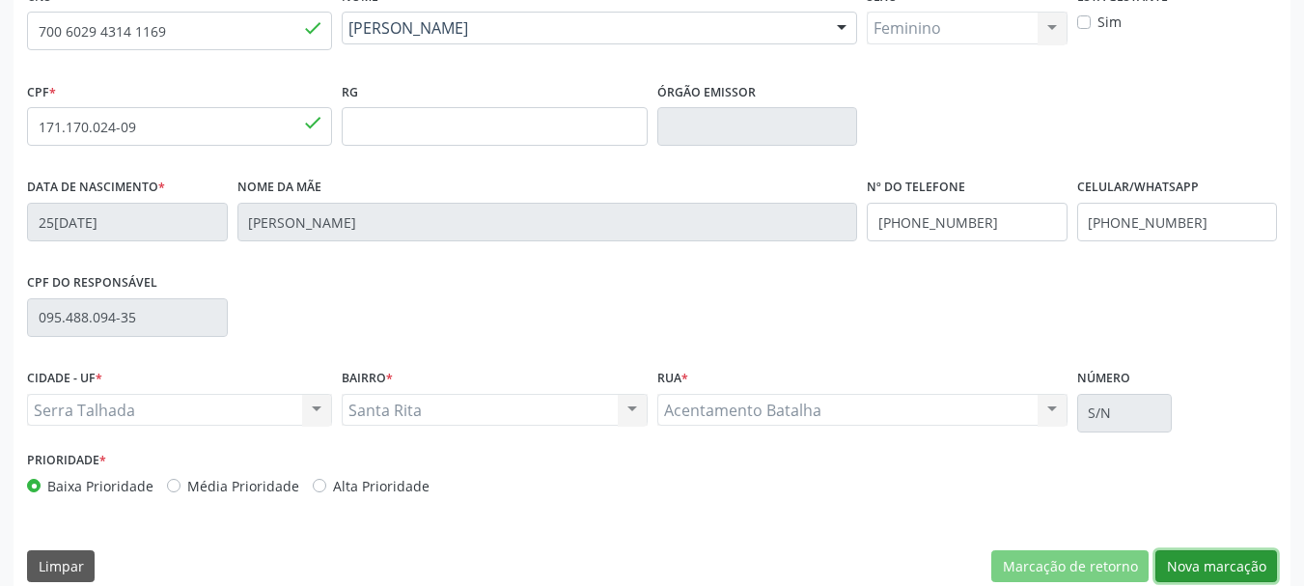
click at [1228, 579] on button "Nova marcação" at bounding box center [1217, 566] width 122 height 33
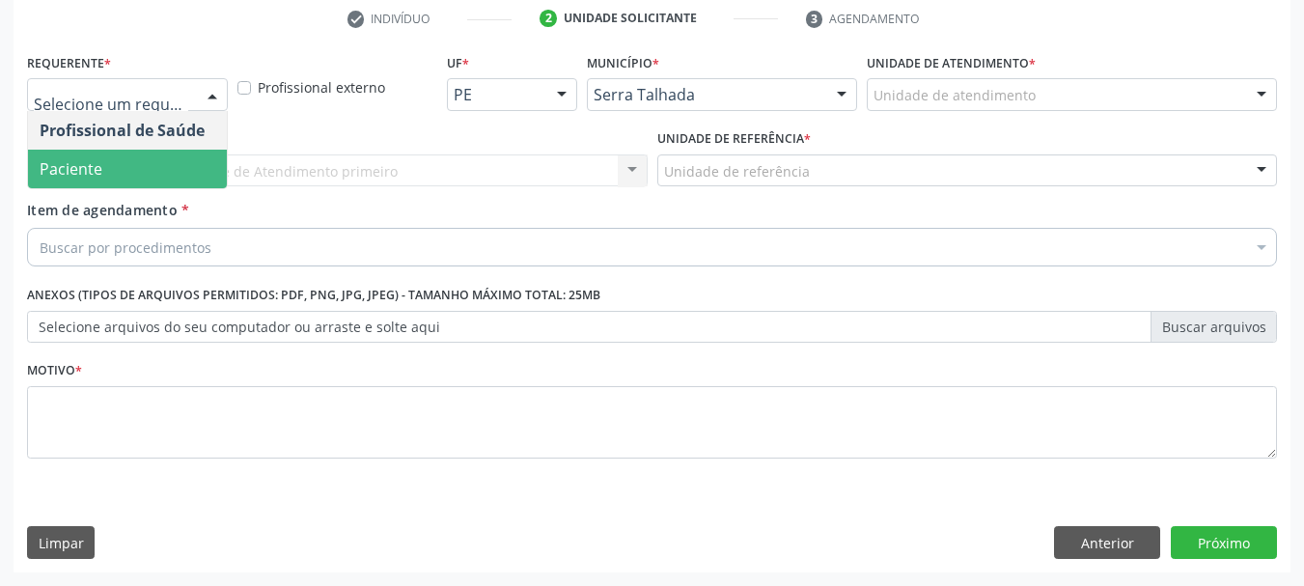
click at [102, 175] on span "Paciente" at bounding box center [127, 169] width 199 height 39
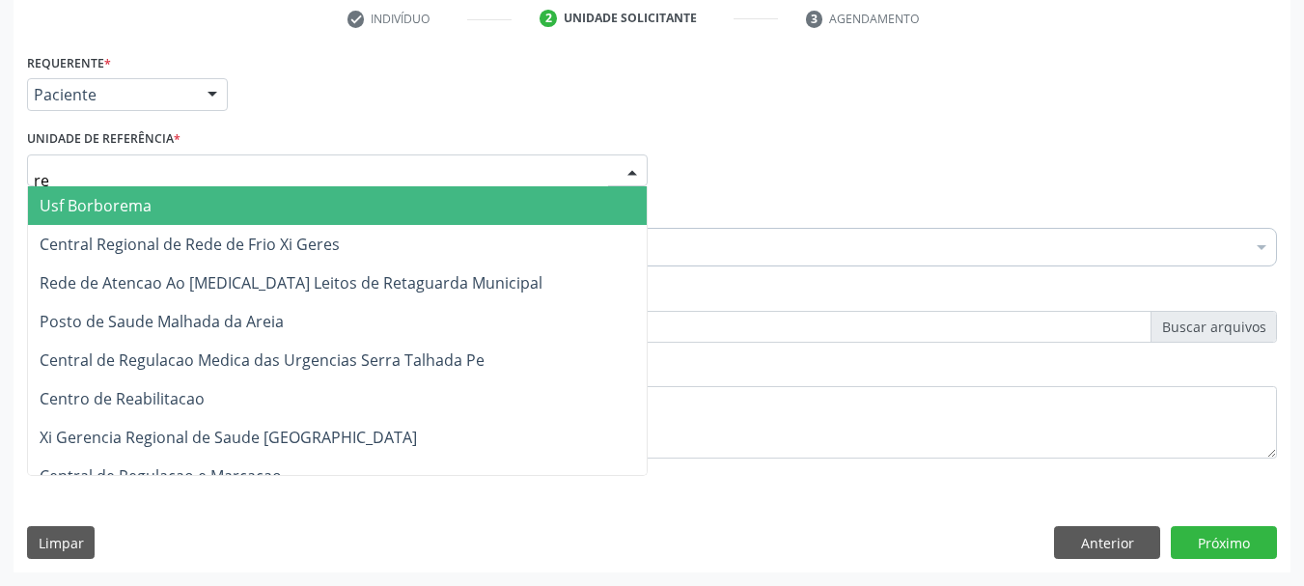
type input "rea"
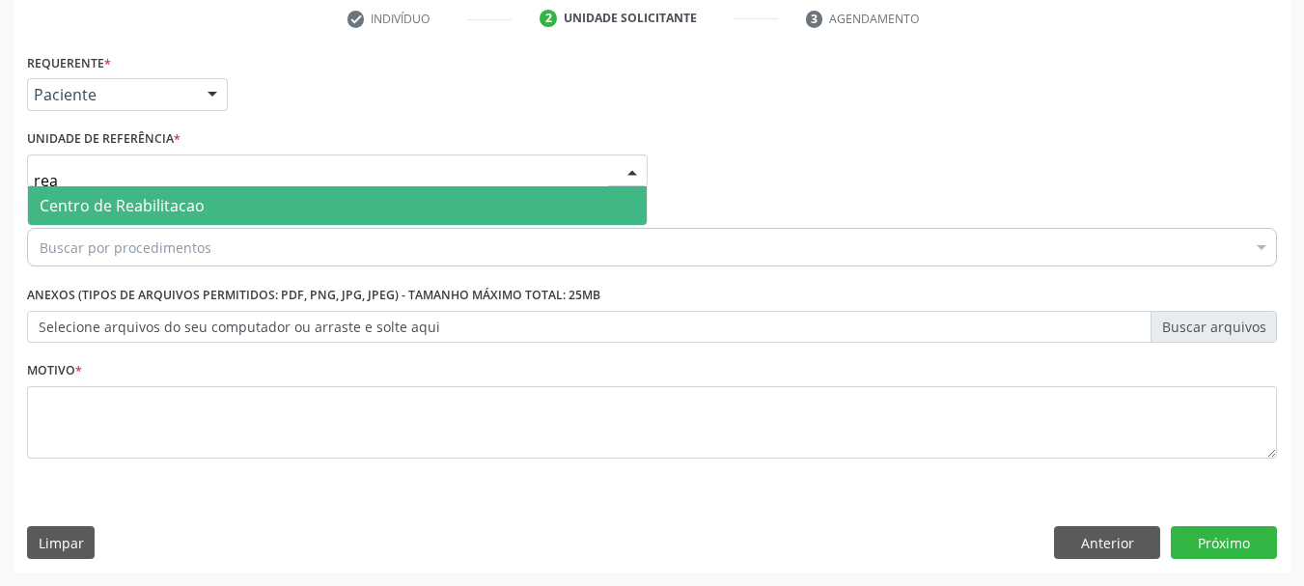
click at [197, 195] on span "Centro de Reabilitacao" at bounding box center [122, 205] width 165 height 21
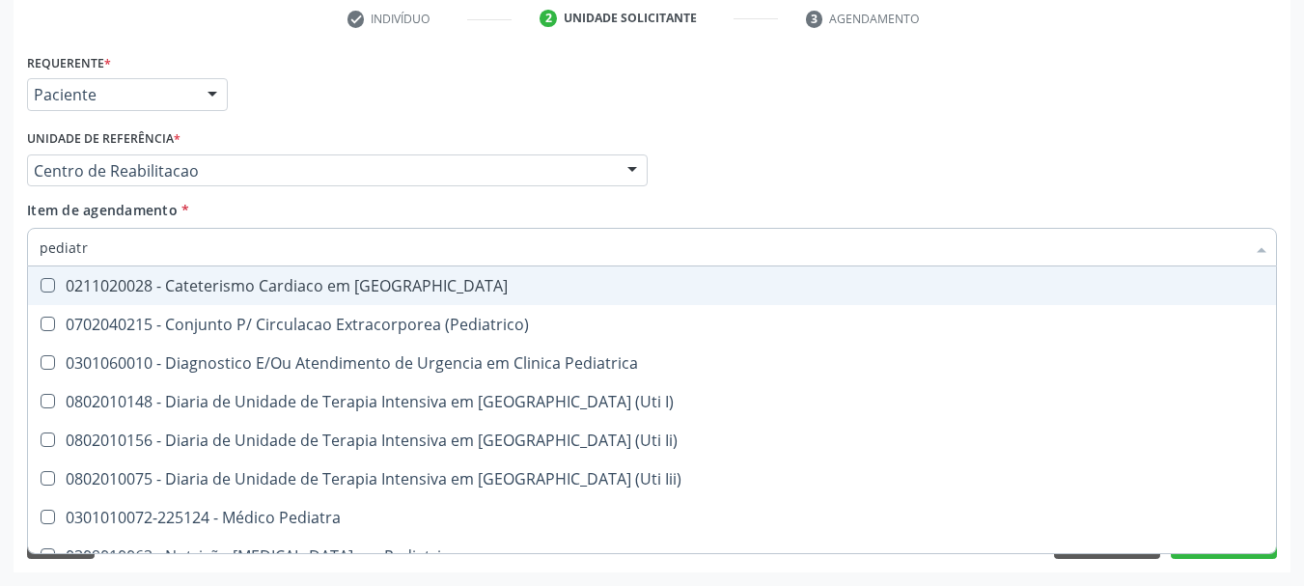
type input "pediatra"
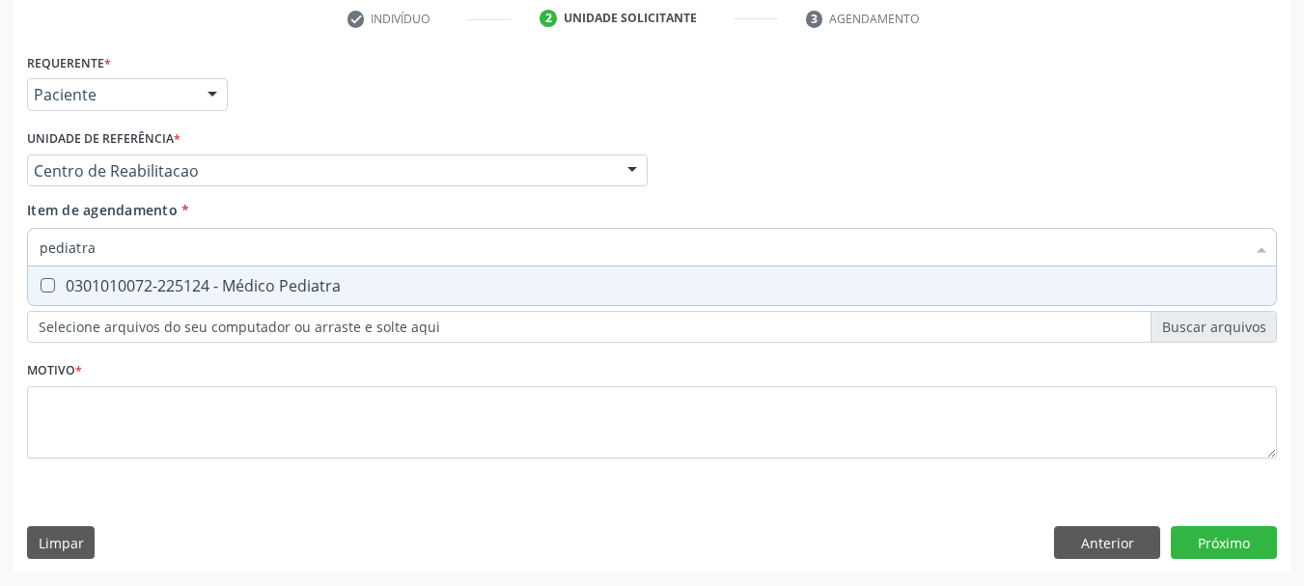
click at [369, 276] on span "0301010072-225124 - Médico Pediatra" at bounding box center [652, 285] width 1248 height 39
checkbox Pediatra "true"
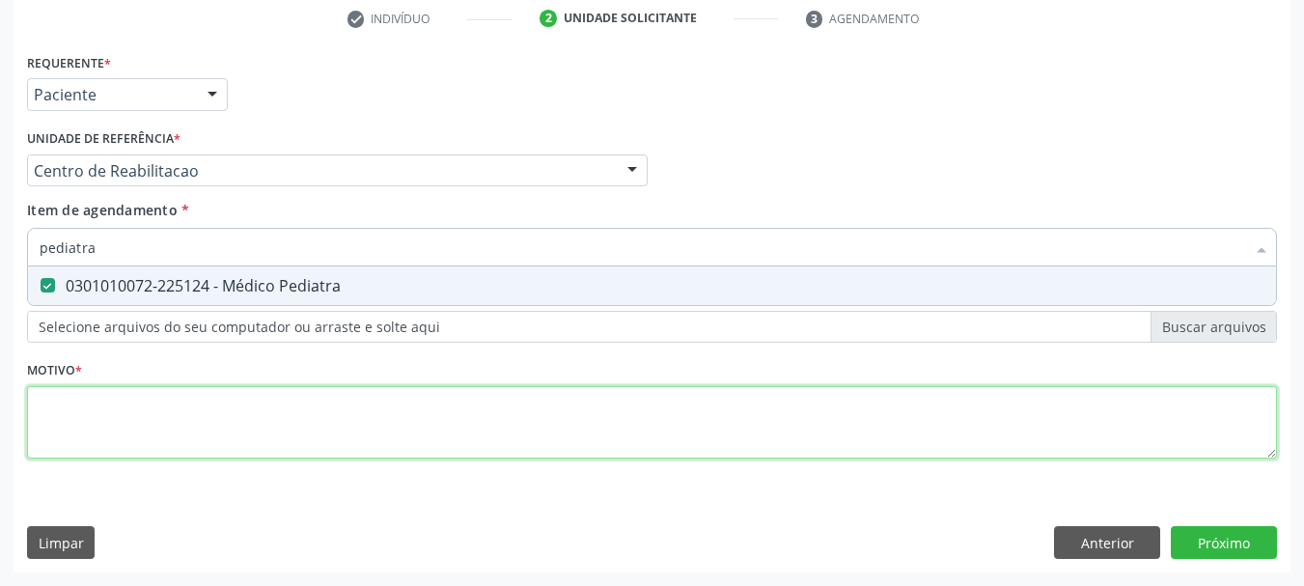
click at [138, 406] on div "Requerente * Paciente Profissional de Saúde Paciente Nenhum resultado encontrad…" at bounding box center [652, 266] width 1250 height 437
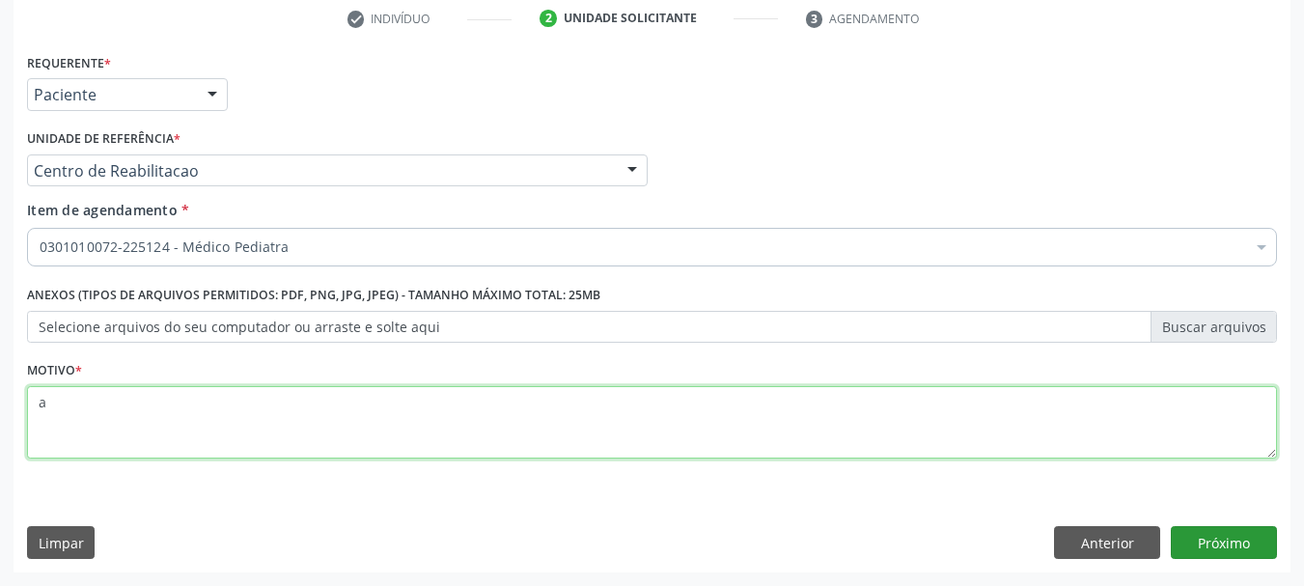
type textarea "a"
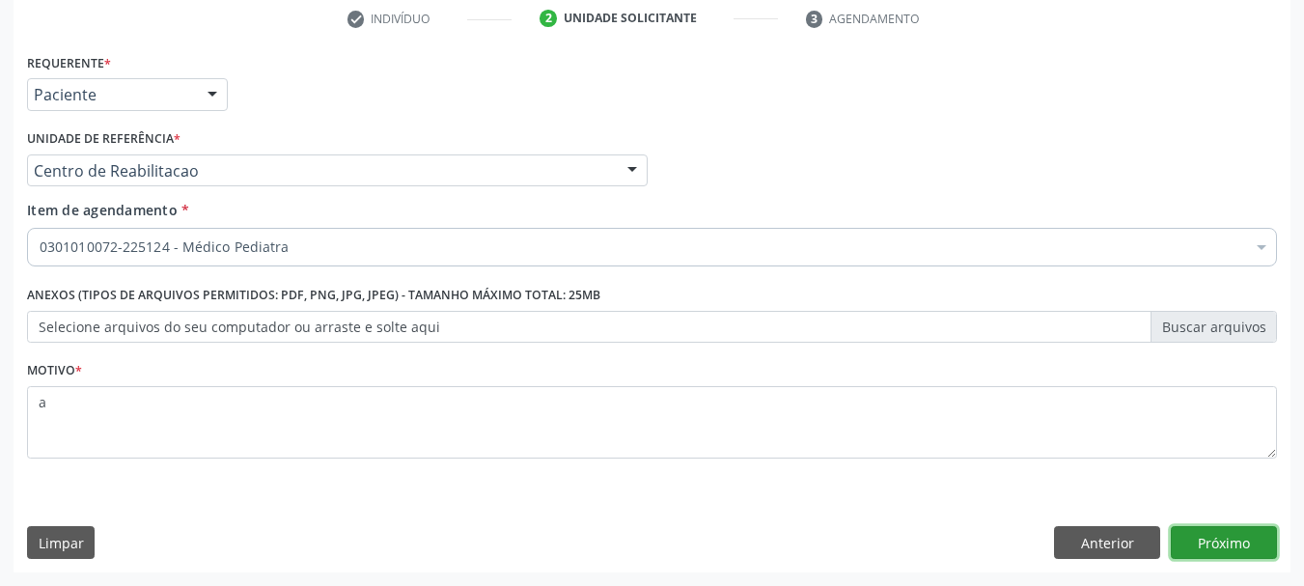
click at [1254, 526] on button "Próximo" at bounding box center [1224, 542] width 106 height 33
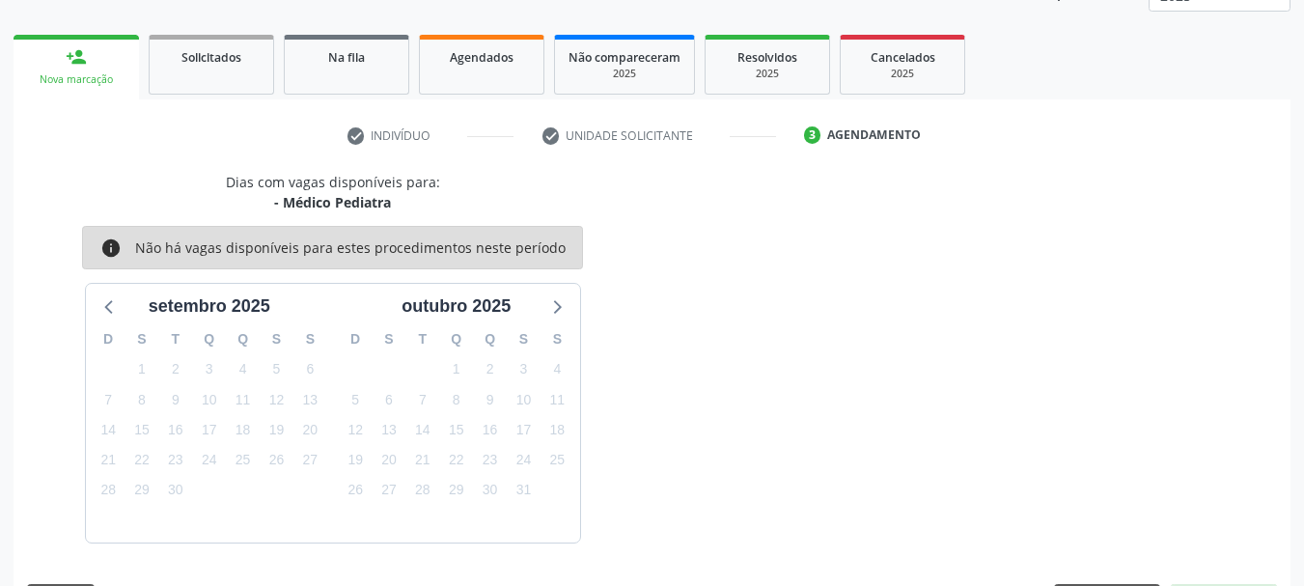
scroll to position [311, 0]
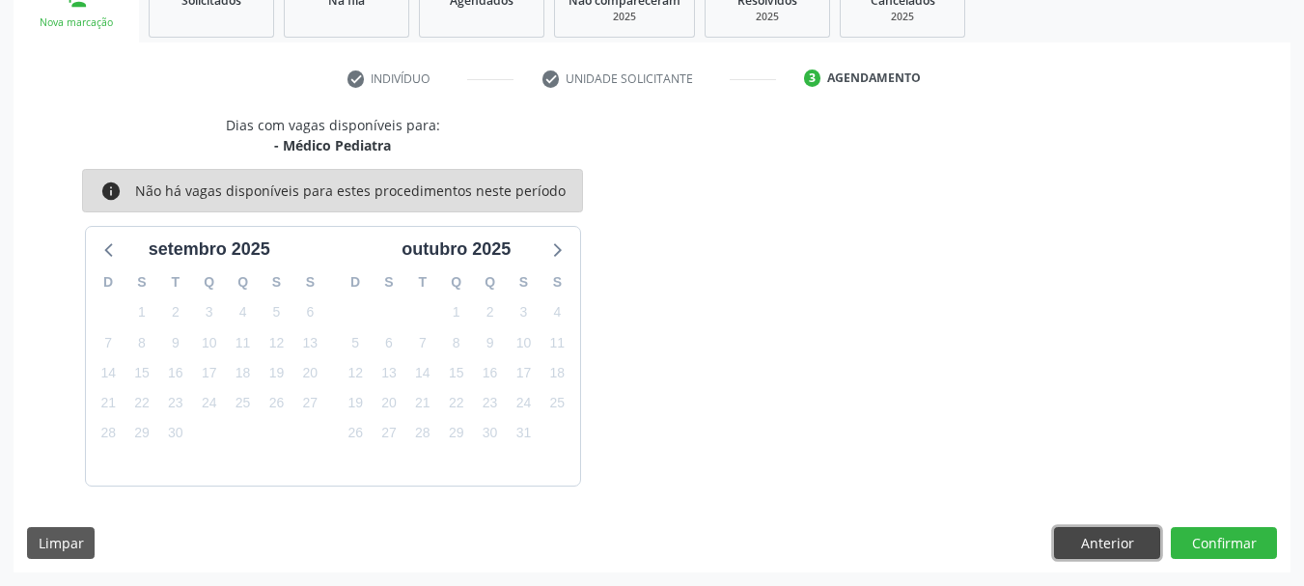
click at [1089, 534] on button "Anterior" at bounding box center [1107, 543] width 106 height 33
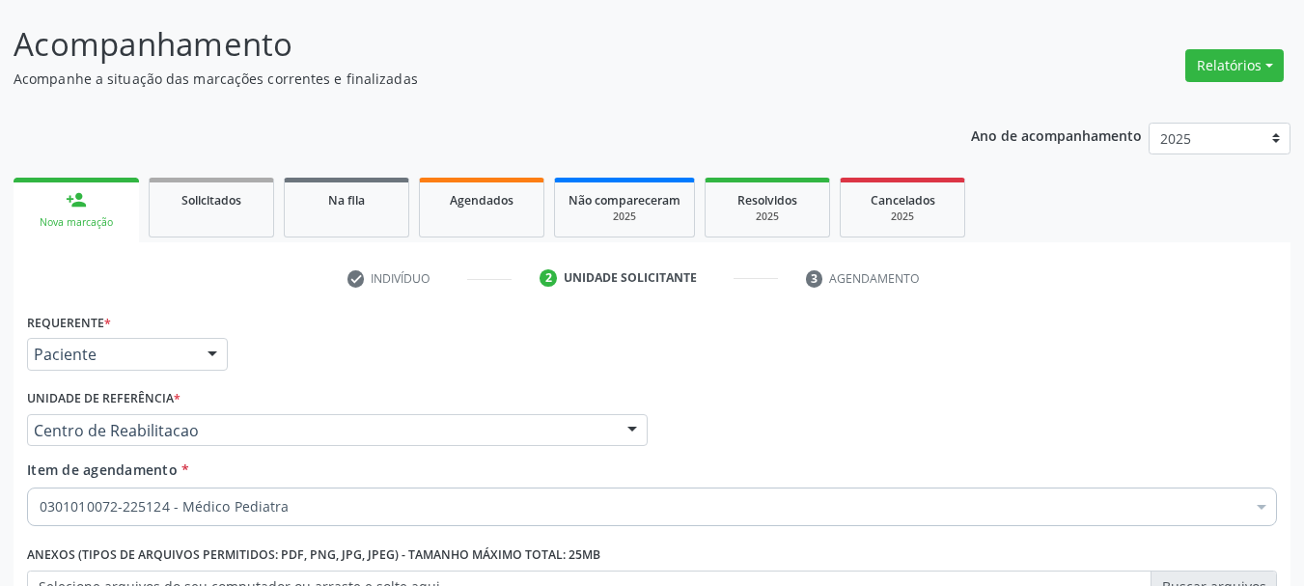
scroll to position [21, 0]
